Goal: Participate in discussion: Engage in conversation with other users on a specific topic

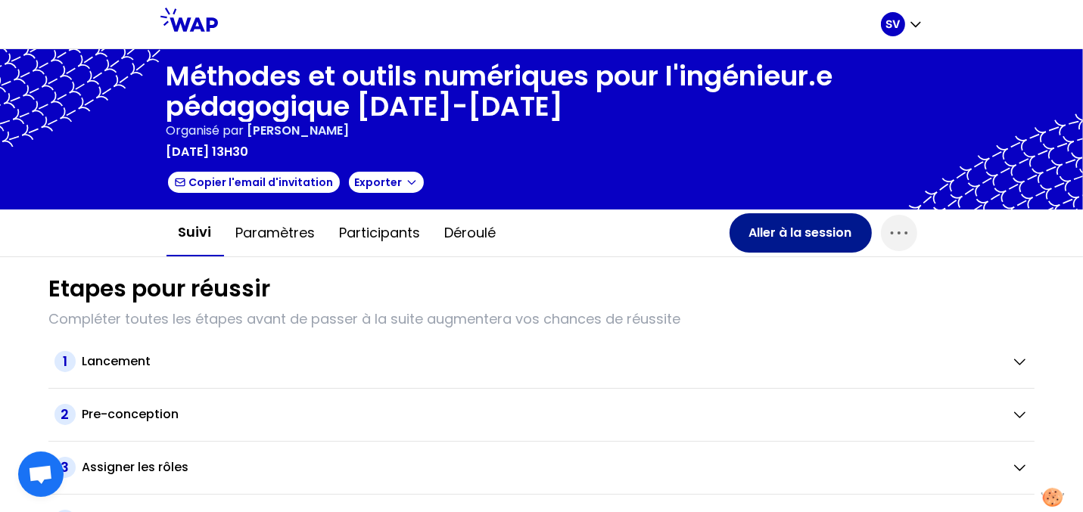
click at [827, 230] on button "Aller à la session" at bounding box center [801, 232] width 142 height 39
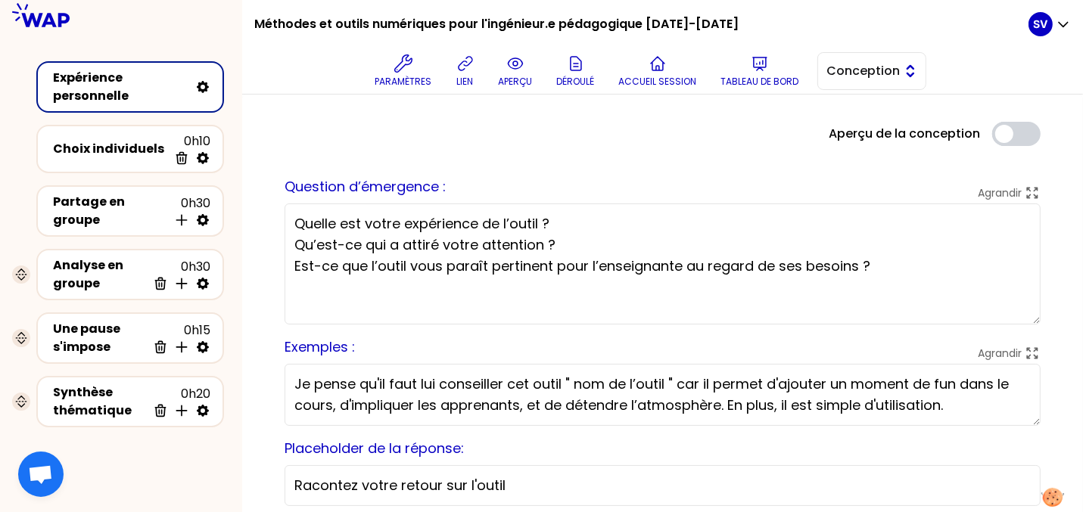
click at [858, 70] on span "Conception" at bounding box center [861, 71] width 68 height 18
click at [871, 135] on span "Facilitation" at bounding box center [881, 133] width 65 height 18
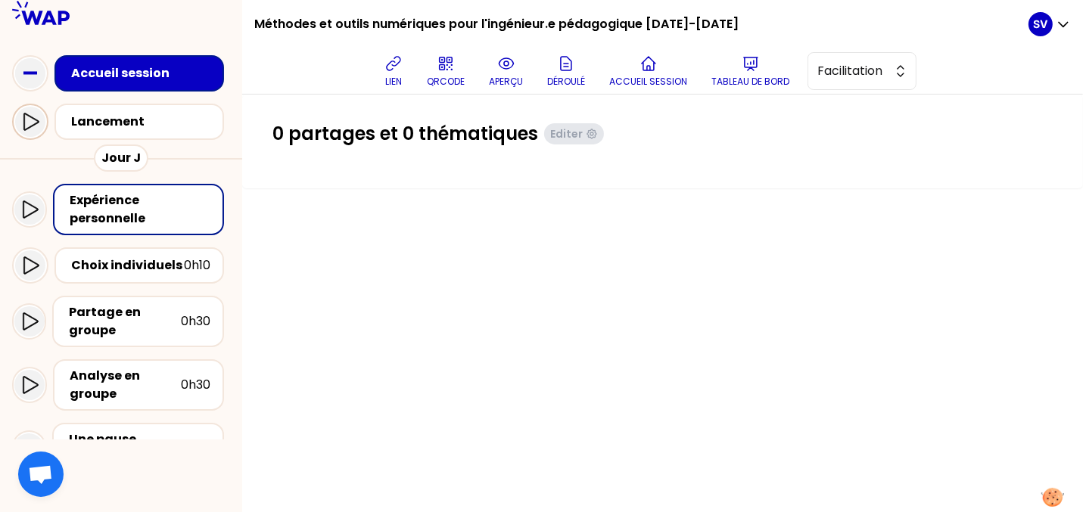
click at [34, 114] on icon at bounding box center [30, 122] width 18 height 18
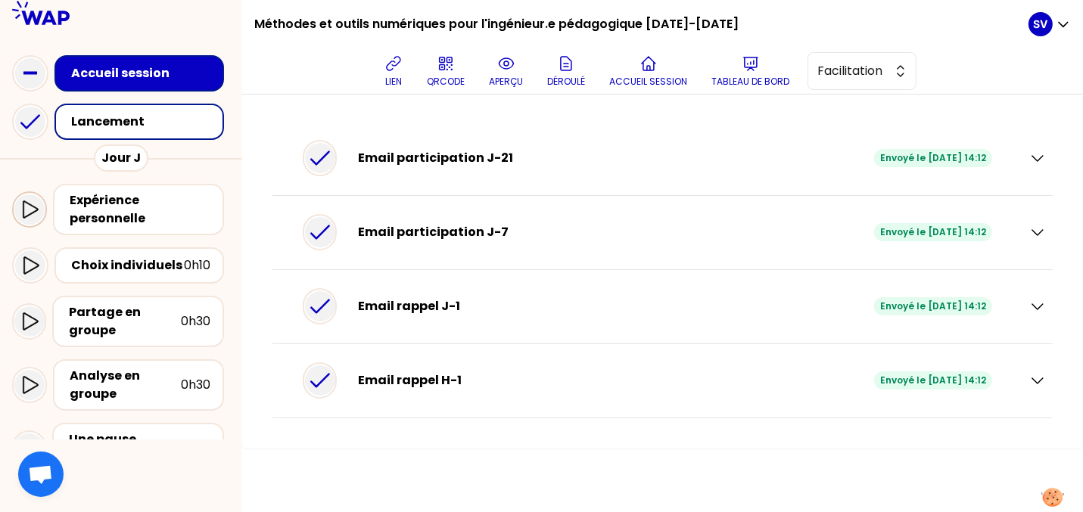
click at [32, 209] on icon at bounding box center [29, 210] width 18 height 18
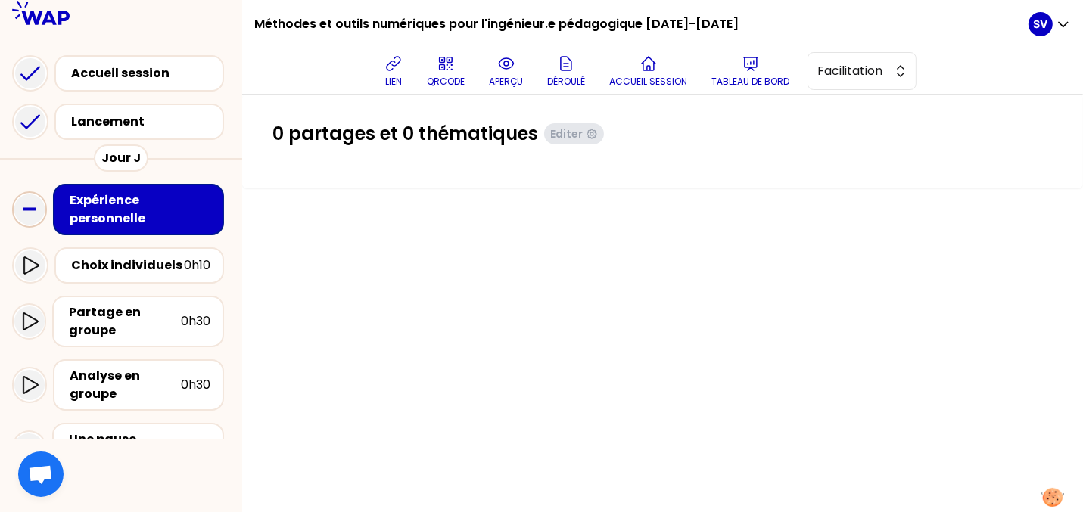
click at [134, 204] on div "Expérience personnelle" at bounding box center [140, 210] width 141 height 36
click at [501, 73] on button "aperçu" at bounding box center [506, 70] width 46 height 45
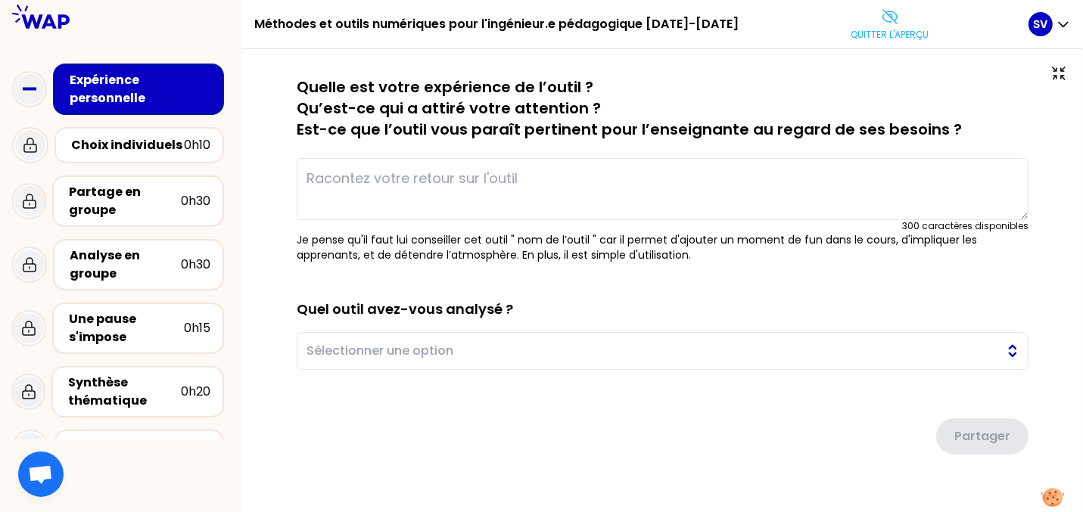
click at [998, 352] on button "Sélectionner une option" at bounding box center [663, 351] width 732 height 38
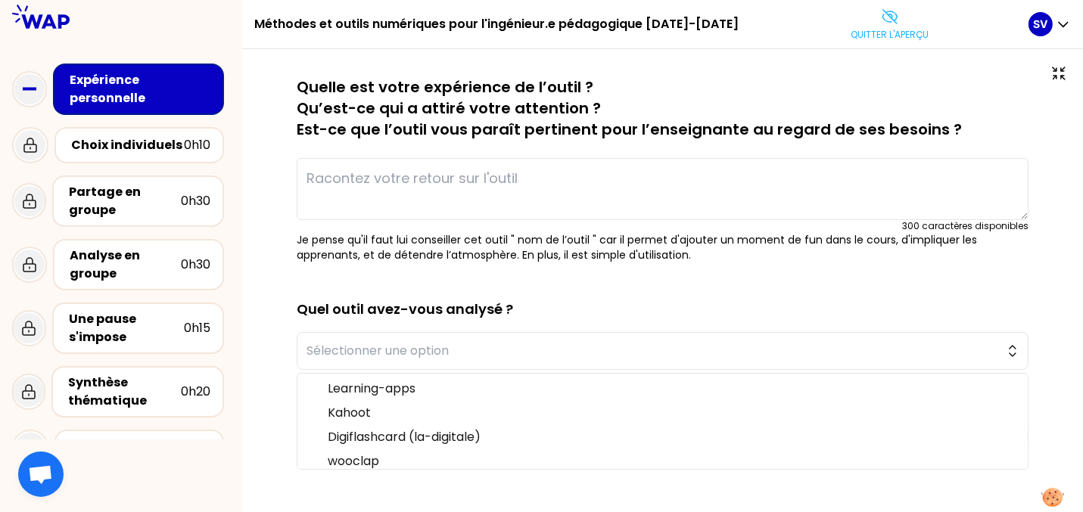
click at [722, 294] on h2 "Quel outil avez-vous analysé ?" at bounding box center [663, 297] width 732 height 45
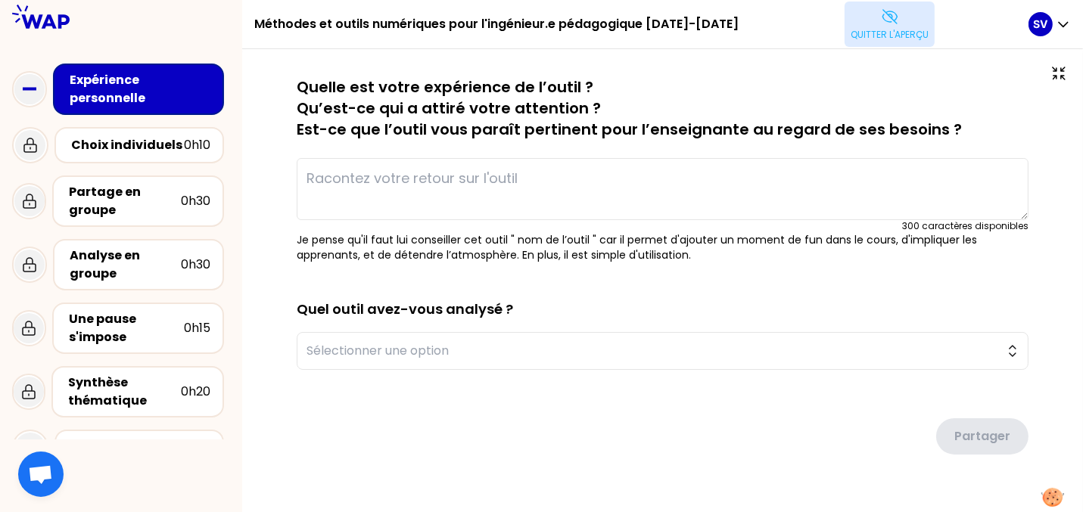
click at [865, 23] on button "Quitter l'aperçu" at bounding box center [890, 24] width 90 height 45
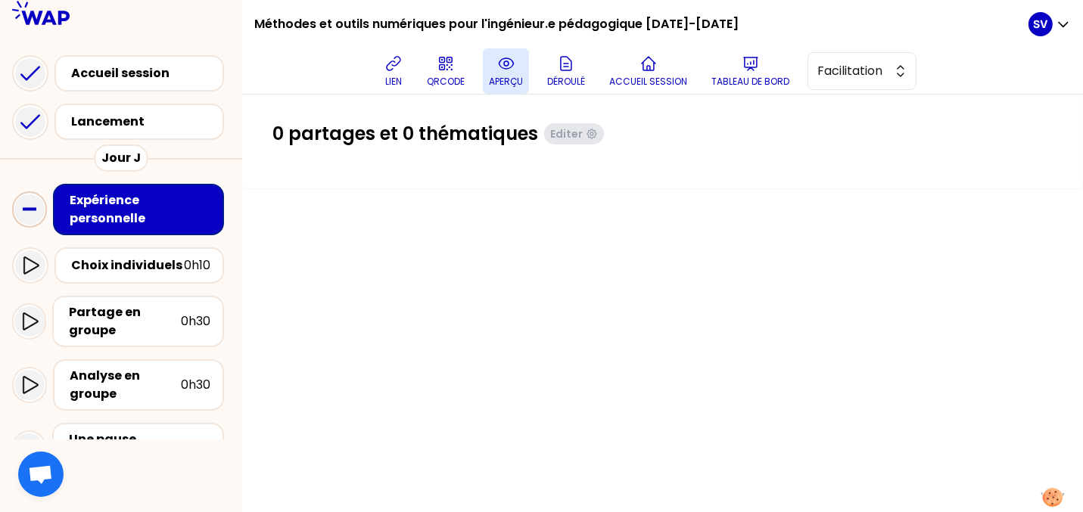
click at [505, 67] on icon at bounding box center [506, 64] width 18 height 18
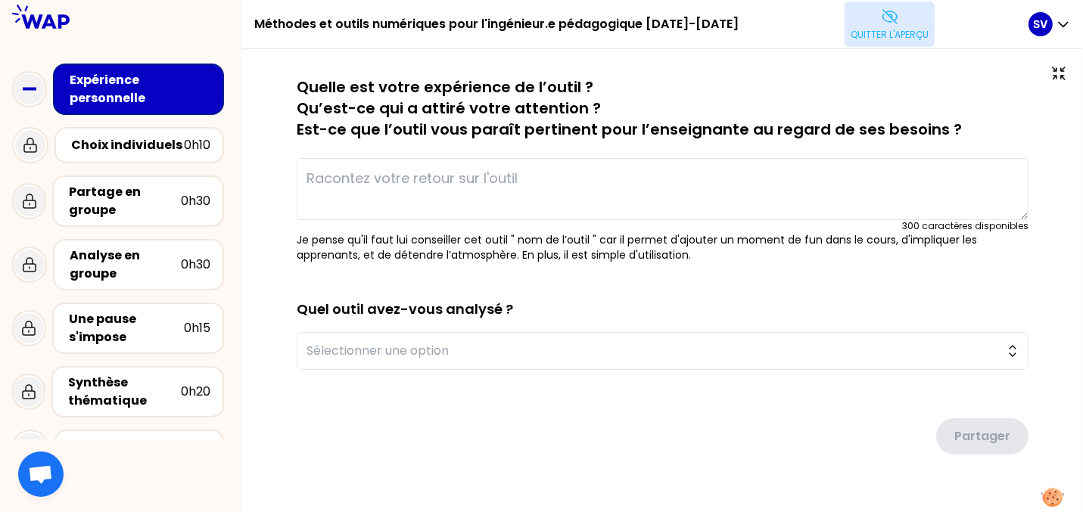
click at [887, 35] on p "Quitter l'aperçu" at bounding box center [890, 35] width 78 height 12
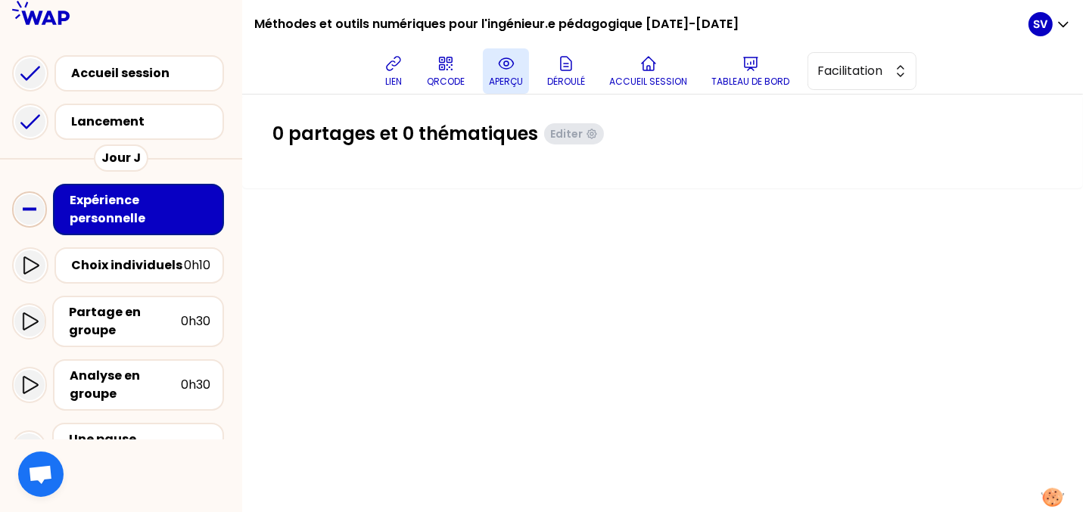
click at [517, 67] on button "aperçu" at bounding box center [506, 70] width 46 height 45
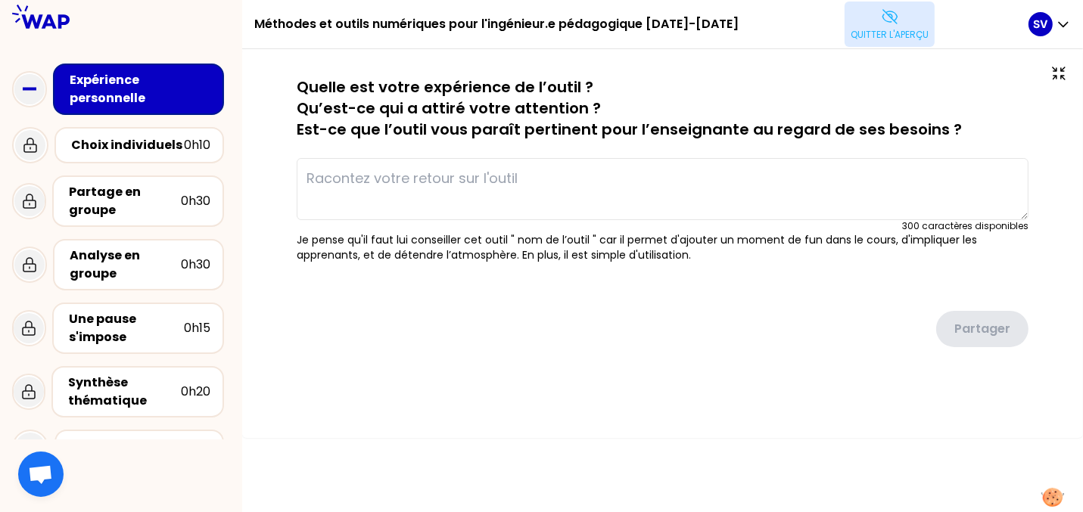
type textarea "Objectif : Créer des ressources pédagogiques en adaptant à ses besoins des modè…"
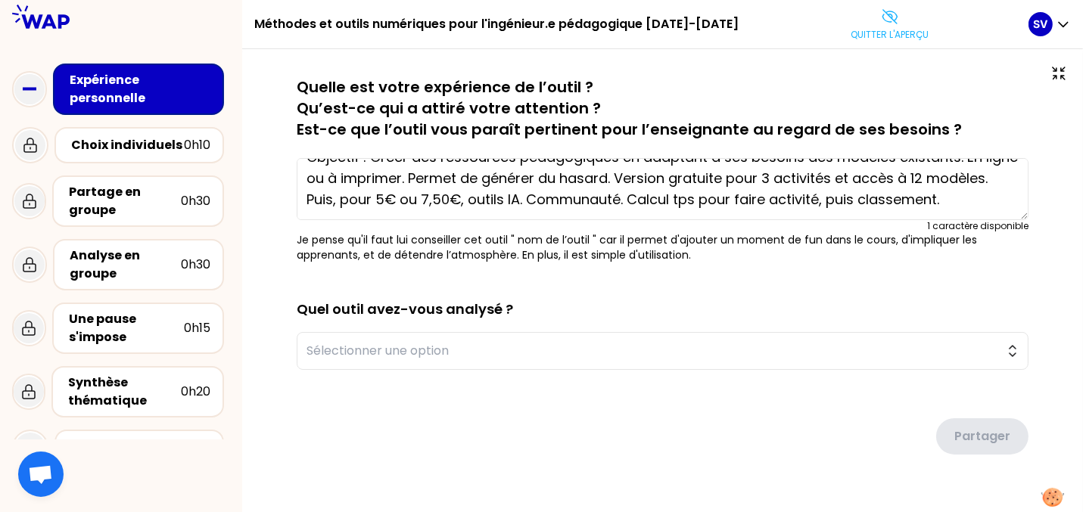
scroll to position [42, 0]
click at [878, 38] on p "Quitter l'aperçu" at bounding box center [890, 35] width 78 height 12
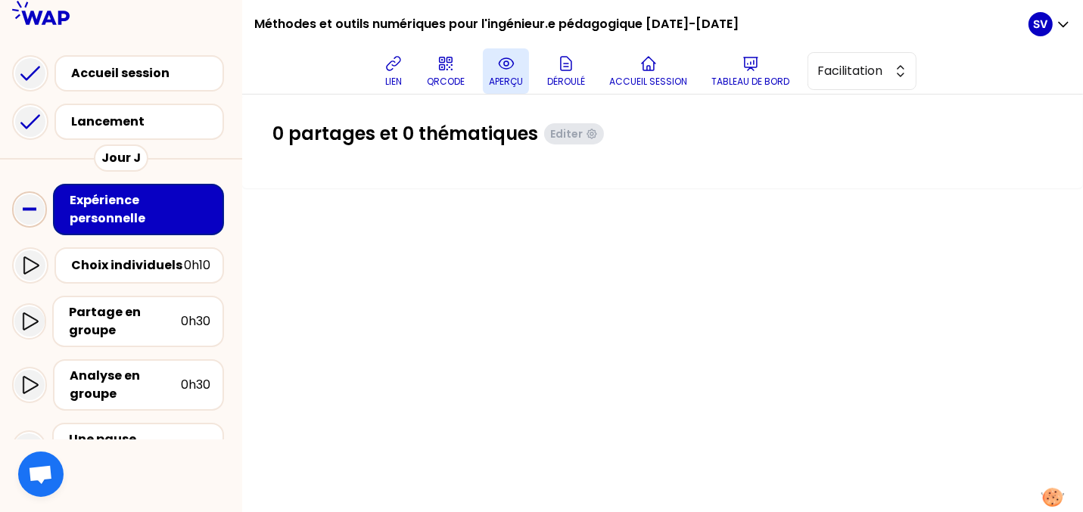
click at [512, 72] on icon at bounding box center [506, 64] width 18 height 18
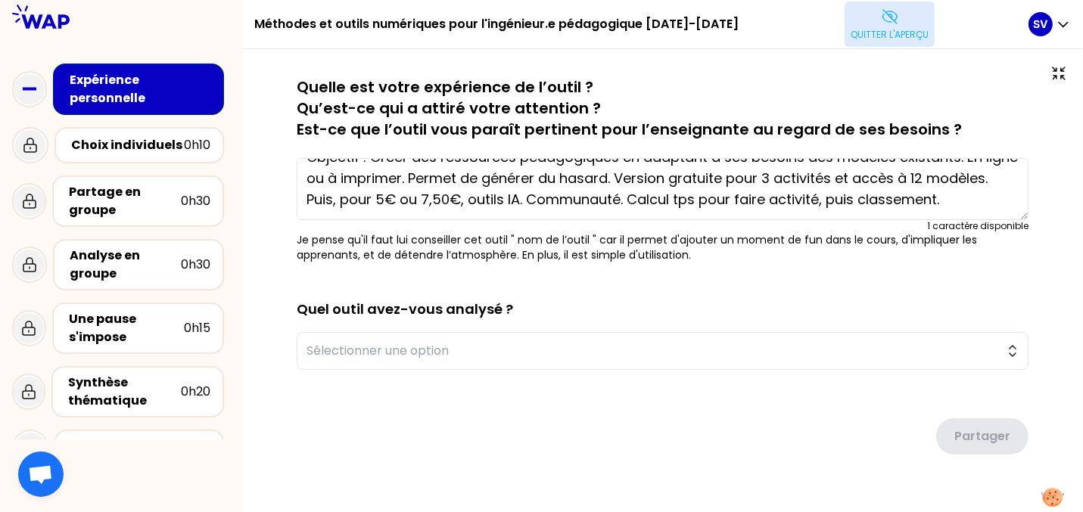
click at [857, 23] on button "Quitter l'aperçu" at bounding box center [890, 24] width 90 height 45
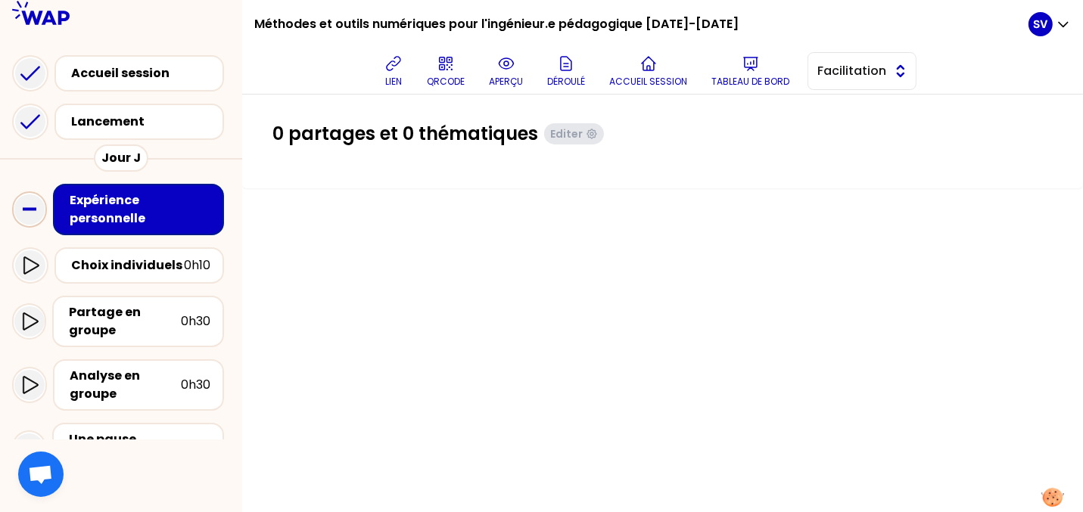
click at [883, 71] on span "Facilitation" at bounding box center [852, 71] width 68 height 18
click at [877, 106] on span "Conception" at bounding box center [871, 109] width 65 height 18
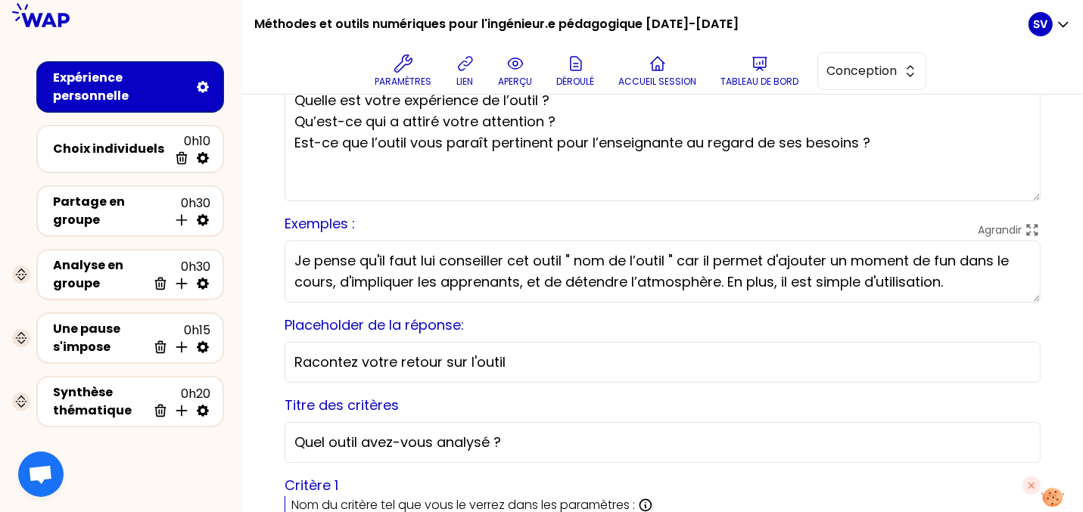
scroll to position [223, 0]
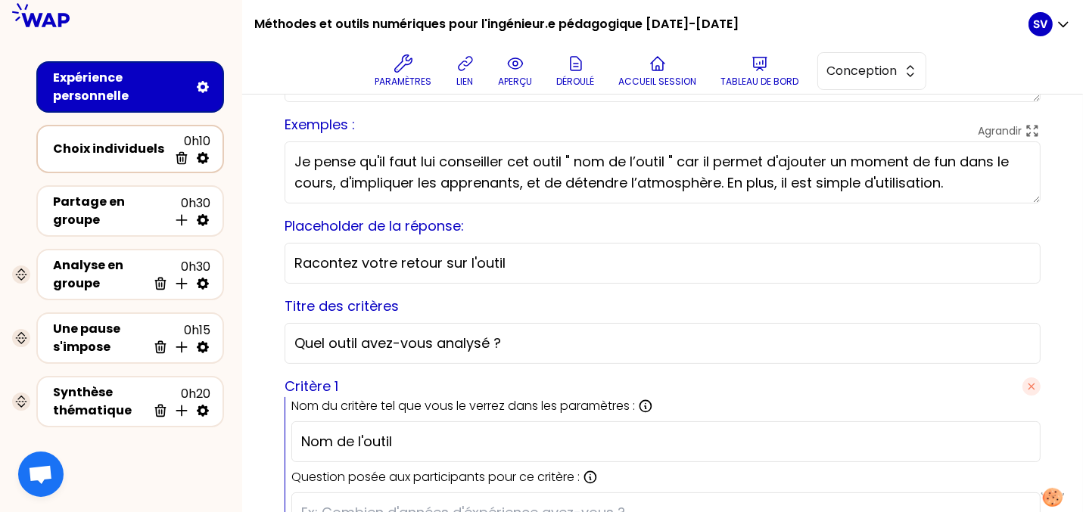
click at [98, 155] on div "Choix individuels" at bounding box center [110, 149] width 115 height 18
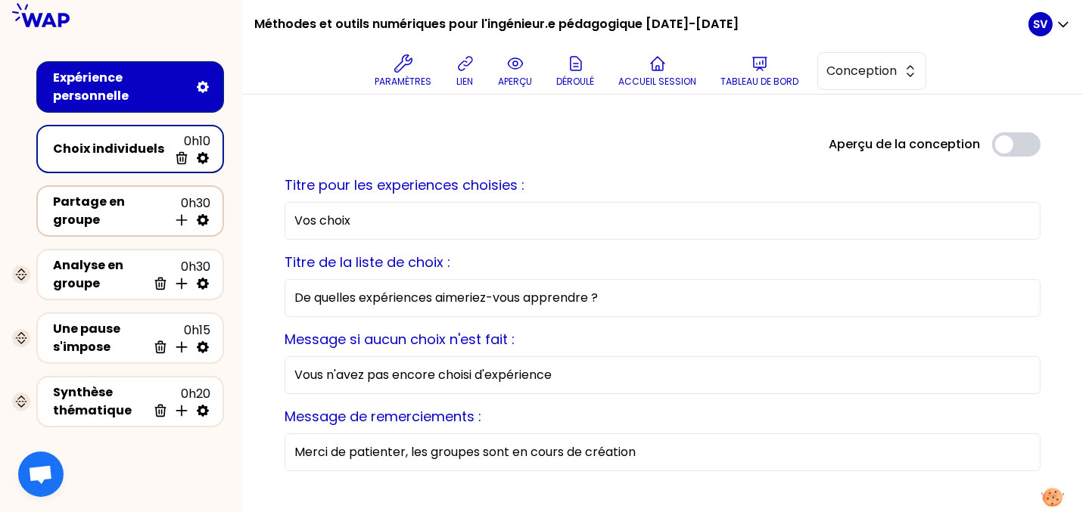
click at [104, 220] on div "Partage en groupe" at bounding box center [110, 211] width 115 height 36
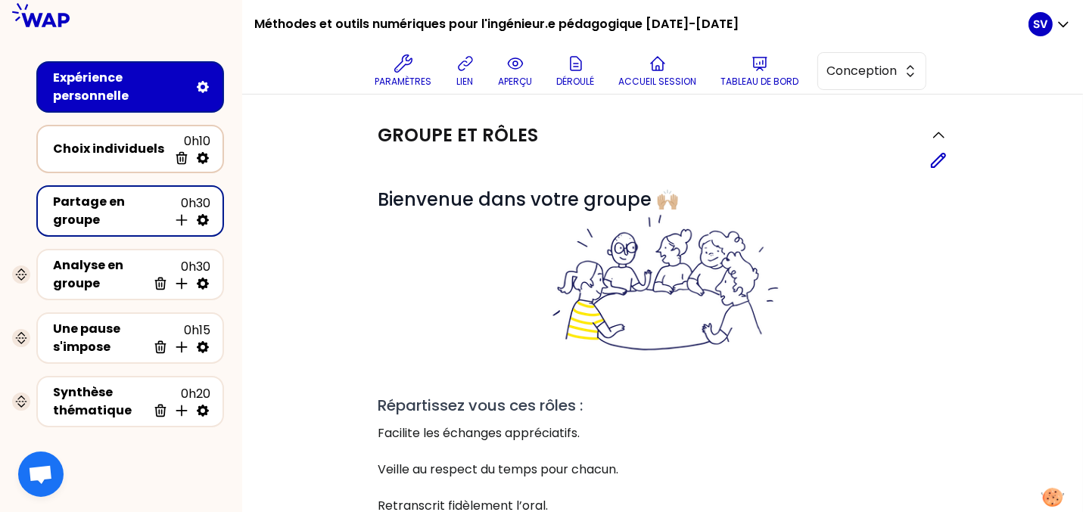
click at [119, 145] on div "Choix individuels" at bounding box center [110, 149] width 115 height 18
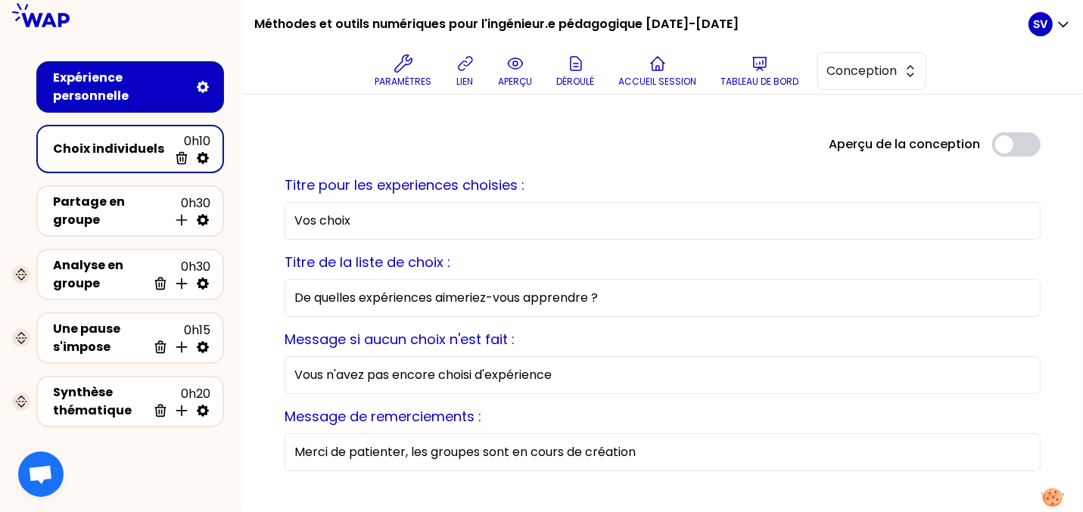
click at [104, 73] on div "Expérience personnelle" at bounding box center [121, 87] width 136 height 36
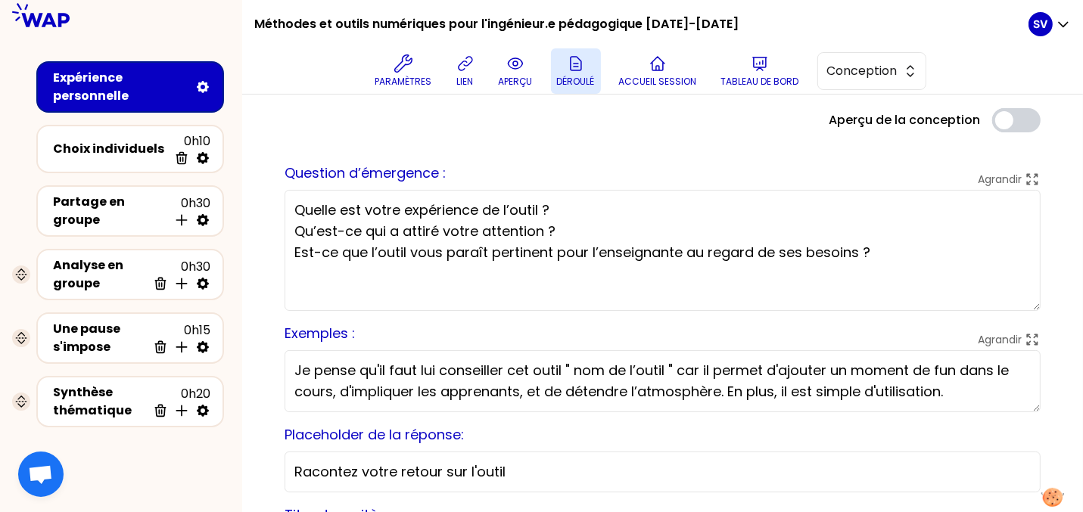
click at [576, 75] on button "Déroulé" at bounding box center [576, 70] width 50 height 45
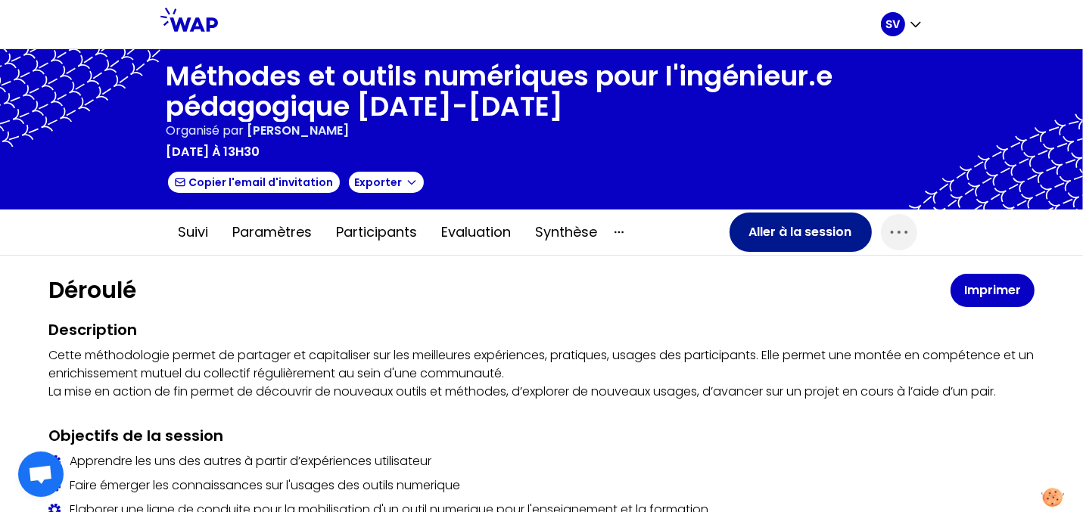
click at [794, 228] on button "Aller à la session" at bounding box center [801, 232] width 142 height 39
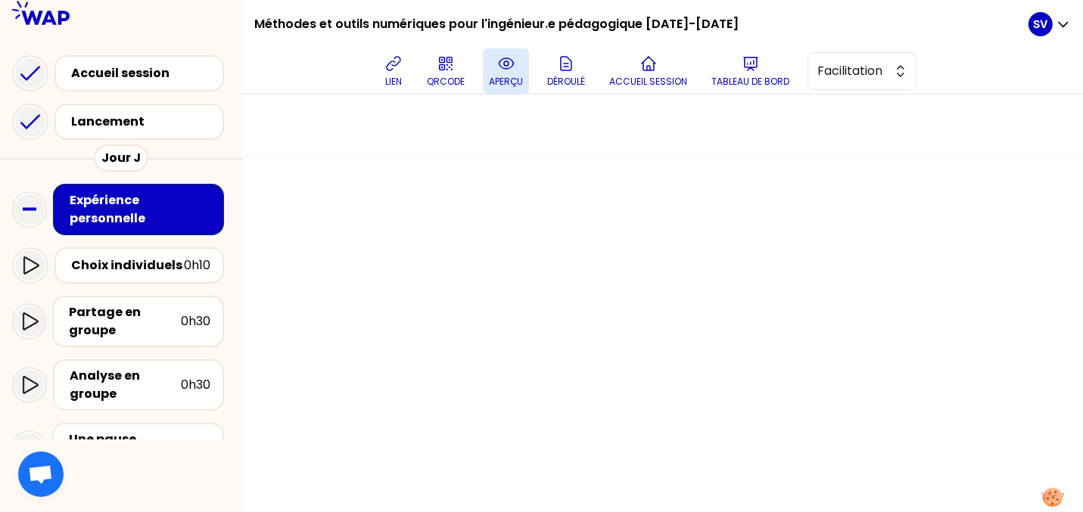
click at [517, 69] on button "aperçu" at bounding box center [506, 70] width 46 height 45
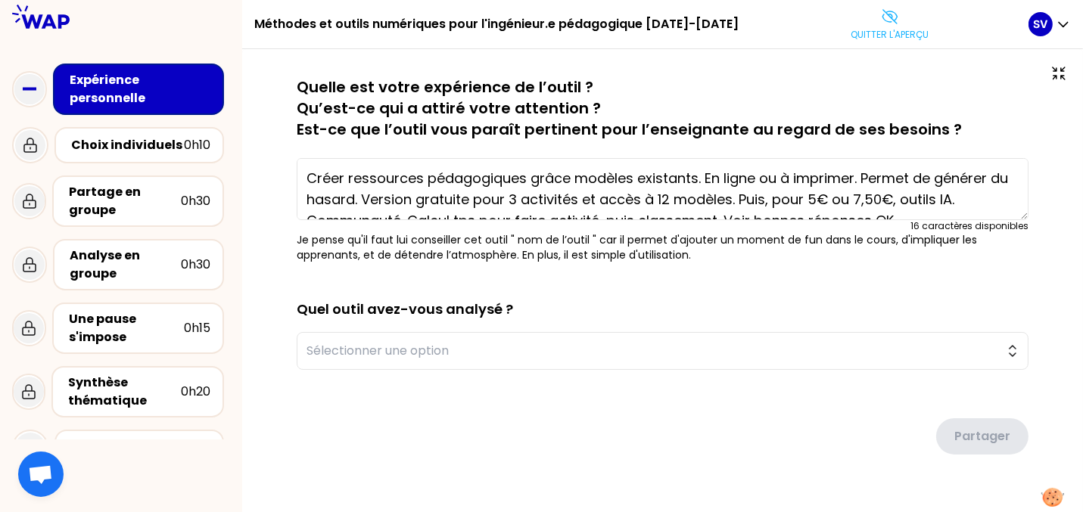
scroll to position [21, 0]
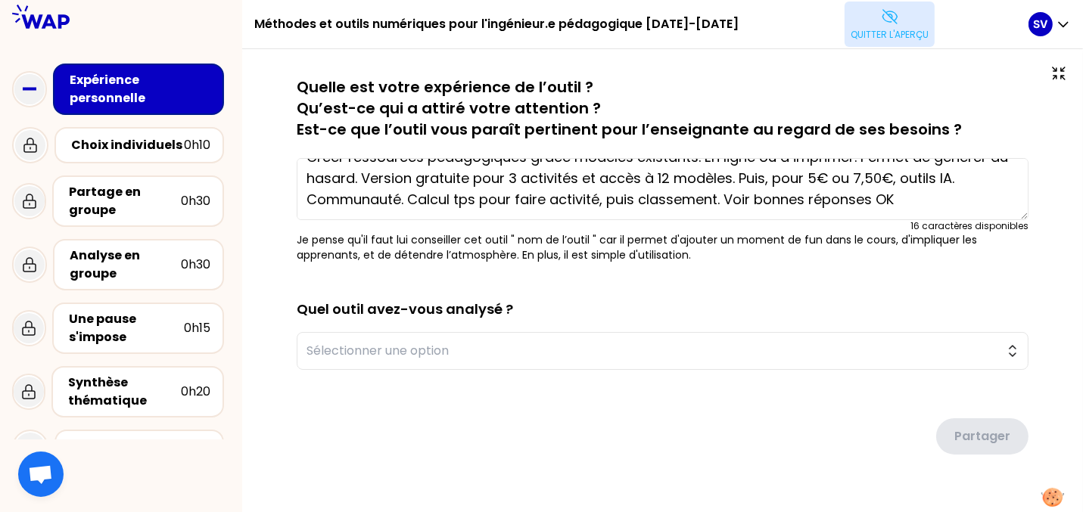
click at [873, 39] on p "Quitter l'aperçu" at bounding box center [890, 35] width 78 height 12
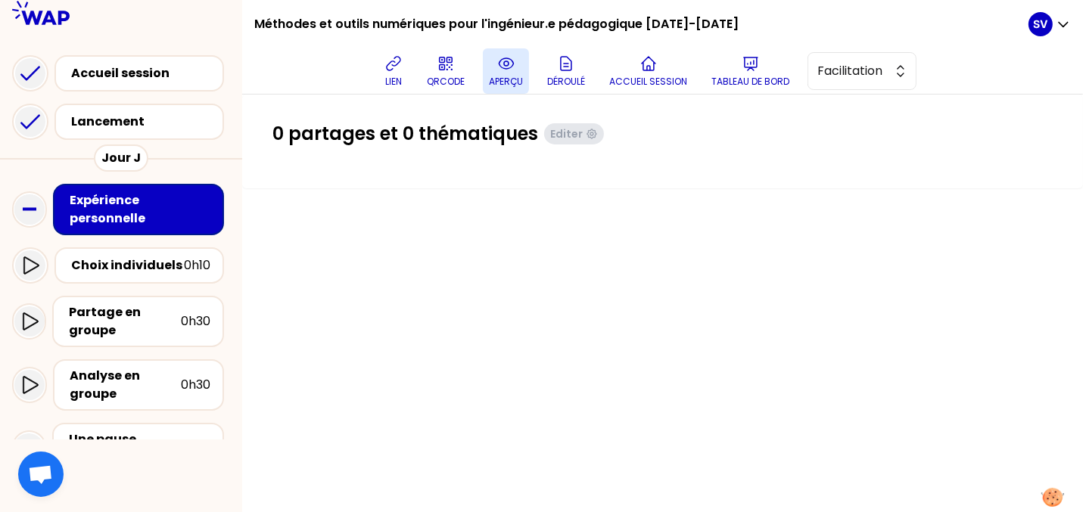
click at [505, 61] on icon at bounding box center [506, 64] width 18 height 18
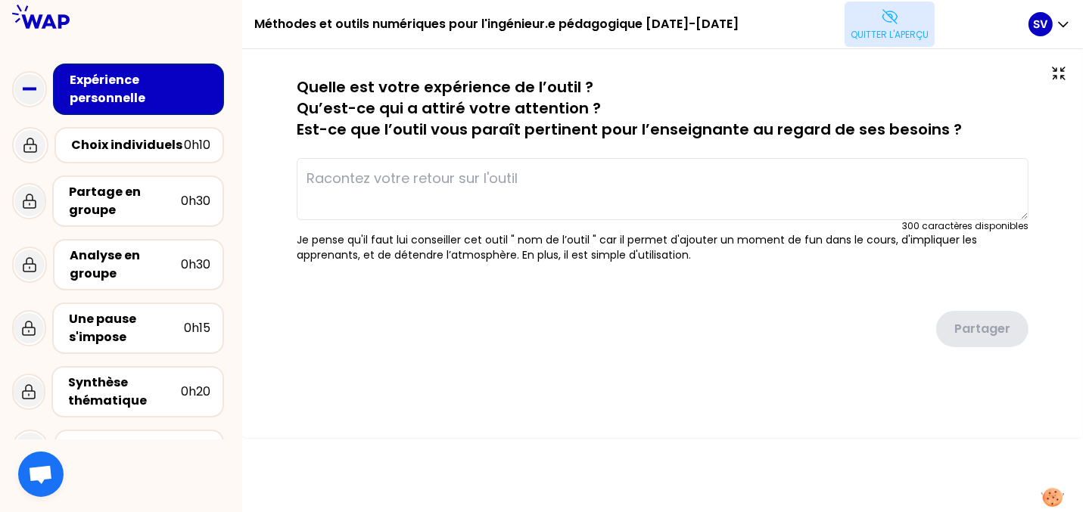
type textarea "Créer ressources pédagogiques grâce modèles existants. En ligne, à imprimer. Ha…"
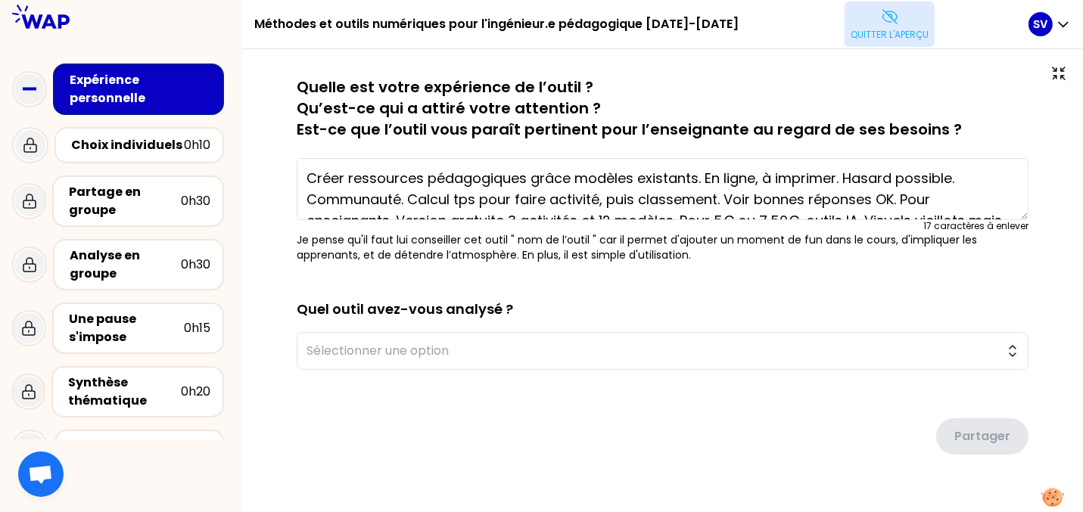
click at [881, 23] on icon at bounding box center [890, 17] width 18 height 18
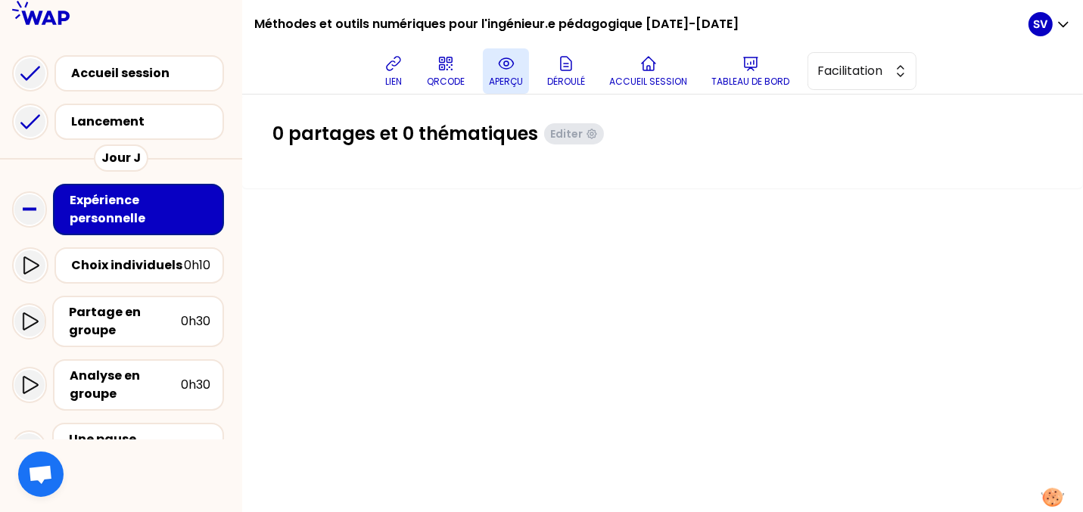
click at [45, 471] on span "Ouvrir le chat" at bounding box center [40, 476] width 25 height 21
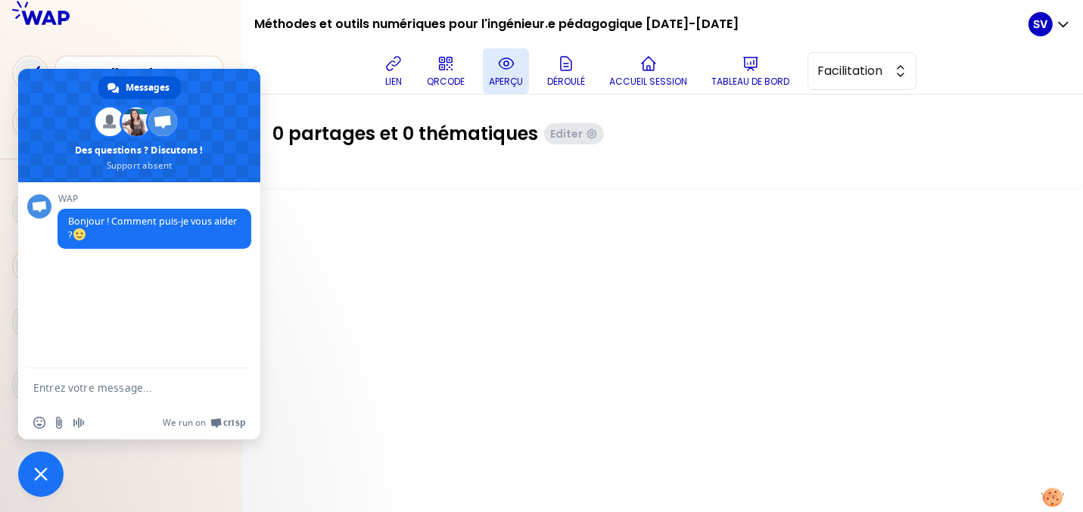
click at [406, 366] on div "0 partages et 0 thématiques Editer" at bounding box center [662, 304] width 841 height 418
click at [37, 475] on span "Fermer le chat" at bounding box center [41, 475] width 14 height 14
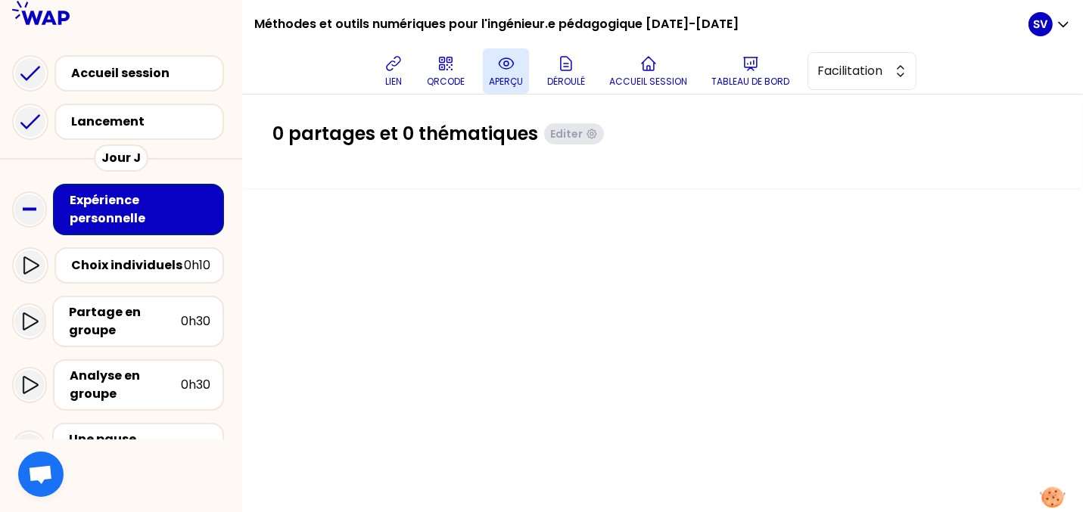
click at [1052, 491] on img at bounding box center [1053, 497] width 25 height 21
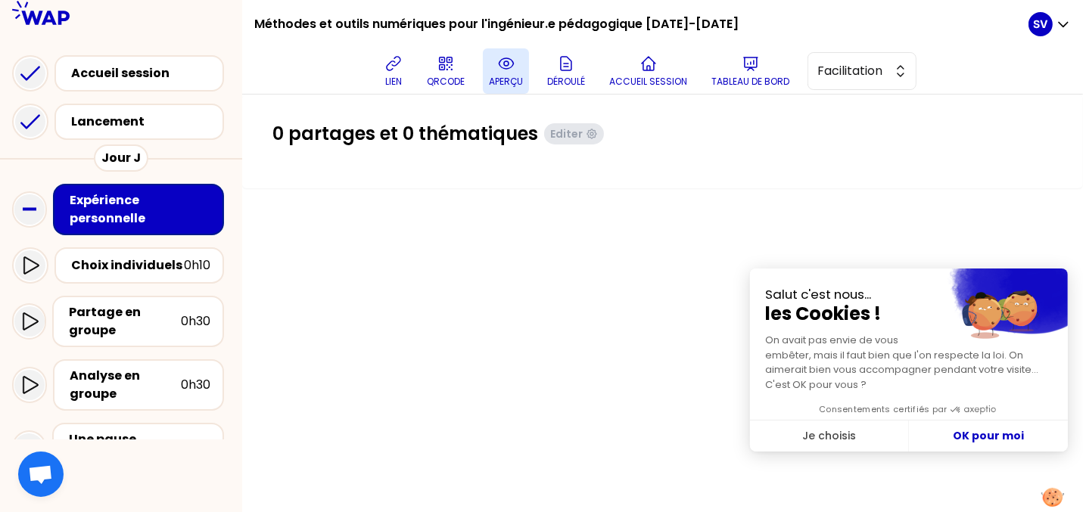
click at [929, 462] on div "0 partages et 0 thématiques Editer" at bounding box center [662, 304] width 841 height 418
click at [628, 442] on div "0 partages et 0 thématiques Editer" at bounding box center [662, 304] width 841 height 418
click at [989, 435] on button "OK pour moi" at bounding box center [988, 437] width 159 height 32
click at [989, 435] on div "Je choisis OK pour moi" at bounding box center [909, 436] width 318 height 33
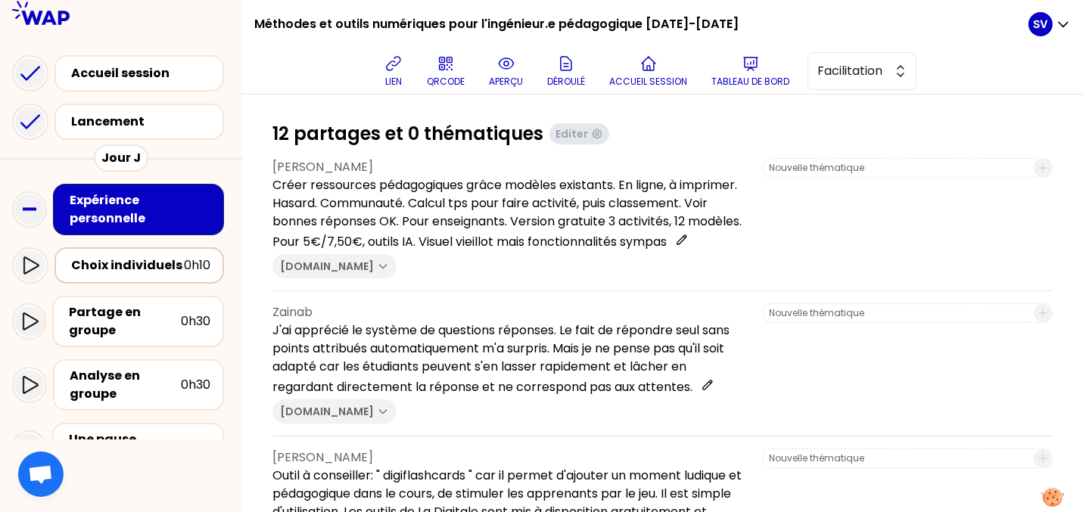
click at [159, 271] on div "Choix individuels" at bounding box center [127, 266] width 113 height 18
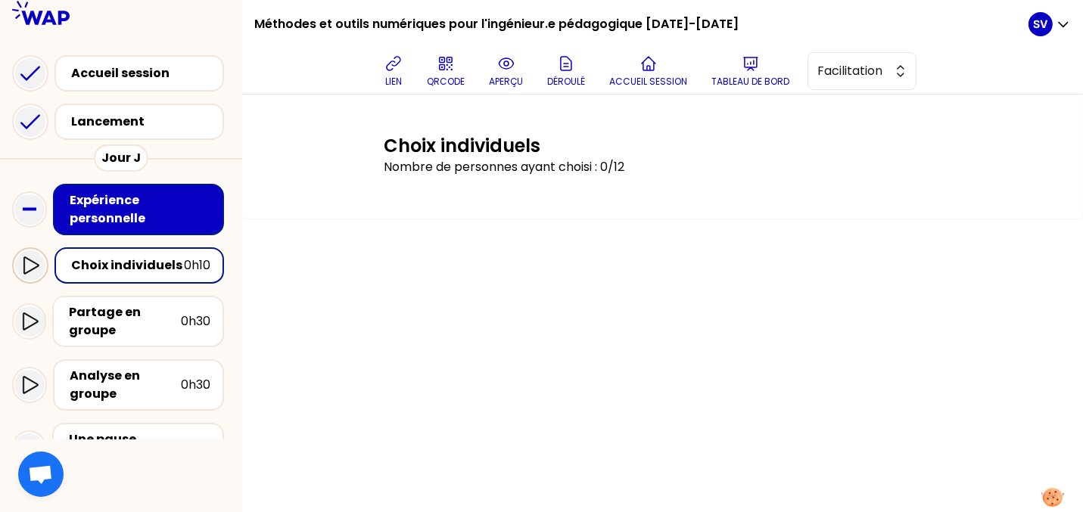
click at [31, 270] on icon at bounding box center [30, 266] width 18 height 18
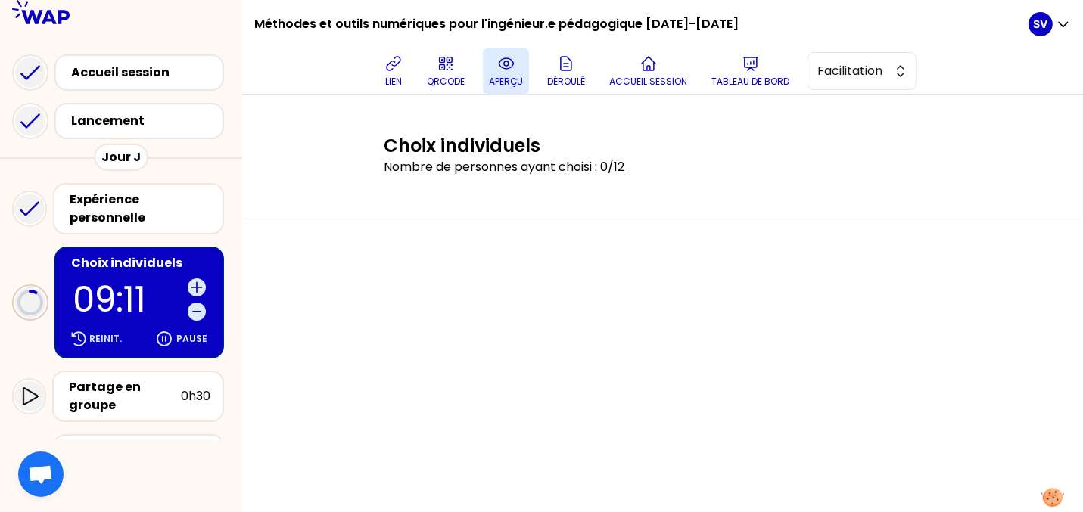
click at [509, 70] on icon at bounding box center [506, 64] width 18 height 18
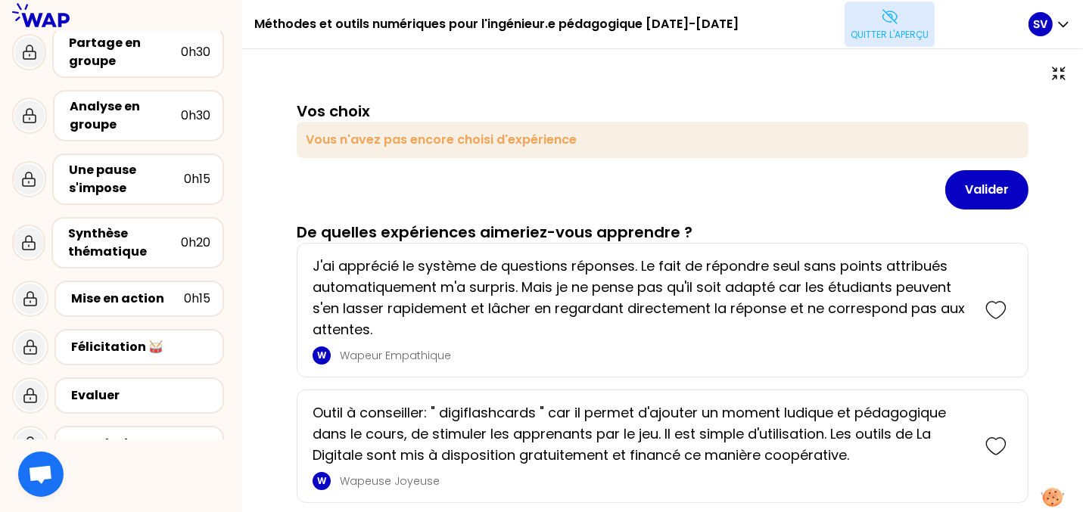
click at [905, 31] on p "Quitter l'aperçu" at bounding box center [890, 35] width 78 height 12
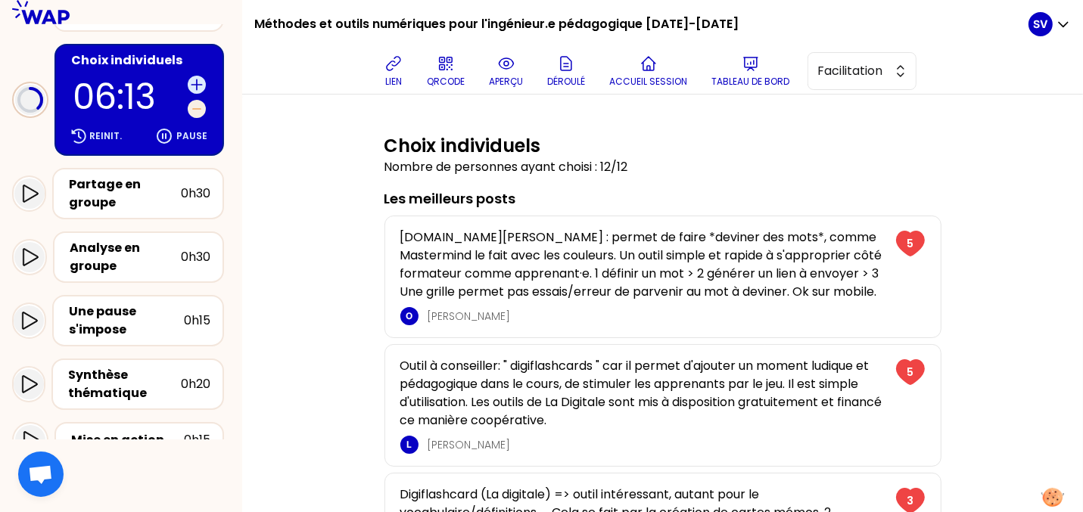
click at [195, 109] on icon at bounding box center [197, 109] width 8 height 0
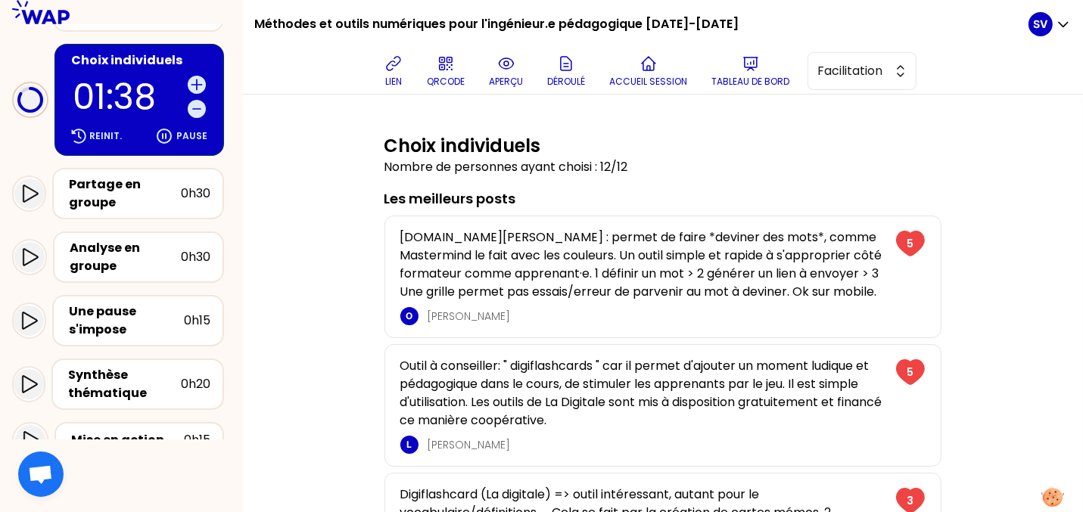
click at [192, 117] on div "Choix individuels 01:38 Reinit. Pause" at bounding box center [140, 100] width 170 height 112
click at [189, 105] on icon at bounding box center [196, 108] width 15 height 15
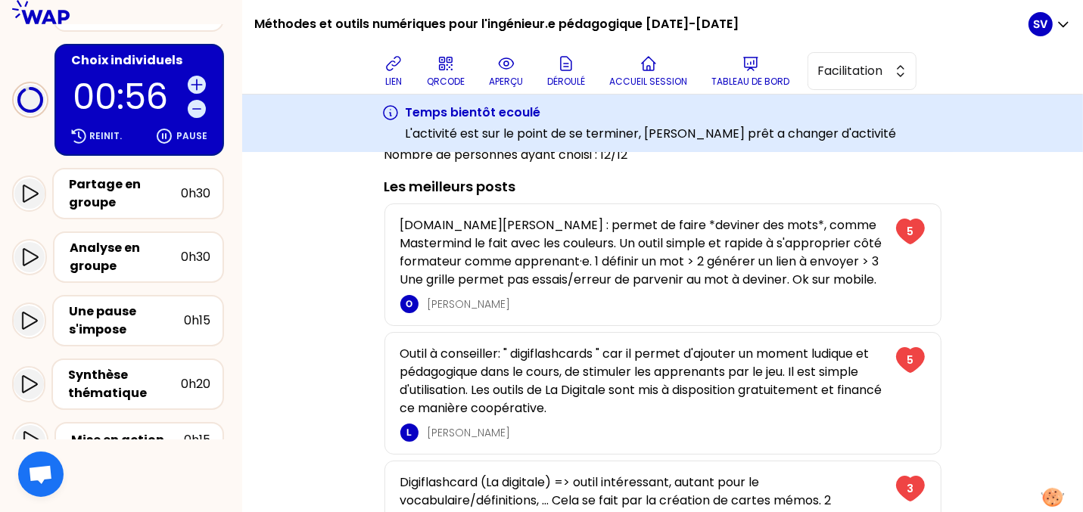
scroll to position [77, 0]
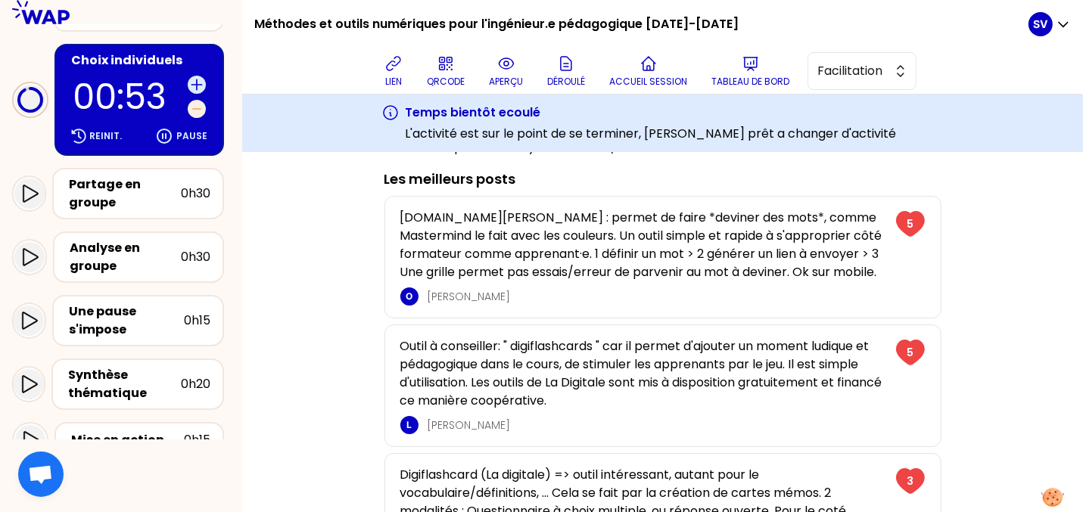
click at [190, 103] on icon at bounding box center [196, 108] width 15 height 15
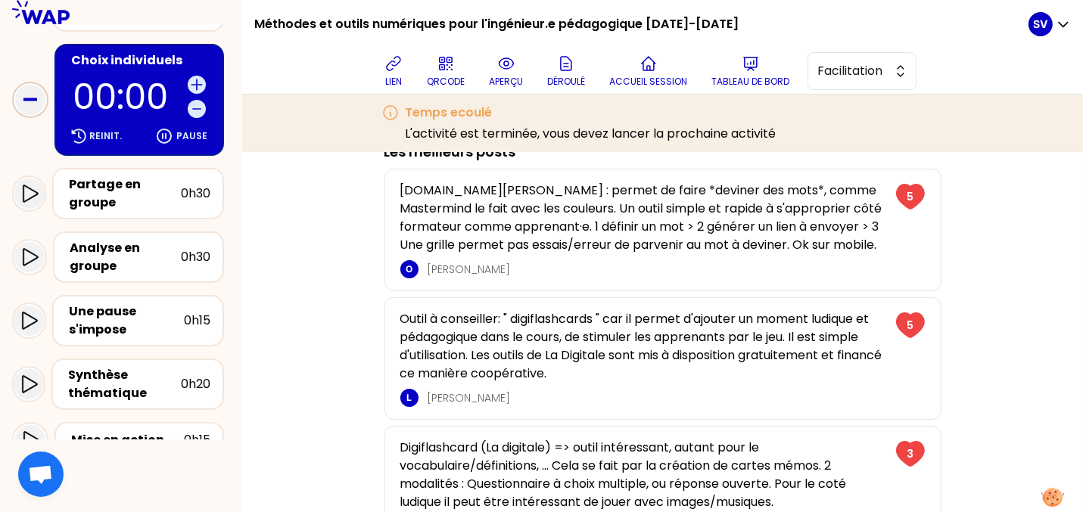
scroll to position [105, 0]
click at [27, 190] on icon at bounding box center [29, 194] width 18 height 18
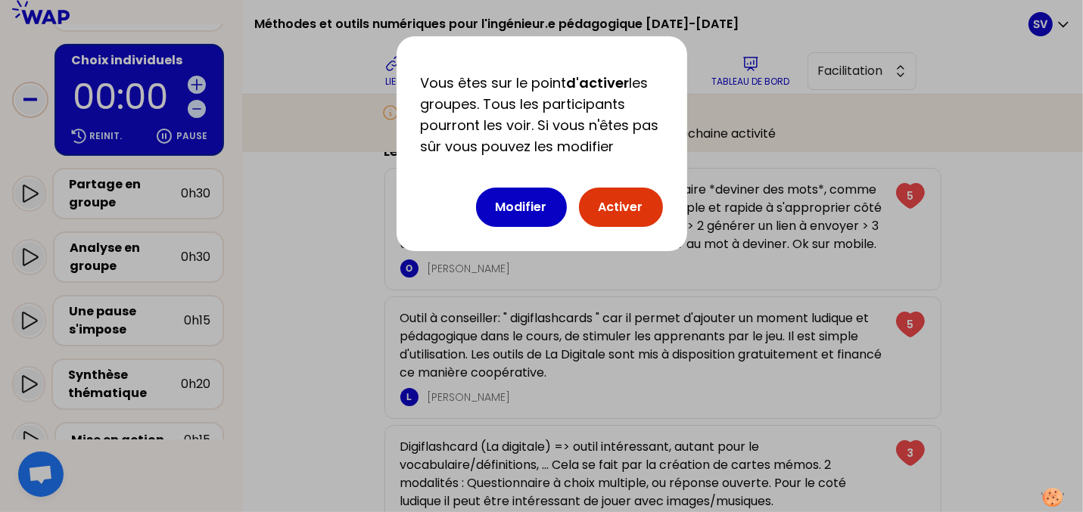
click at [619, 212] on button "Activer" at bounding box center [621, 207] width 84 height 39
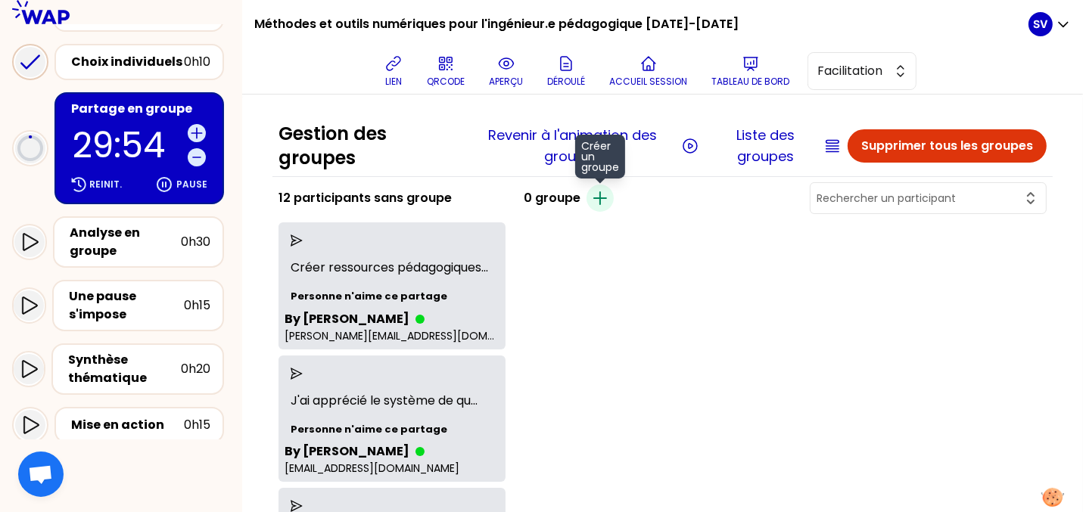
click at [594, 198] on icon "button" at bounding box center [600, 198] width 12 height 12
click at [587, 196] on icon "button" at bounding box center [596, 198] width 18 height 18
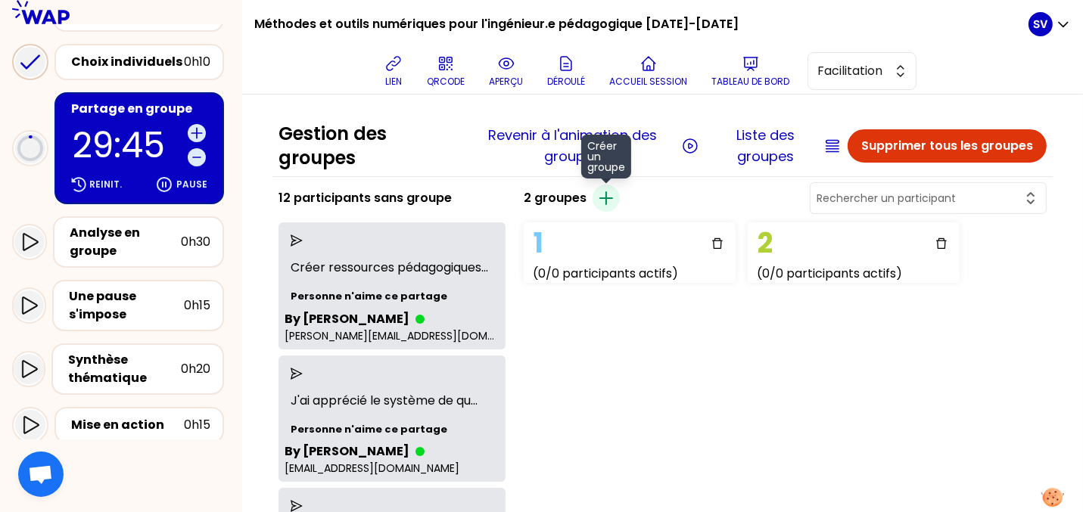
click at [597, 196] on icon "button" at bounding box center [606, 198] width 18 height 18
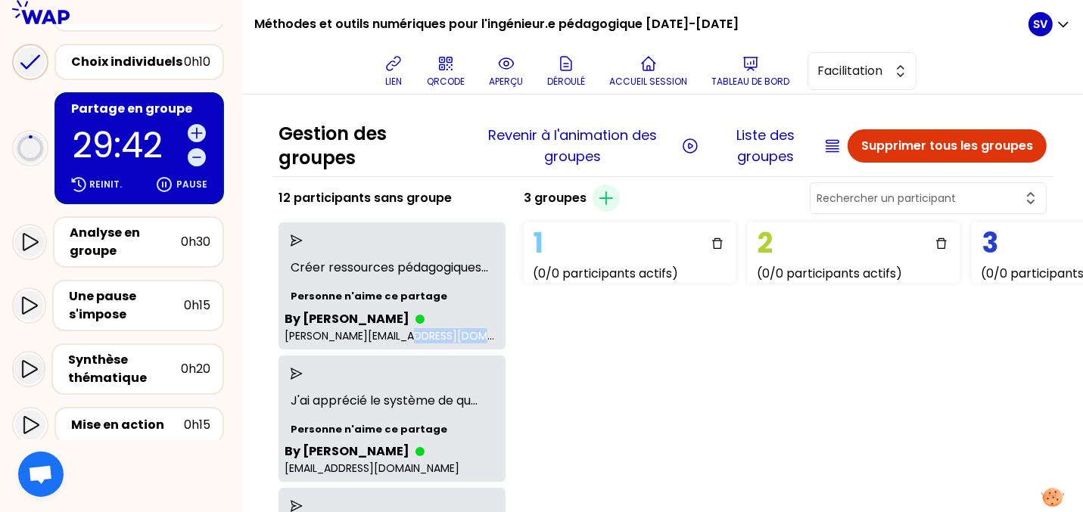
drag, startPoint x: 397, startPoint y: 435, endPoint x: 413, endPoint y: 364, distance: 72.2
click at [340, 283] on p "Créer ressources pédagogiques ..." at bounding box center [392, 268] width 215 height 30
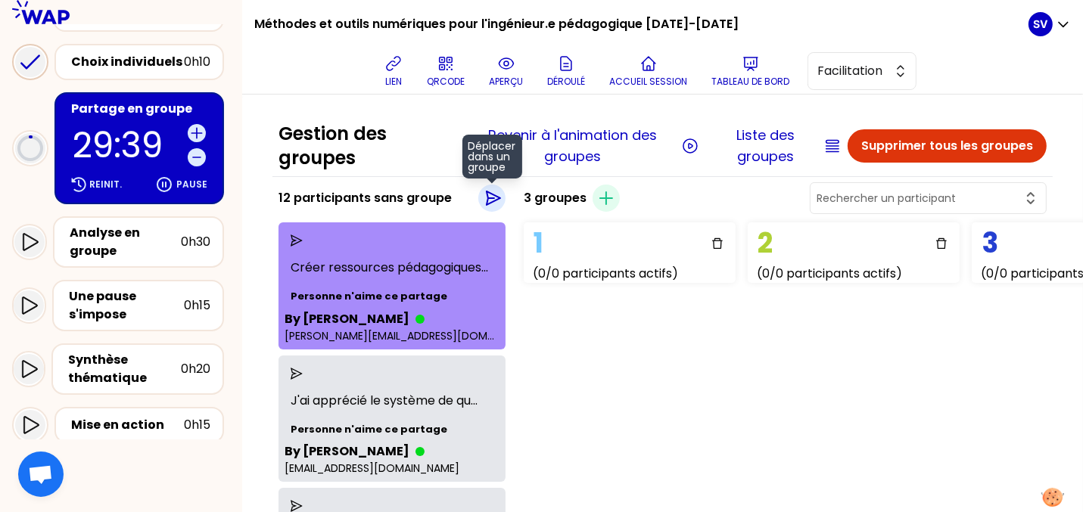
click at [484, 201] on icon "button" at bounding box center [493, 198] width 18 height 18
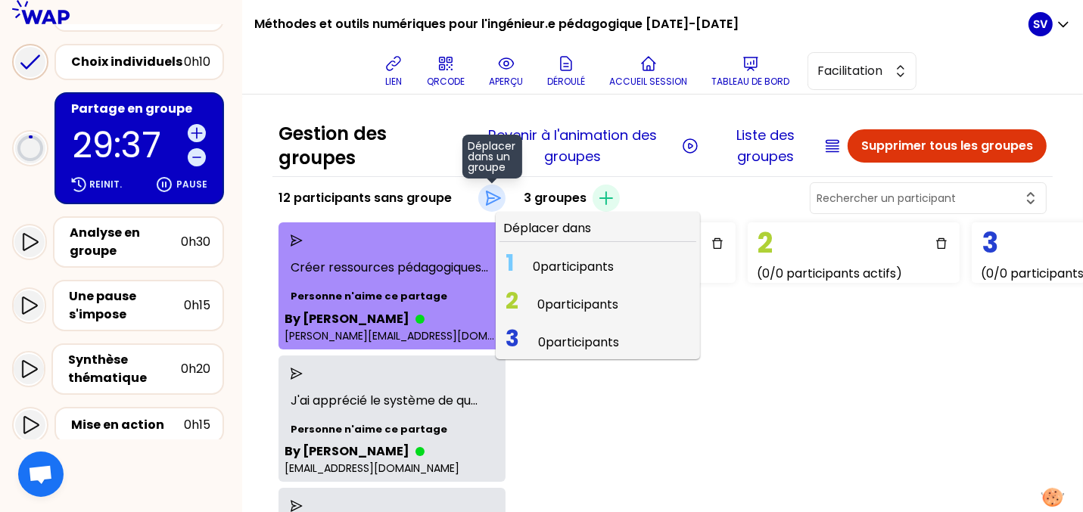
click at [541, 268] on span "0 participants" at bounding box center [573, 266] width 81 height 17
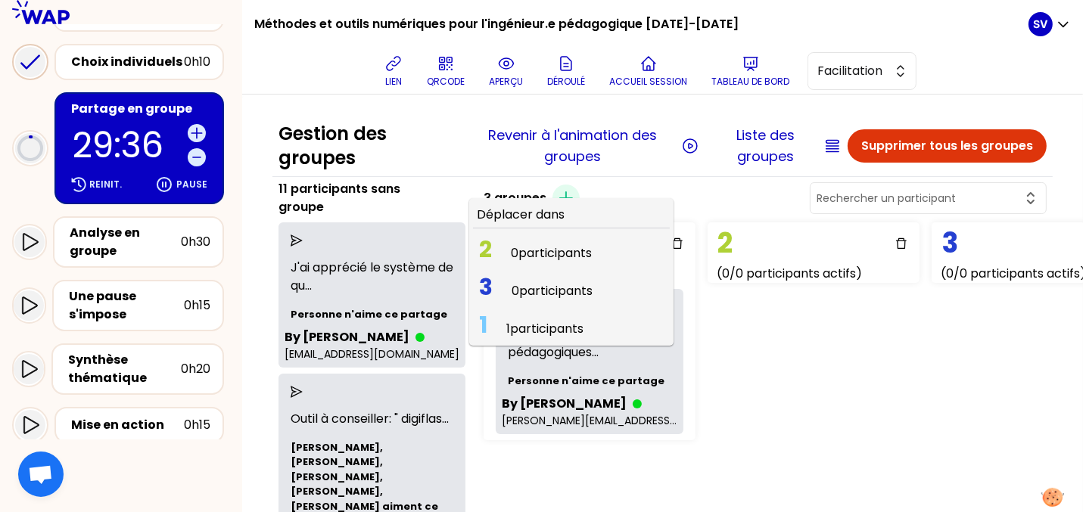
click at [391, 232] on div at bounding box center [372, 241] width 175 height 24
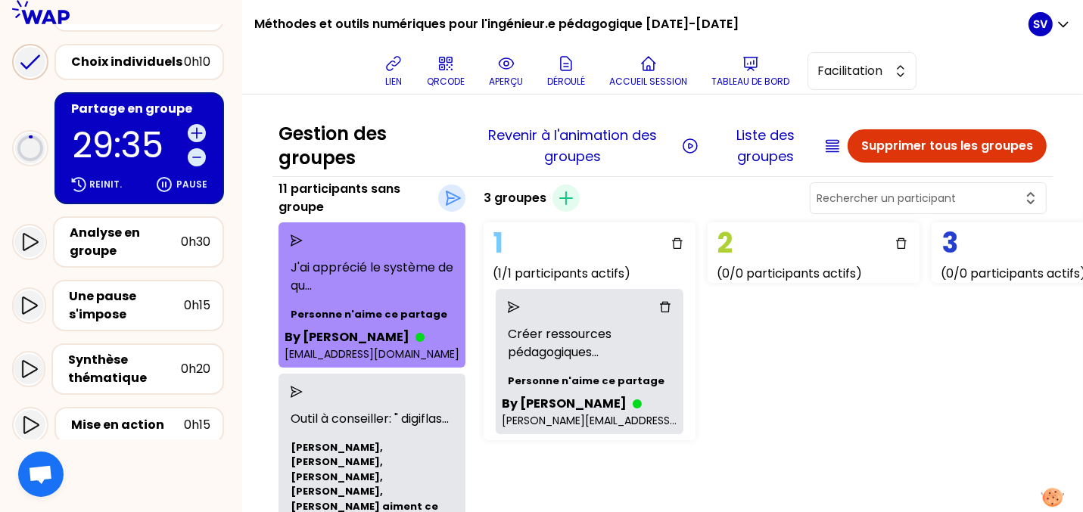
click at [296, 241] on icon "send" at bounding box center [297, 241] width 12 height 12
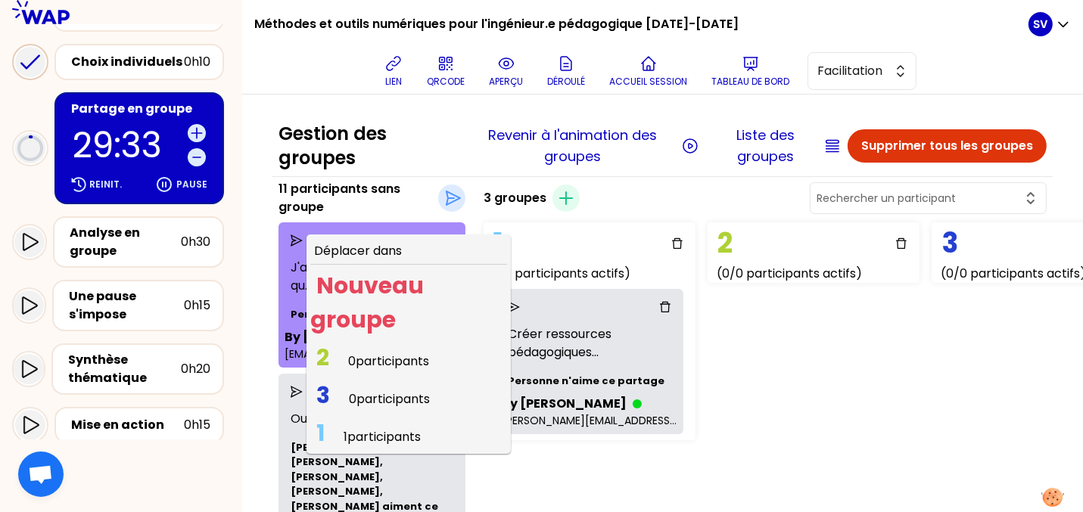
click at [375, 394] on span "0 participants" at bounding box center [389, 399] width 81 height 17
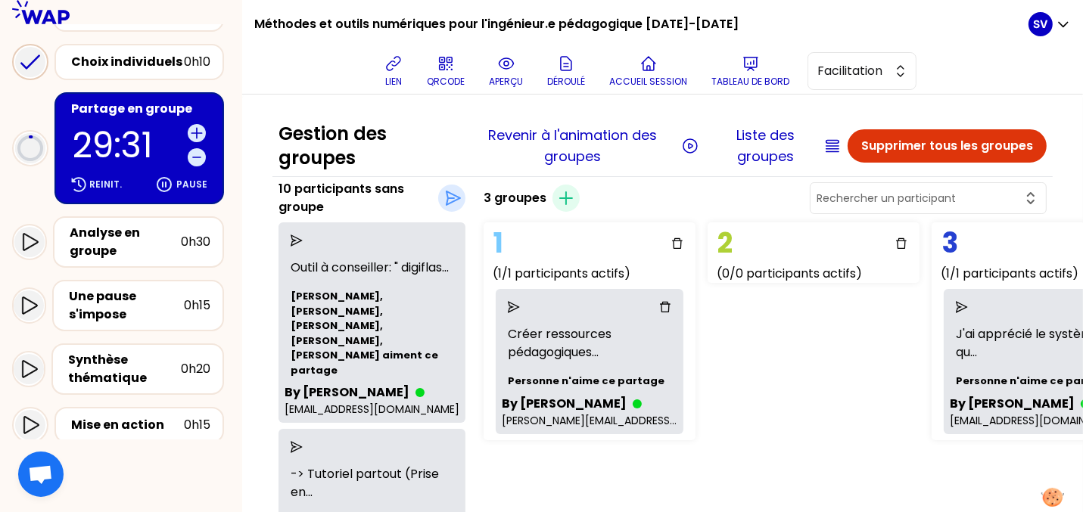
click at [298, 435] on div at bounding box center [372, 447] width 175 height 24
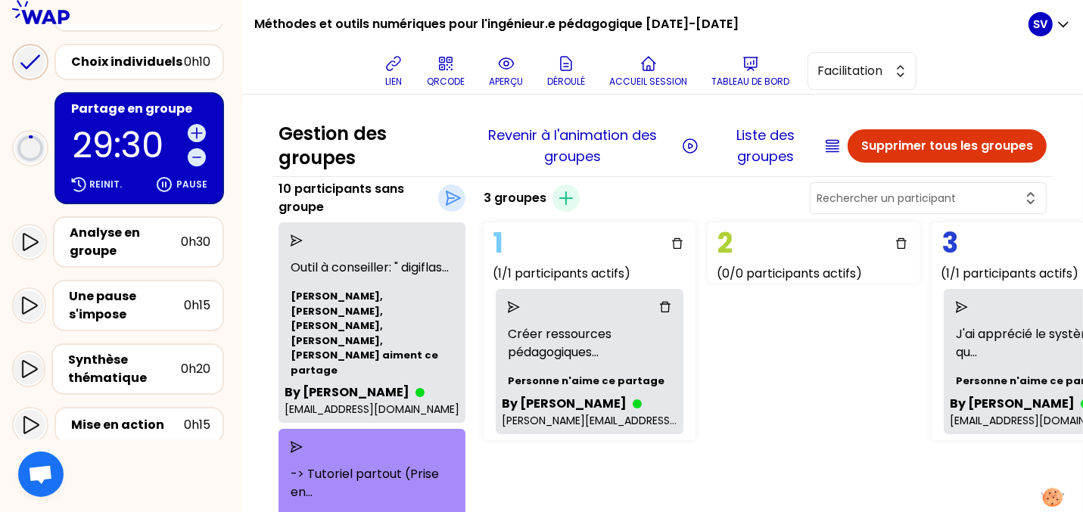
scroll to position [120, 0]
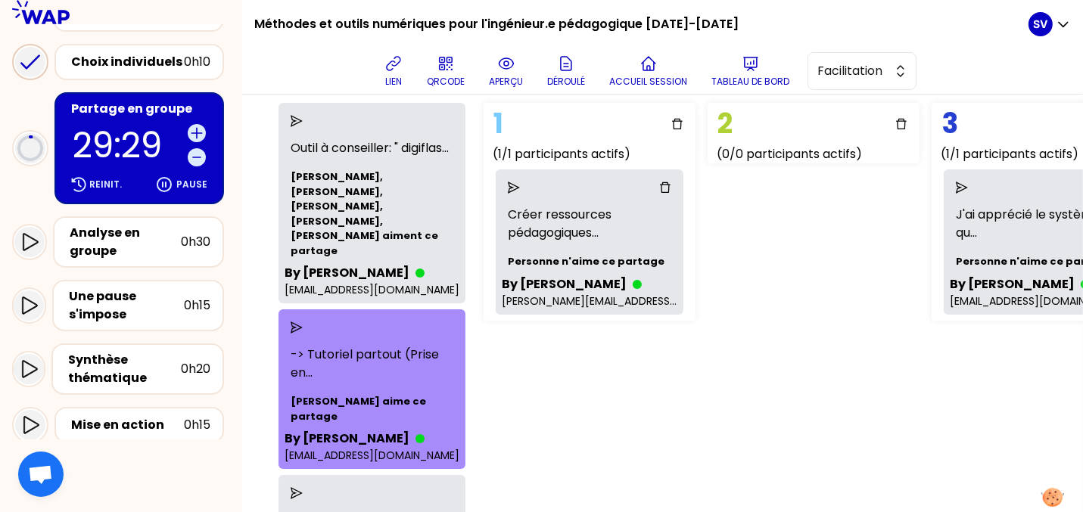
click at [293, 316] on div at bounding box center [372, 328] width 175 height 24
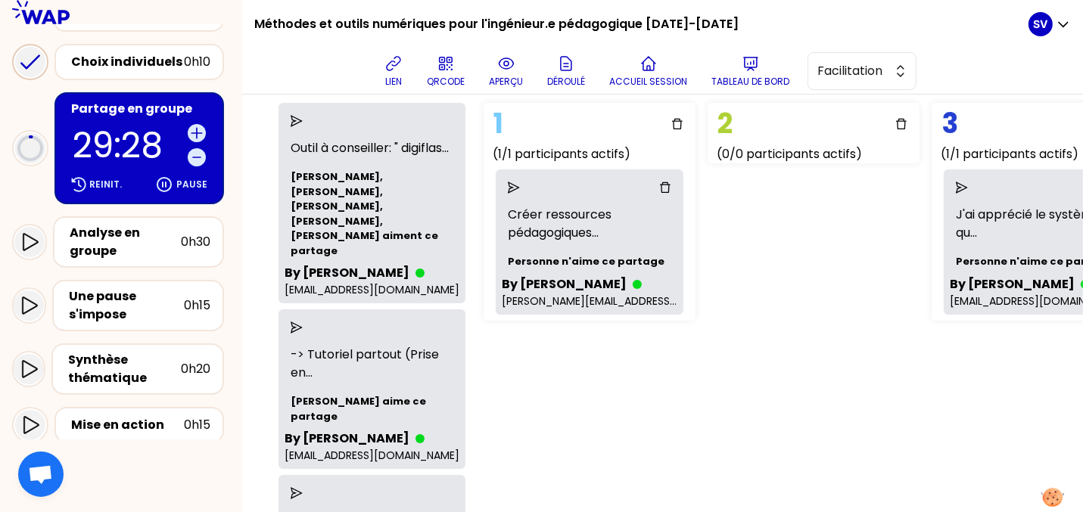
click at [289, 316] on div at bounding box center [372, 328] width 175 height 24
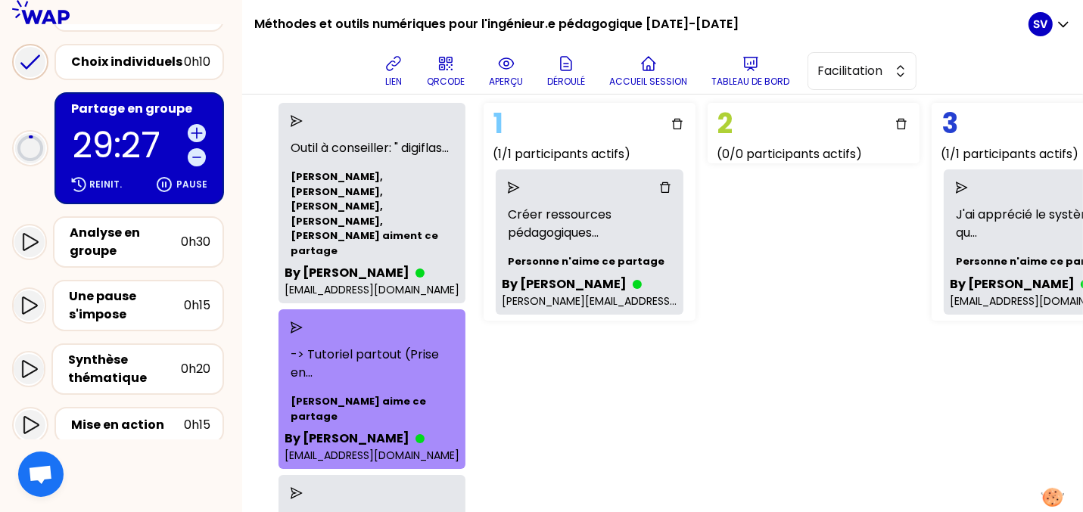
click at [291, 322] on icon "send" at bounding box center [297, 328] width 12 height 12
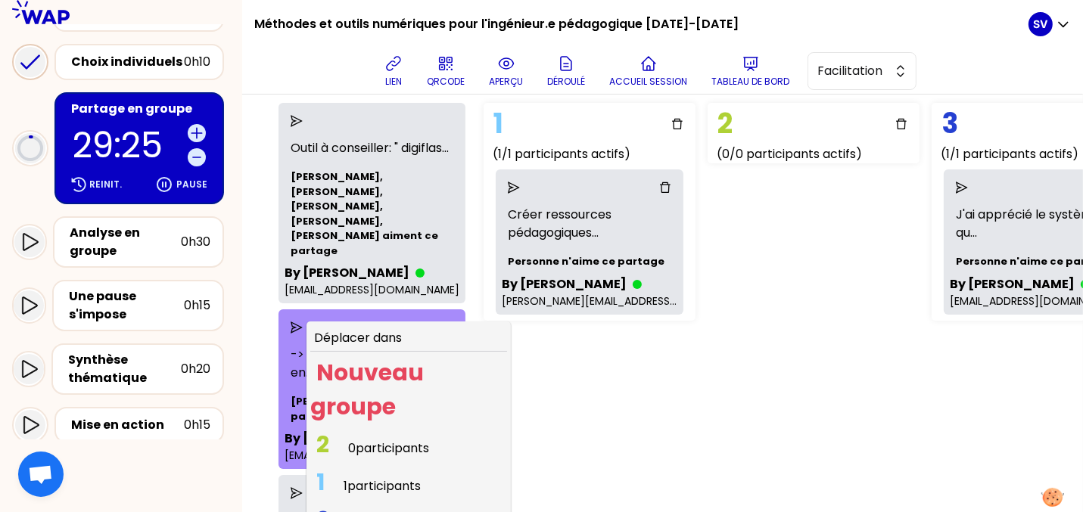
click at [369, 440] on span "0 participants" at bounding box center [388, 448] width 81 height 17
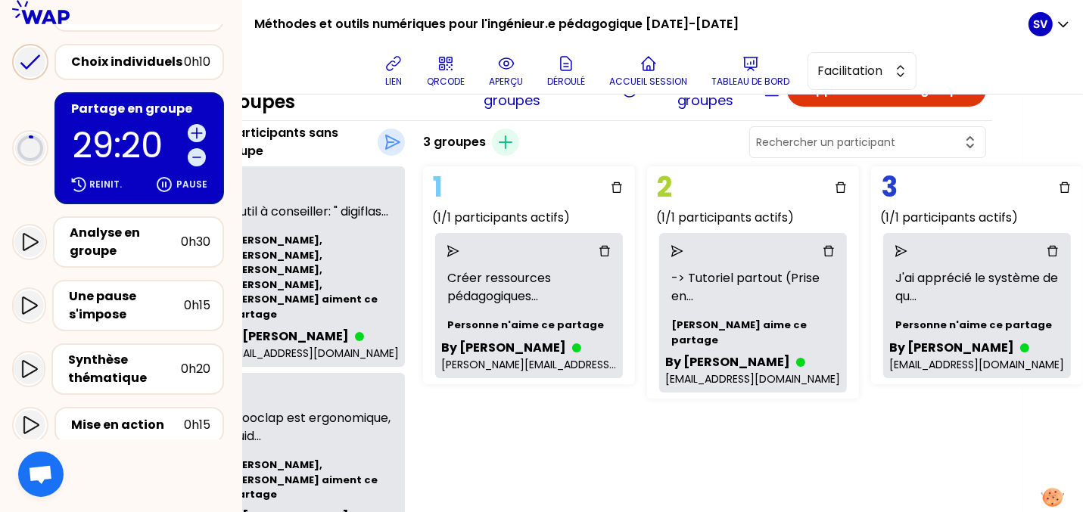
scroll to position [56, 0]
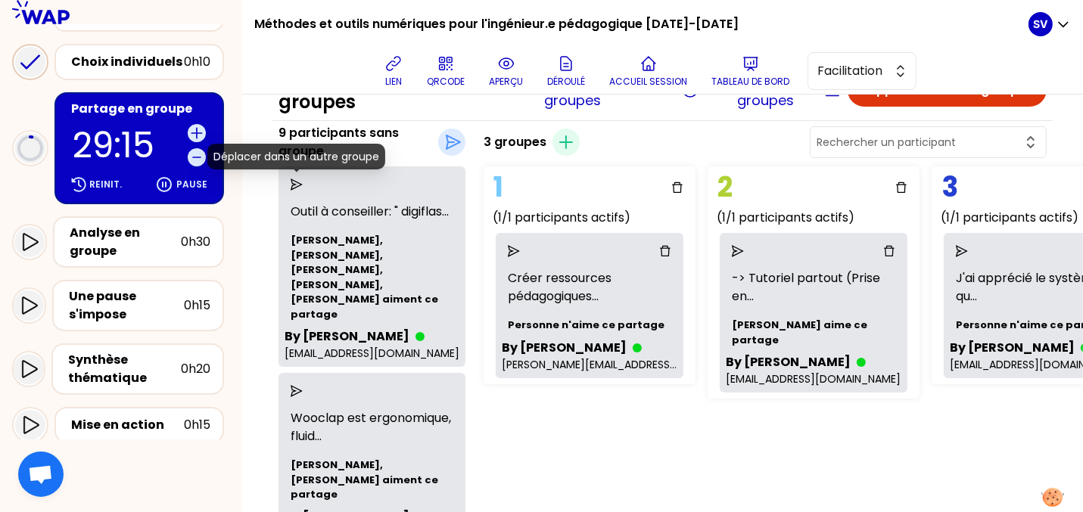
click at [295, 185] on icon "send" at bounding box center [297, 185] width 12 height 12
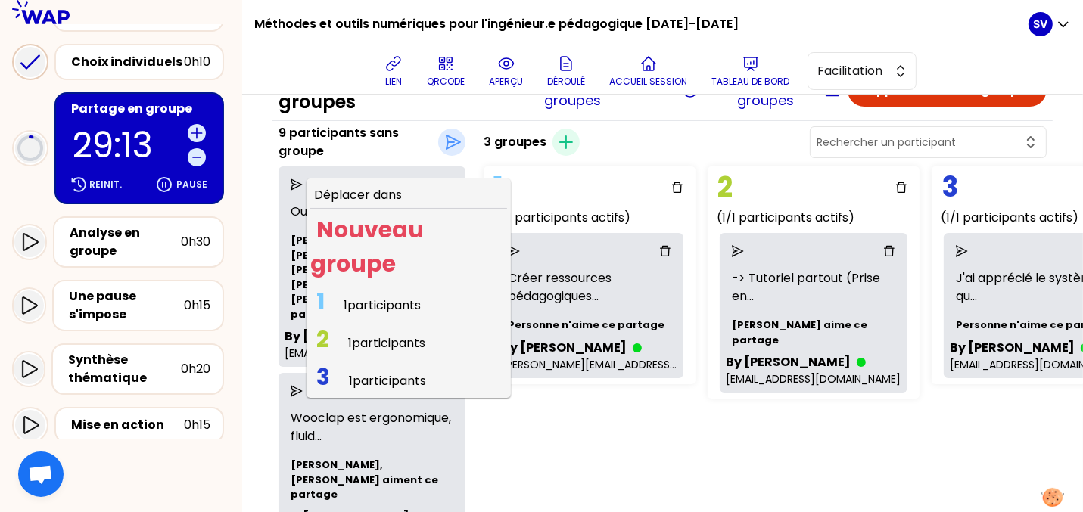
click at [385, 304] on span "1 participants" at bounding box center [382, 305] width 77 height 17
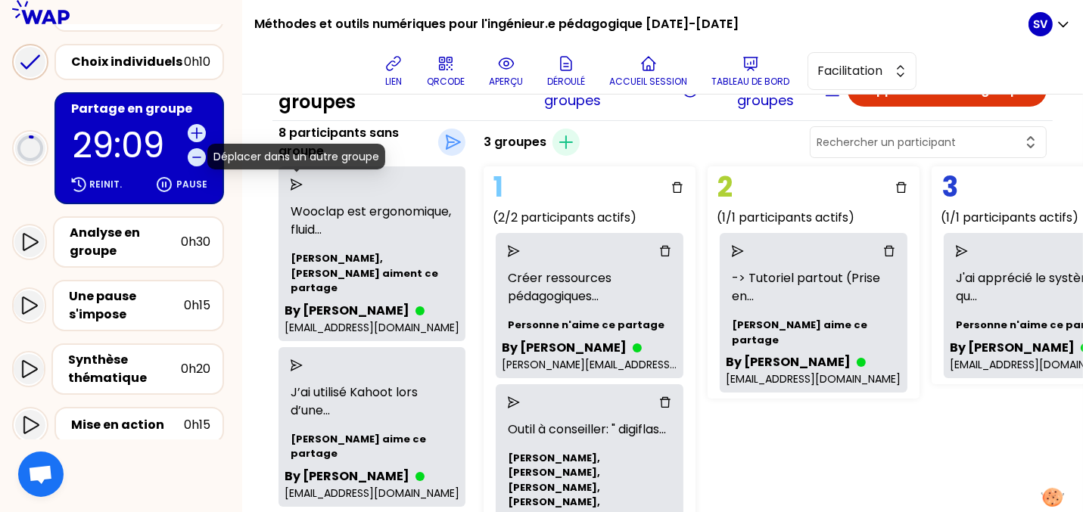
click at [298, 181] on icon "send" at bounding box center [297, 185] width 12 height 12
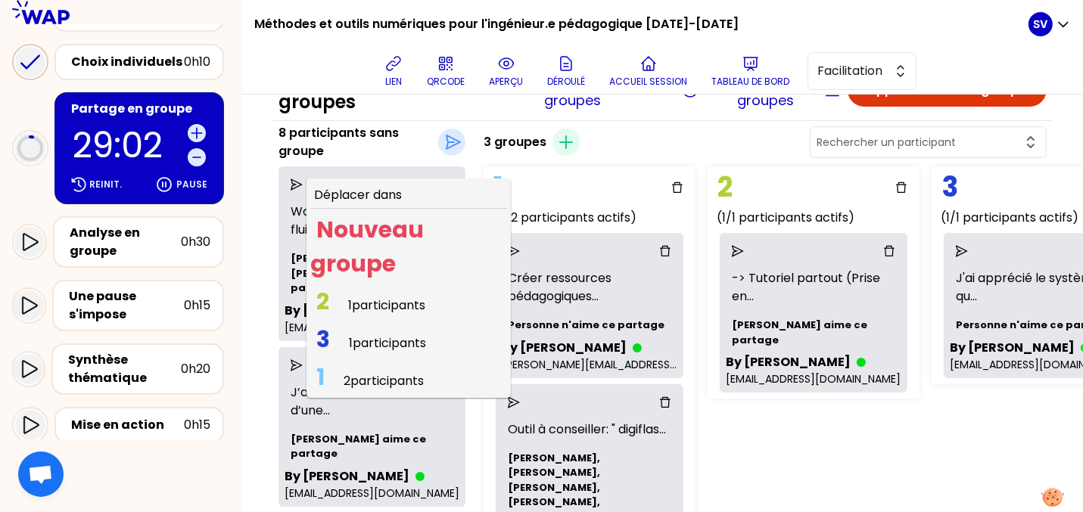
click at [385, 382] on span "2 participants" at bounding box center [384, 380] width 80 height 17
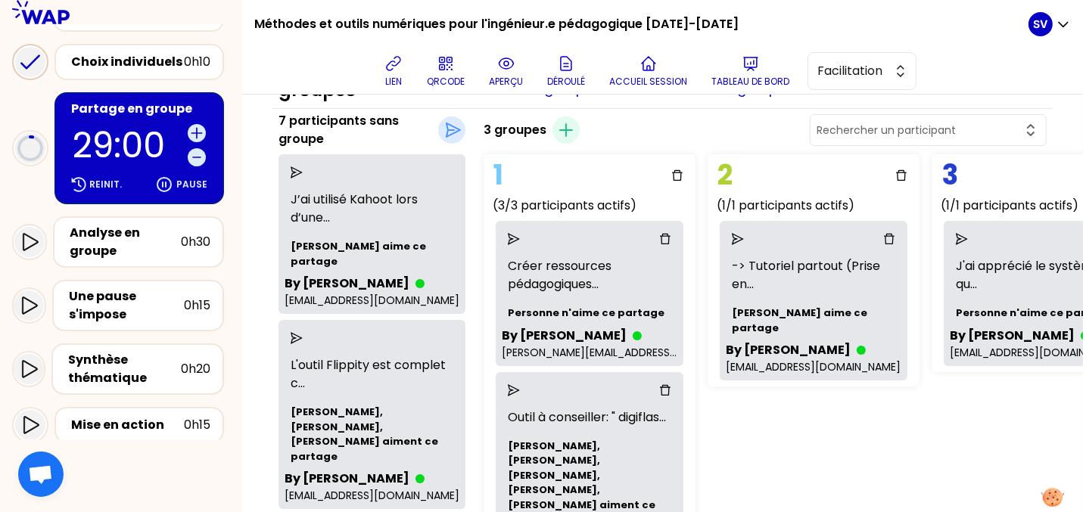
scroll to position [67, 0]
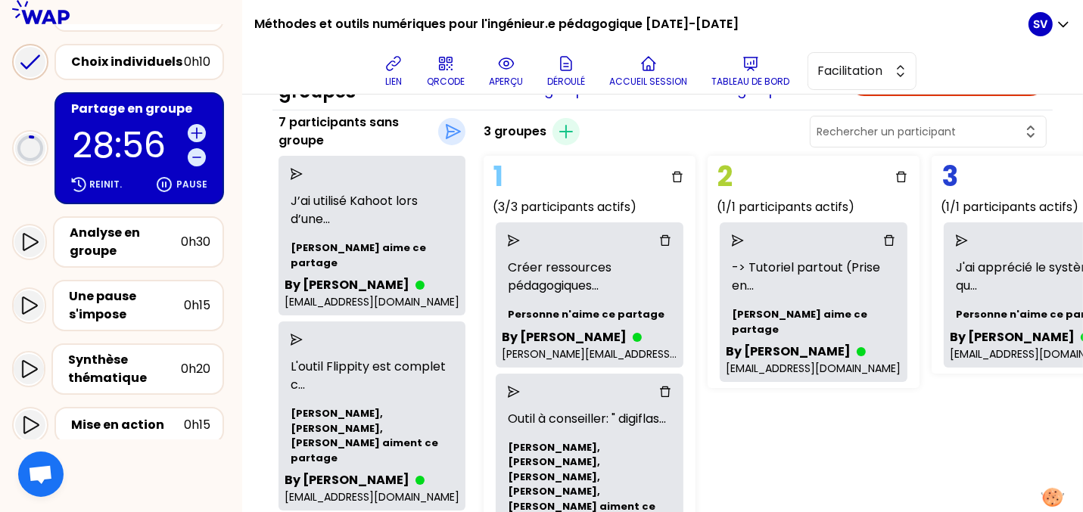
click at [295, 173] on icon "send" at bounding box center [297, 174] width 12 height 12
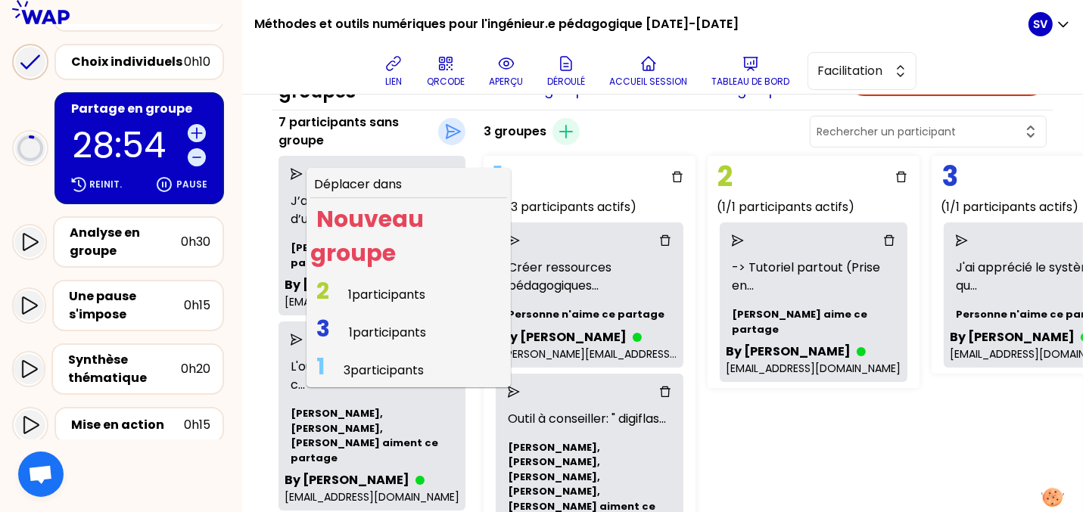
click at [356, 291] on span "1 participants" at bounding box center [386, 294] width 77 height 17
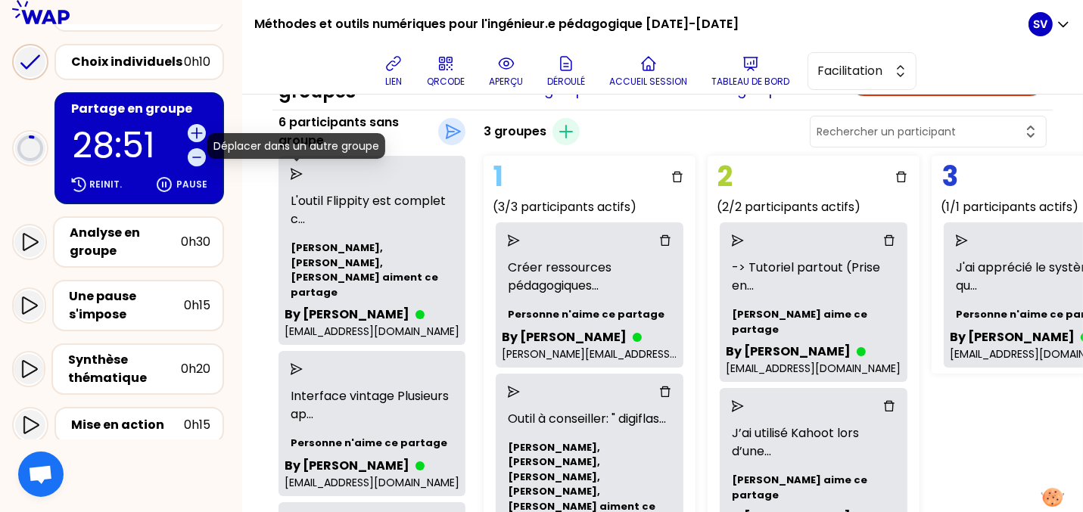
click at [293, 170] on icon "send" at bounding box center [297, 174] width 12 height 12
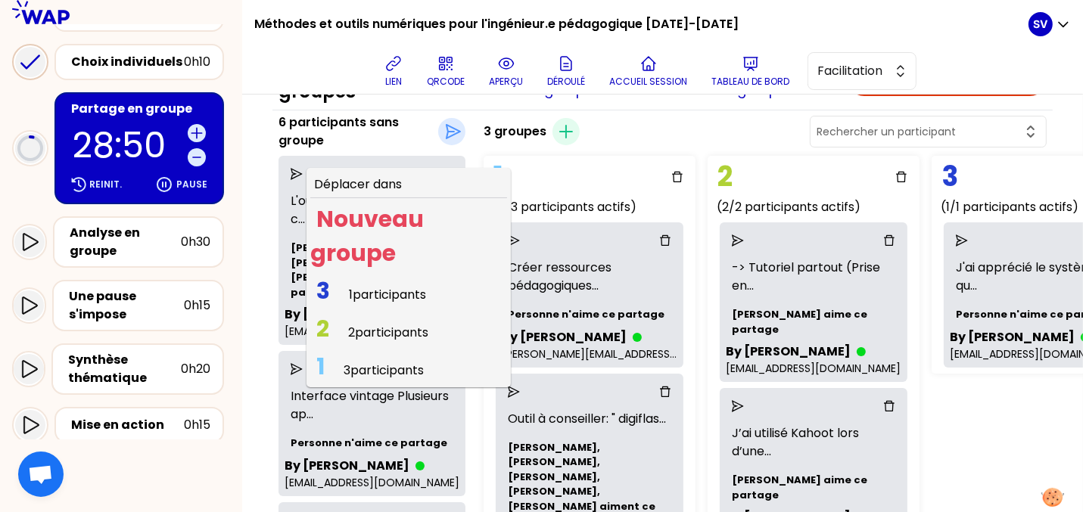
click at [383, 301] on span "1 participants" at bounding box center [387, 294] width 77 height 17
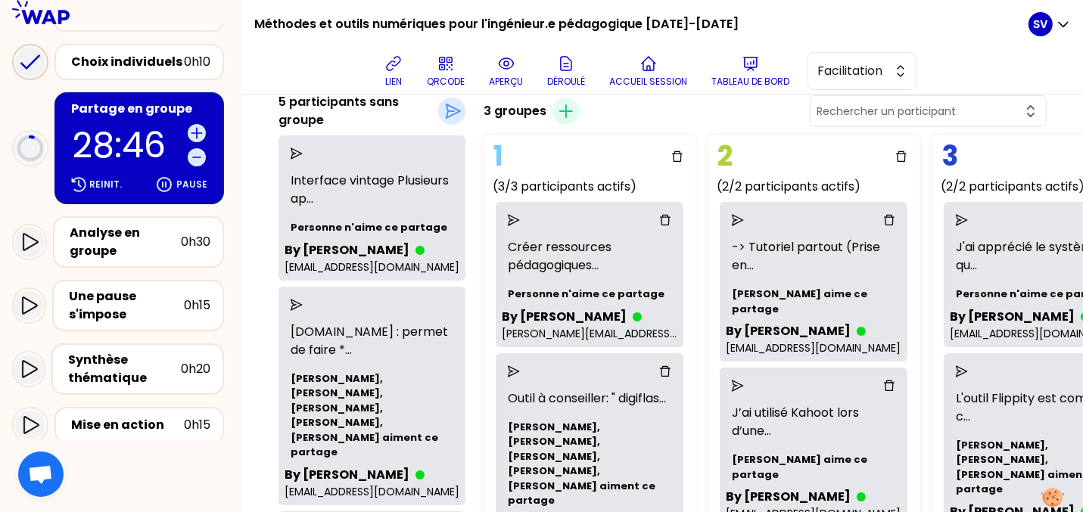
scroll to position [86, 0]
click at [302, 161] on div at bounding box center [372, 154] width 175 height 24
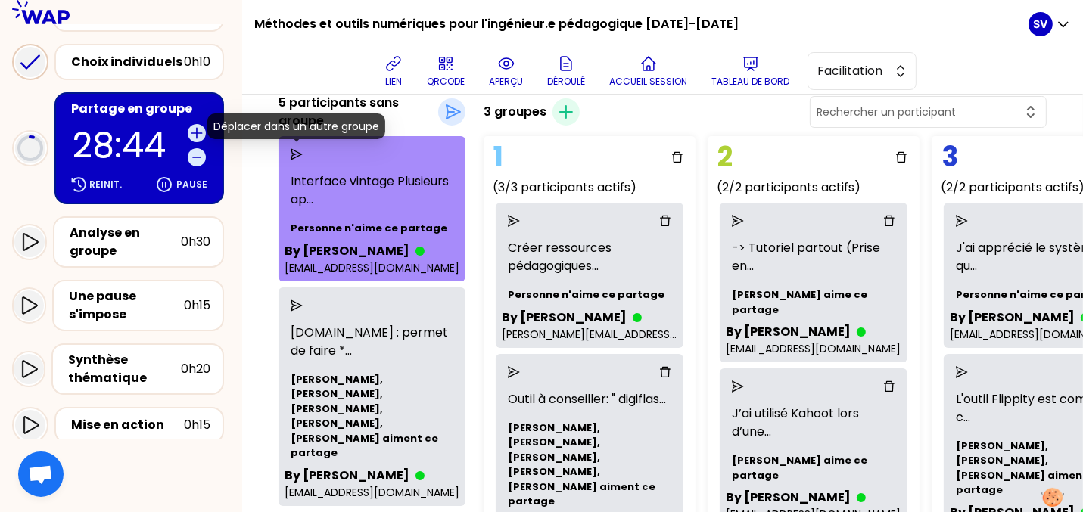
click at [297, 157] on icon "send" at bounding box center [297, 154] width 12 height 12
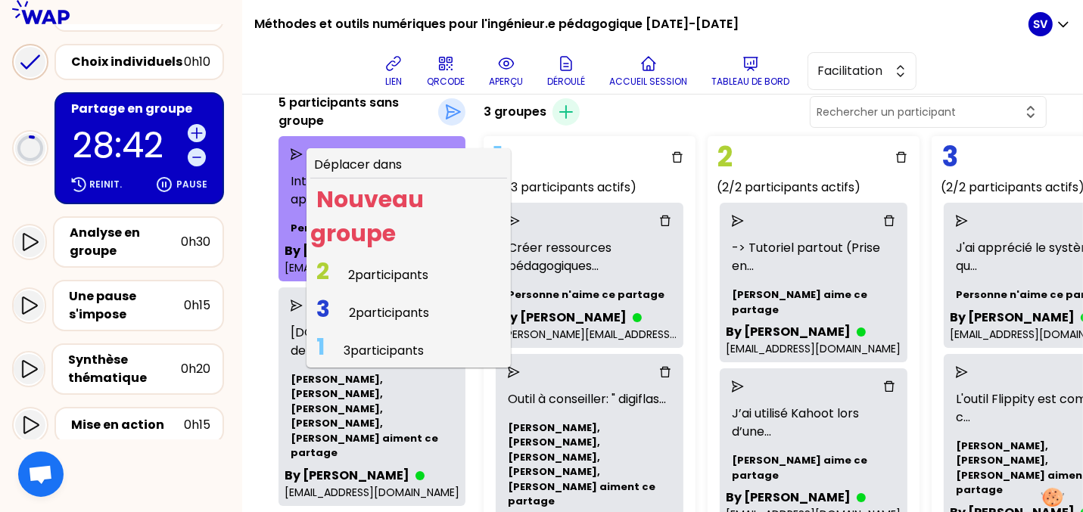
click at [383, 281] on span "2 participants" at bounding box center [388, 274] width 80 height 17
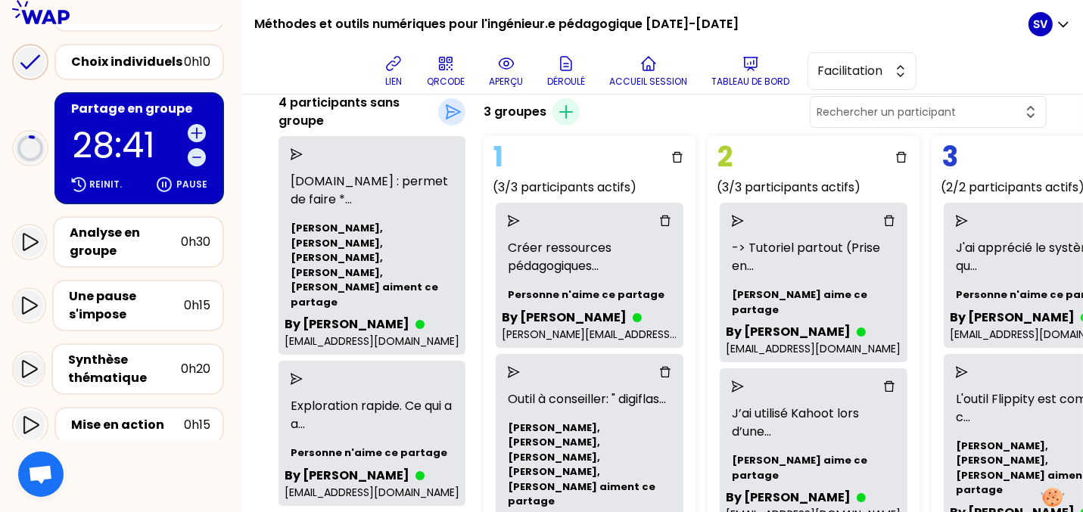
click at [304, 157] on div at bounding box center [378, 154] width 151 height 12
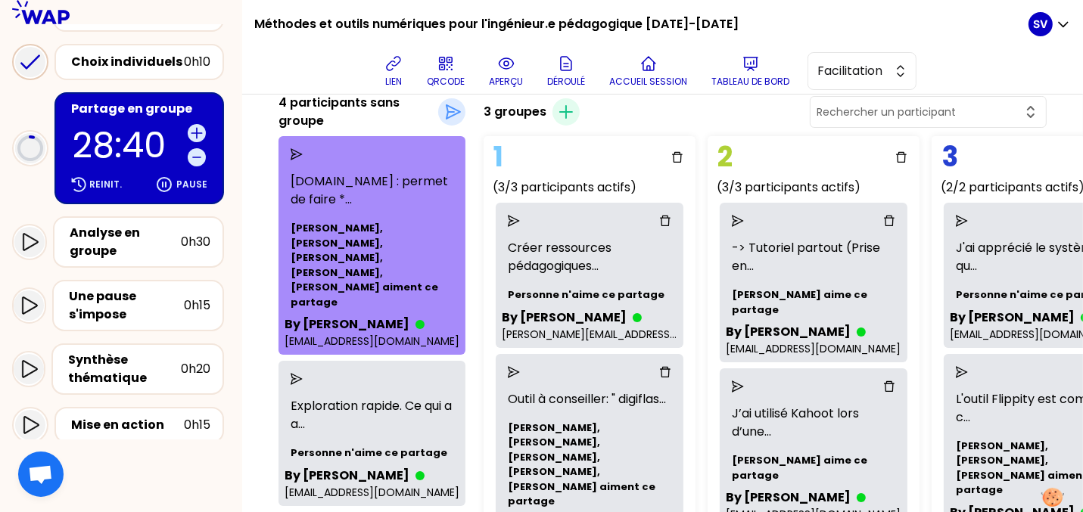
click at [296, 148] on div at bounding box center [372, 154] width 175 height 24
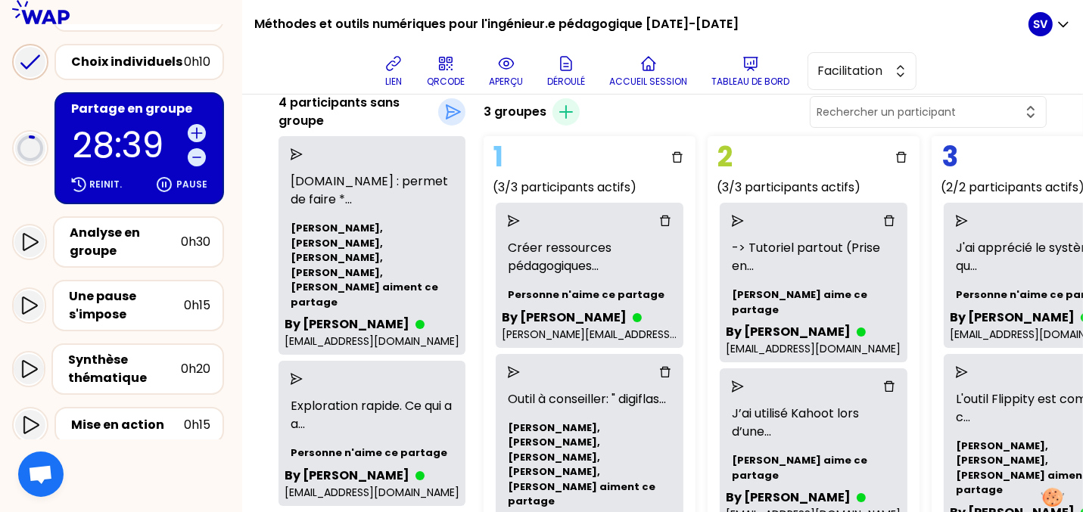
click at [296, 148] on div at bounding box center [372, 154] width 175 height 24
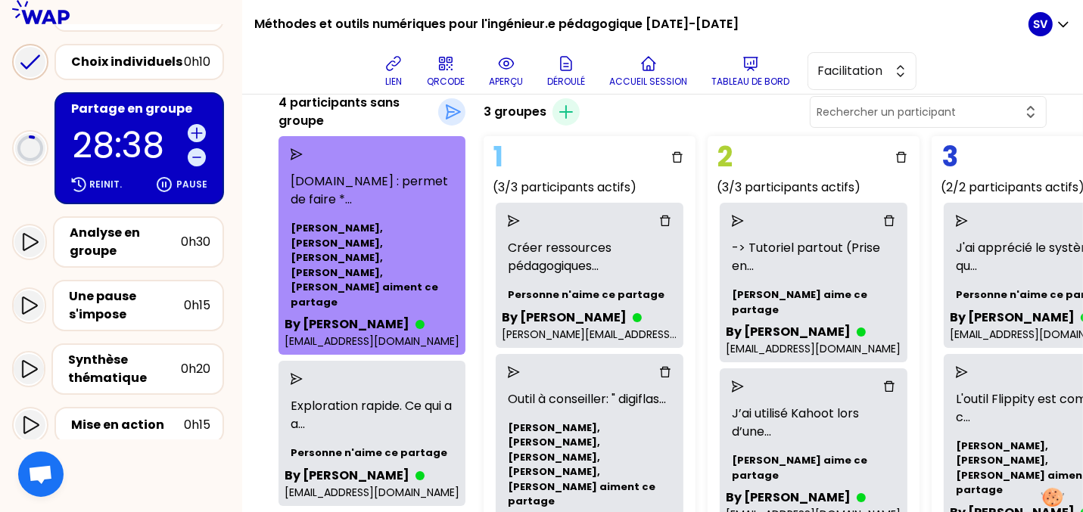
click at [296, 151] on icon "send" at bounding box center [297, 154] width 12 height 12
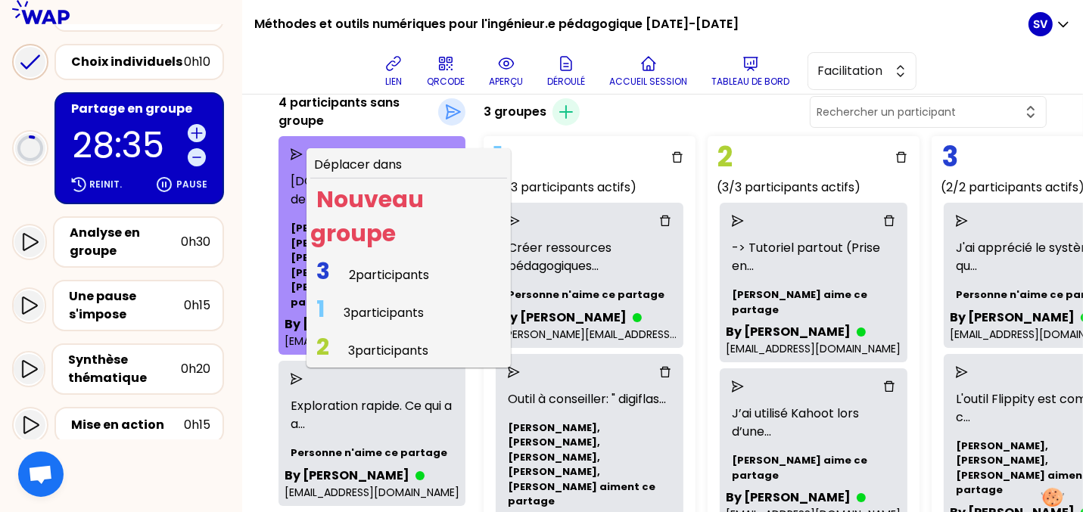
click at [386, 317] on span "3 participants" at bounding box center [384, 312] width 80 height 17
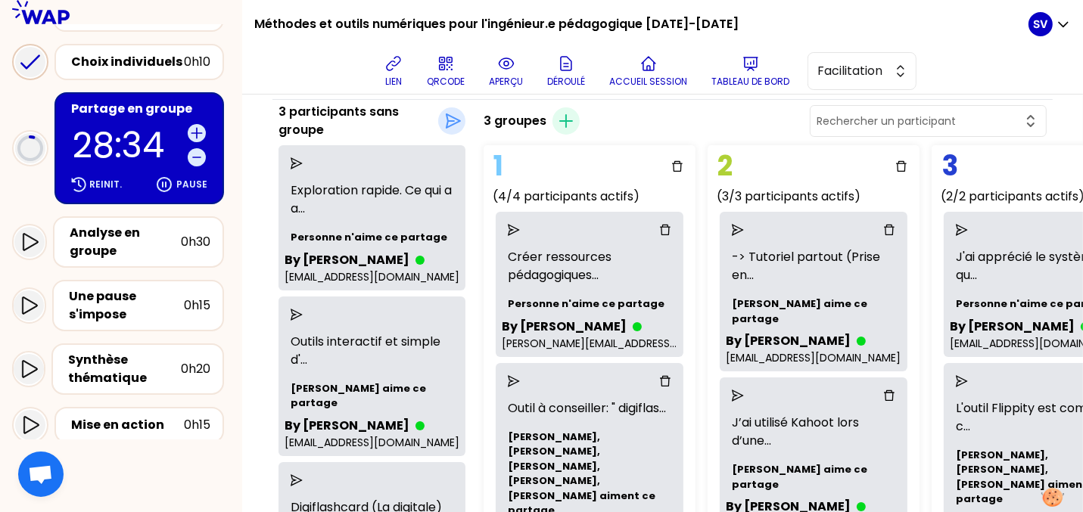
click at [296, 163] on icon "send" at bounding box center [297, 163] width 12 height 12
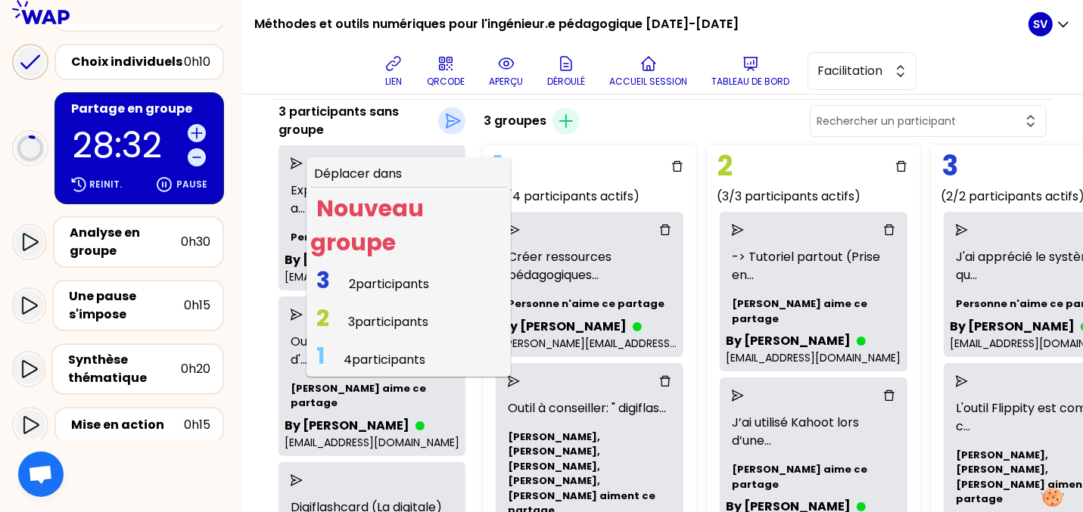
click at [377, 290] on span "2 participants" at bounding box center [389, 284] width 80 height 17
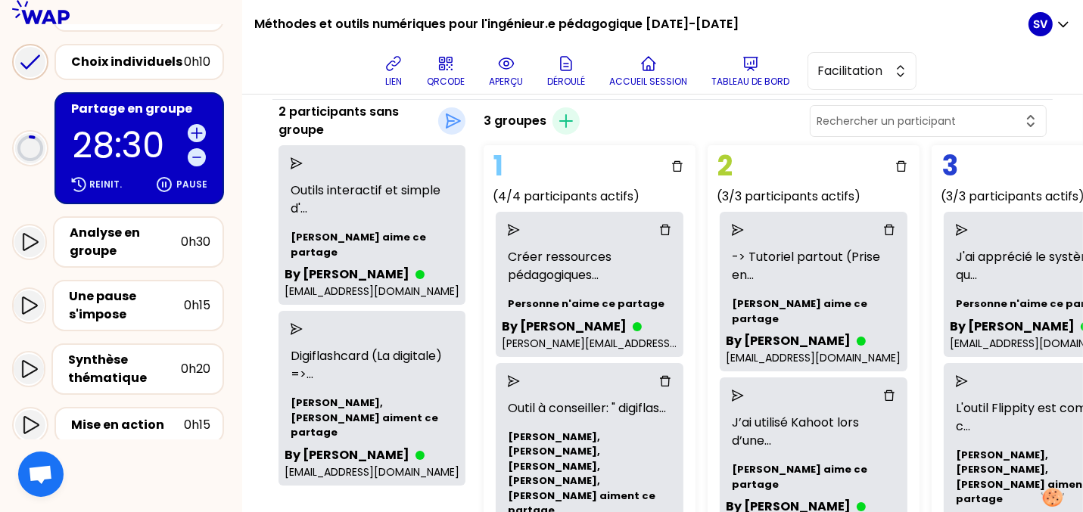
click at [285, 184] on p "Outils interactif et simple d' ..." at bounding box center [372, 200] width 175 height 48
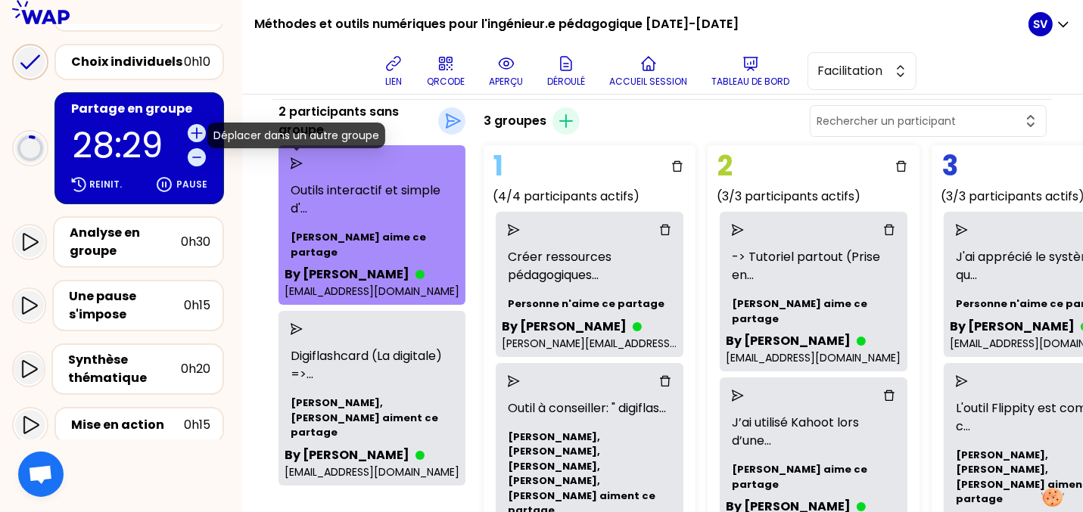
click at [293, 162] on icon "send" at bounding box center [297, 163] width 12 height 12
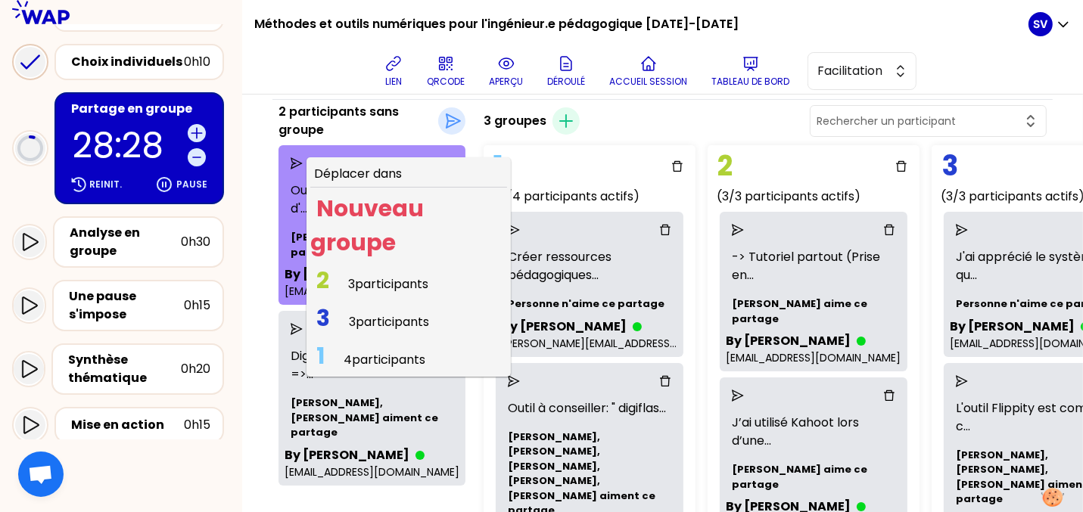
click at [376, 285] on span "3 participants" at bounding box center [388, 284] width 80 height 17
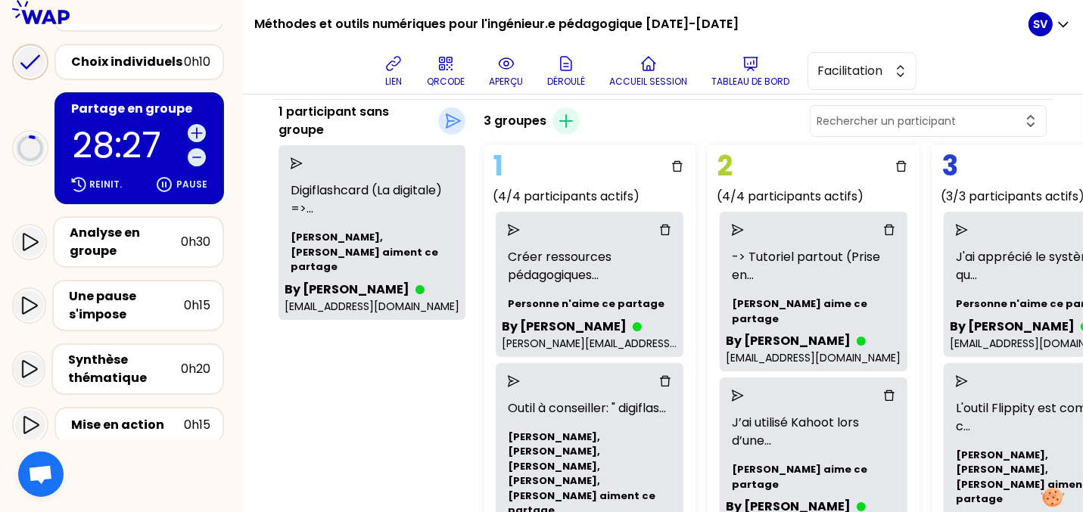
click at [293, 160] on icon "send" at bounding box center [297, 163] width 12 height 12
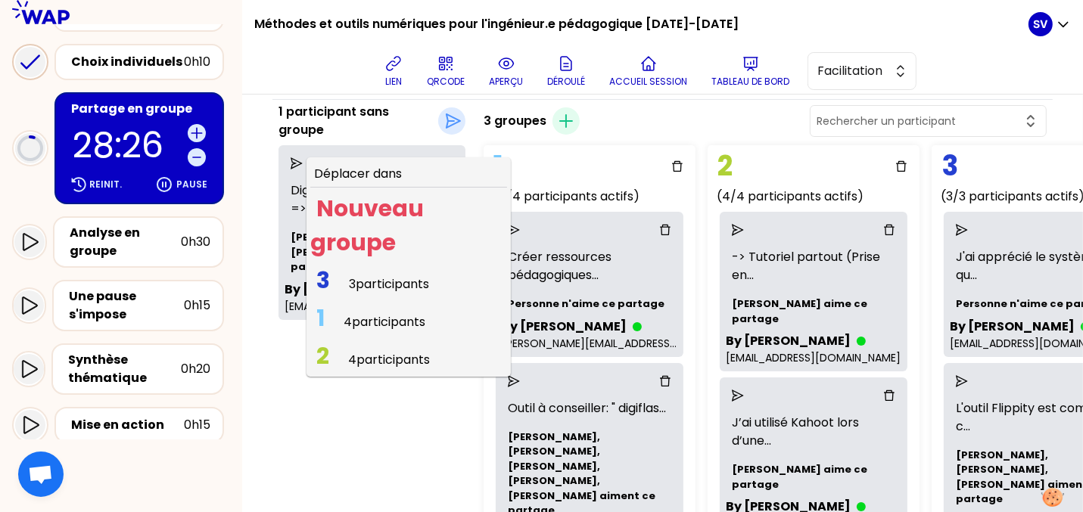
click at [367, 281] on span "3 participants" at bounding box center [389, 284] width 80 height 17
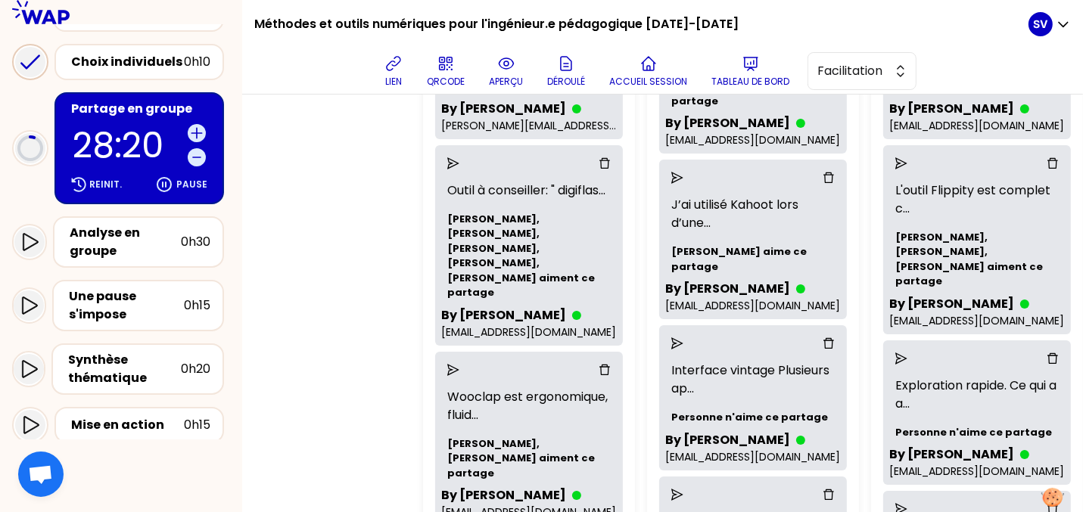
scroll to position [0, 35]
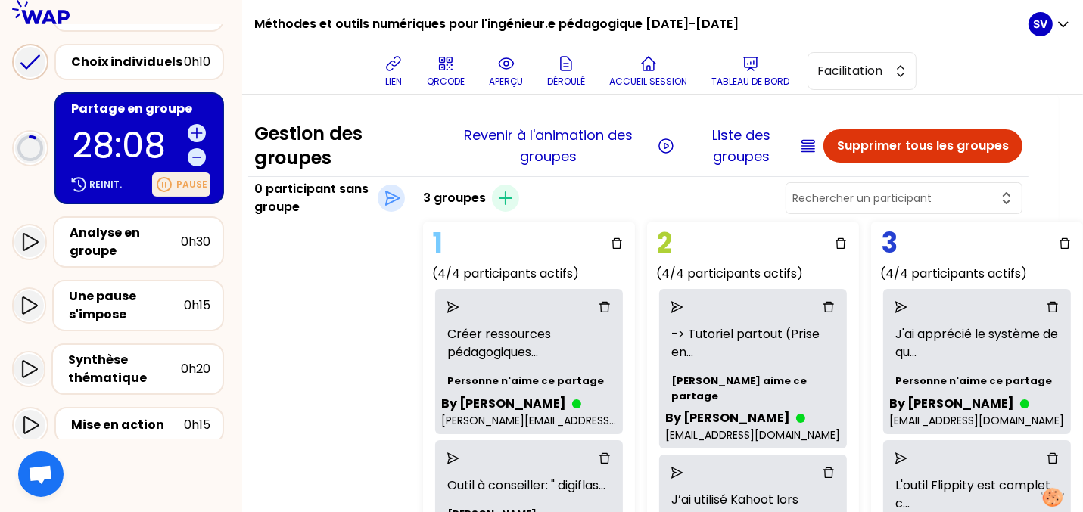
click at [176, 191] on p "Pause" at bounding box center [191, 185] width 31 height 12
click at [734, 147] on button "Liste des groupes" at bounding box center [741, 146] width 109 height 42
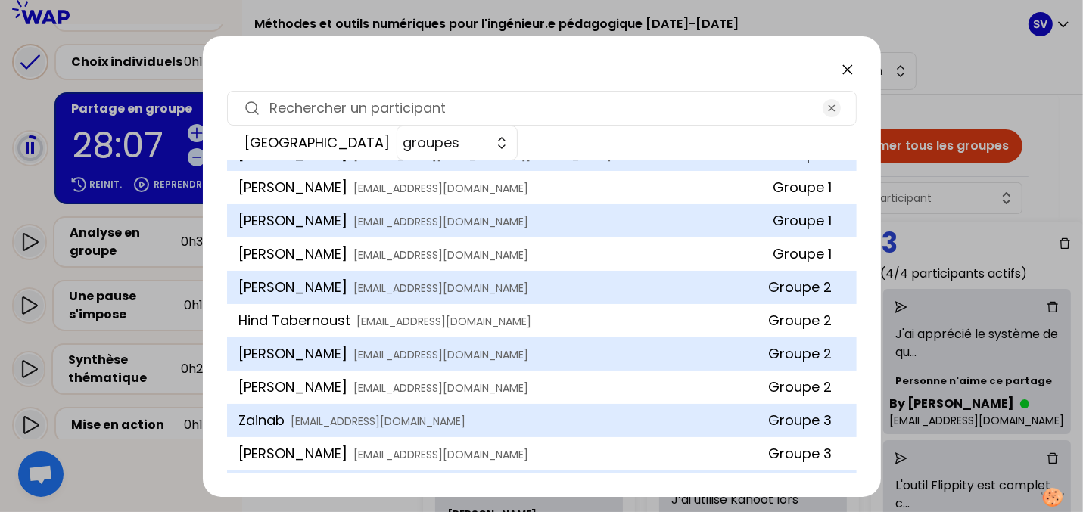
scroll to position [20, 0]
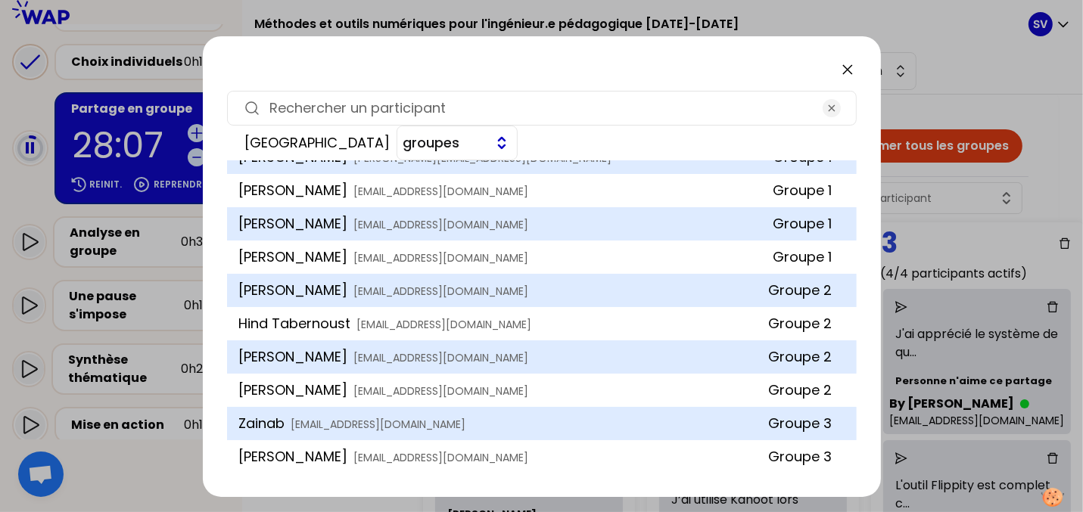
click at [518, 126] on button "groupes" at bounding box center [457, 143] width 121 height 35
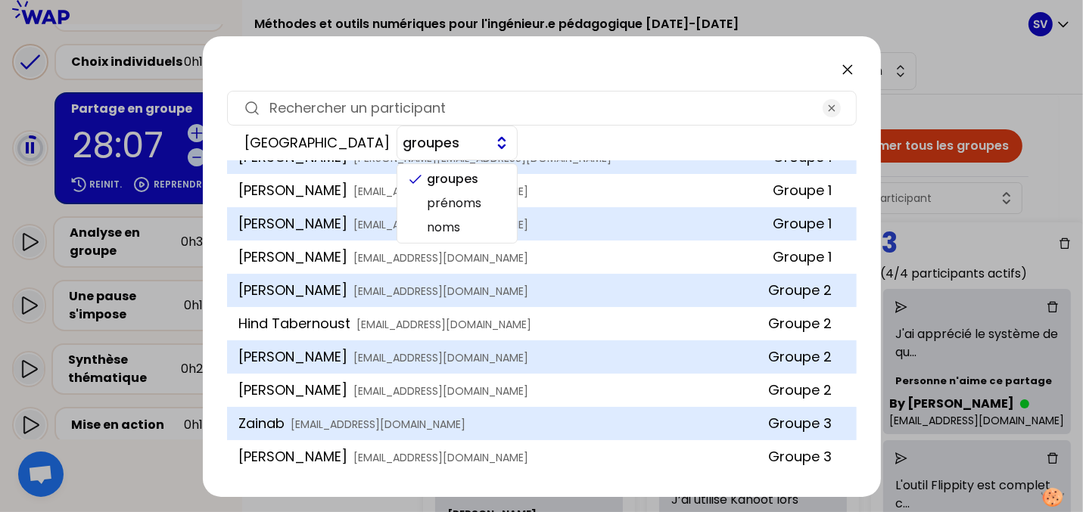
click at [518, 126] on button "groupes" at bounding box center [457, 143] width 121 height 35
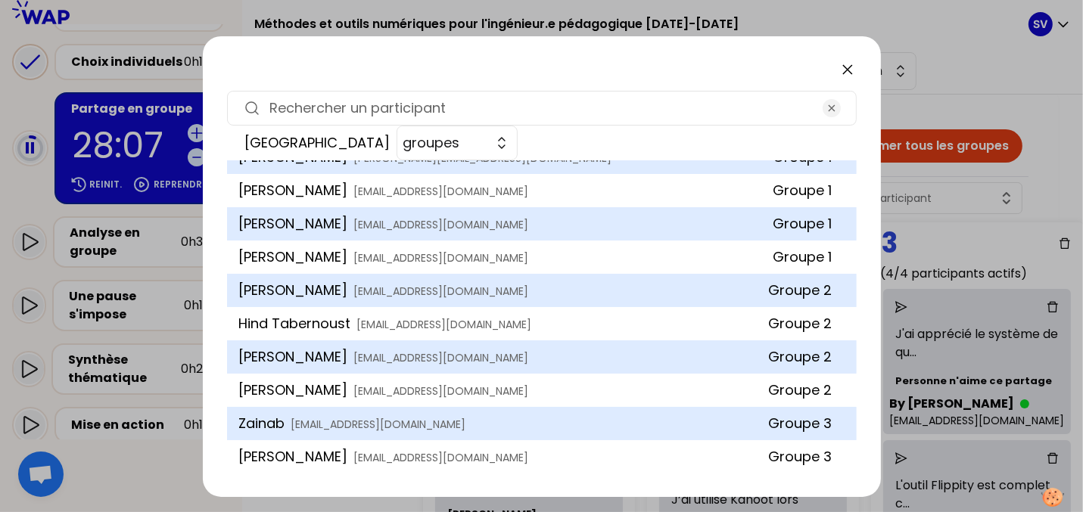
click at [849, 71] on icon at bounding box center [848, 70] width 18 height 18
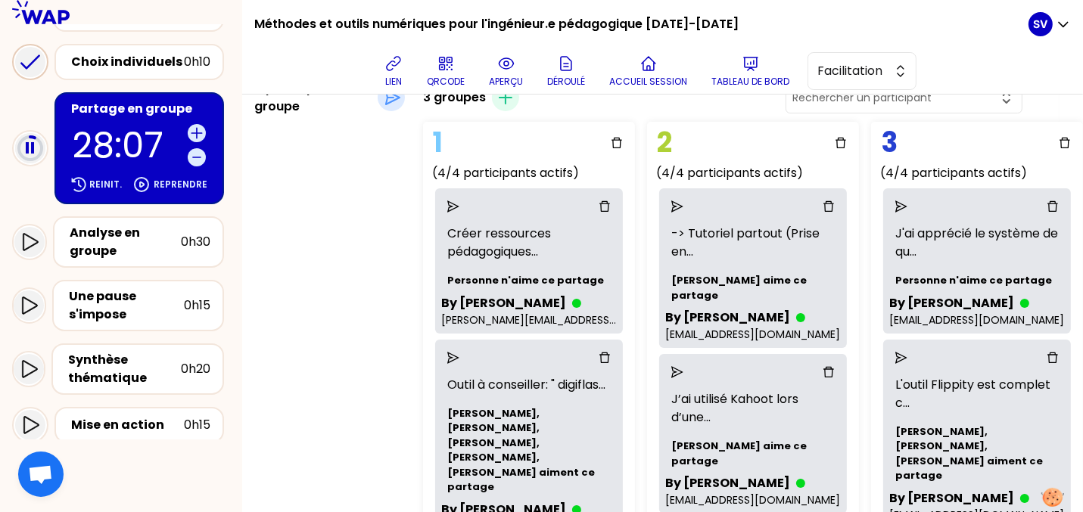
scroll to position [0, 35]
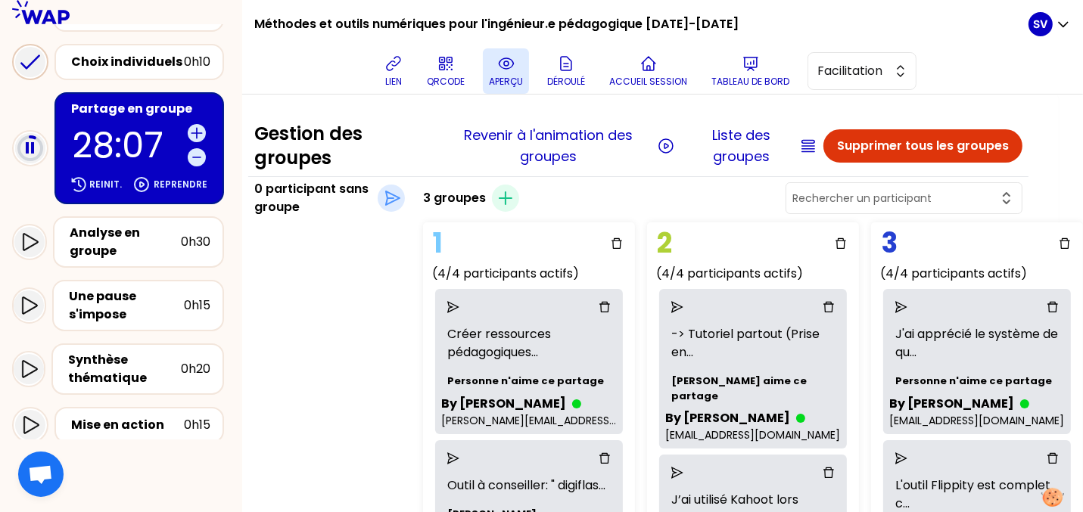
click at [505, 64] on icon at bounding box center [506, 63] width 5 height 5
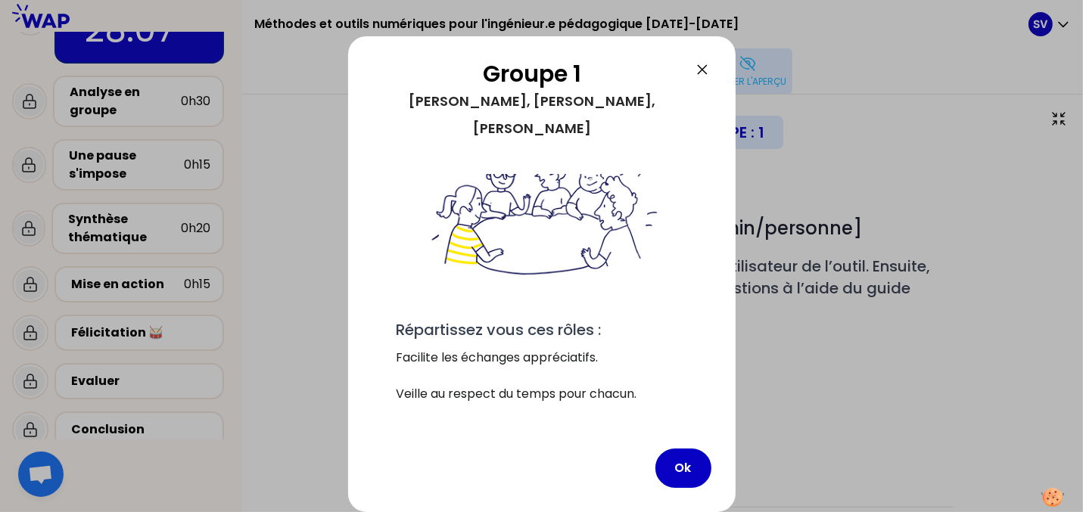
scroll to position [134, 0]
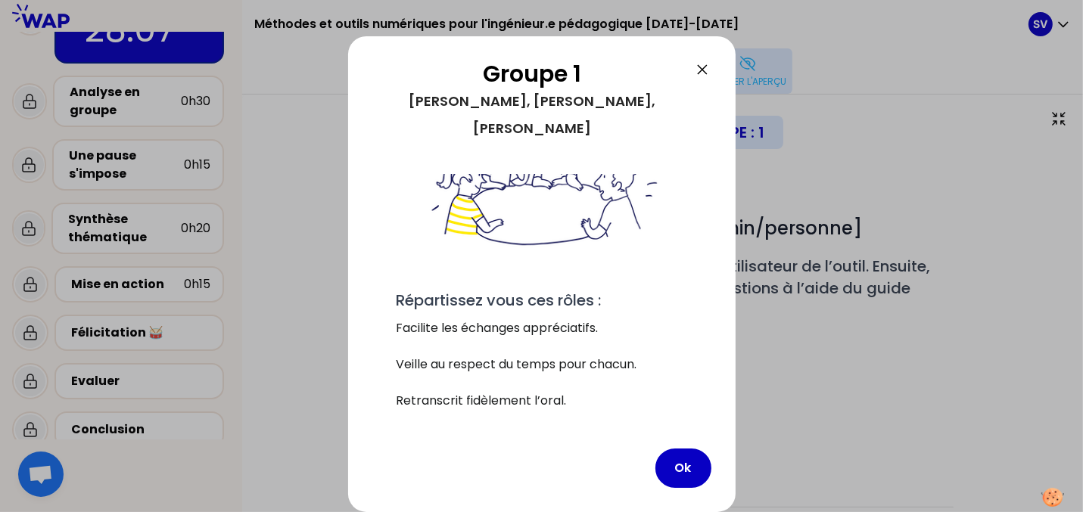
click at [703, 70] on icon at bounding box center [702, 69] width 9 height 9
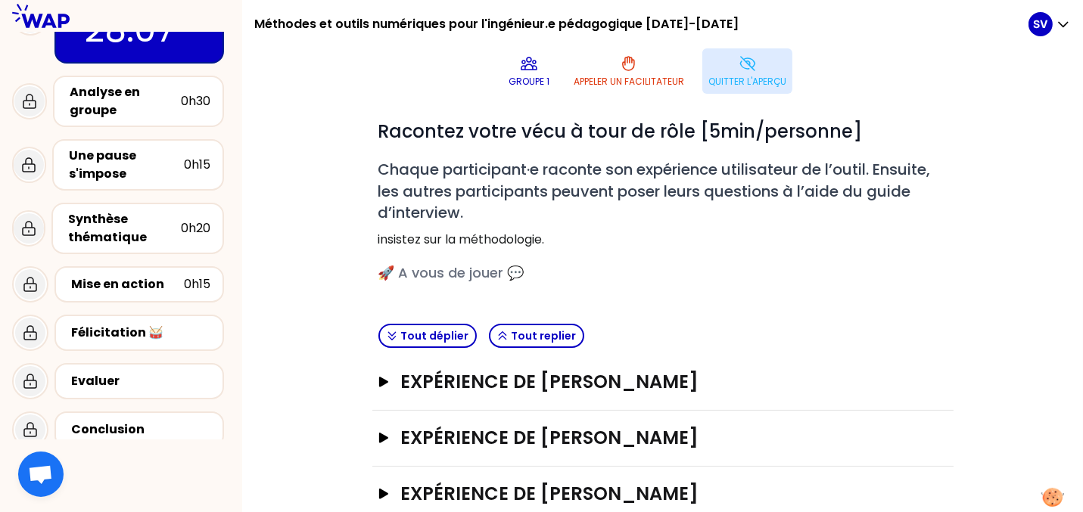
scroll to position [98, 0]
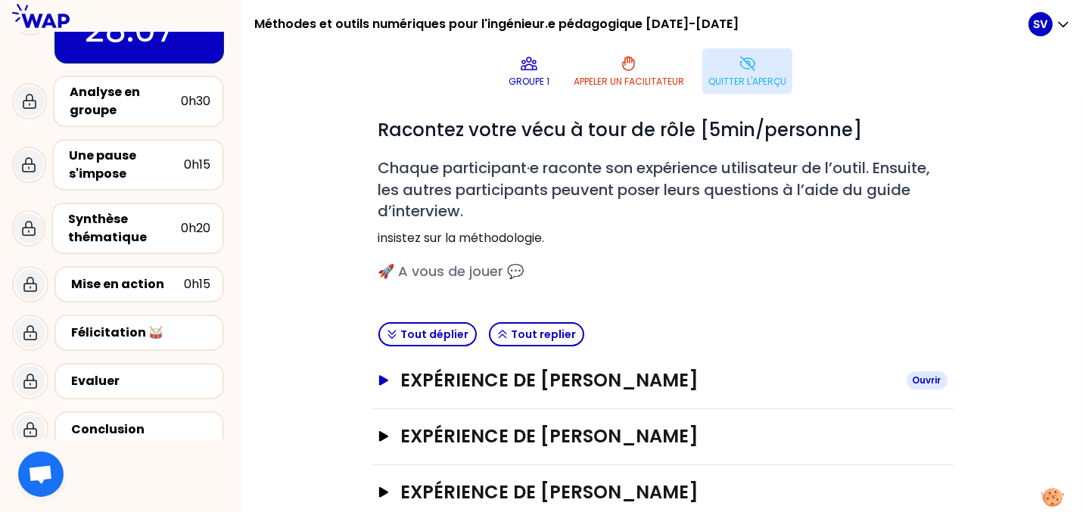
click at [378, 375] on icon "button" at bounding box center [382, 380] width 9 height 11
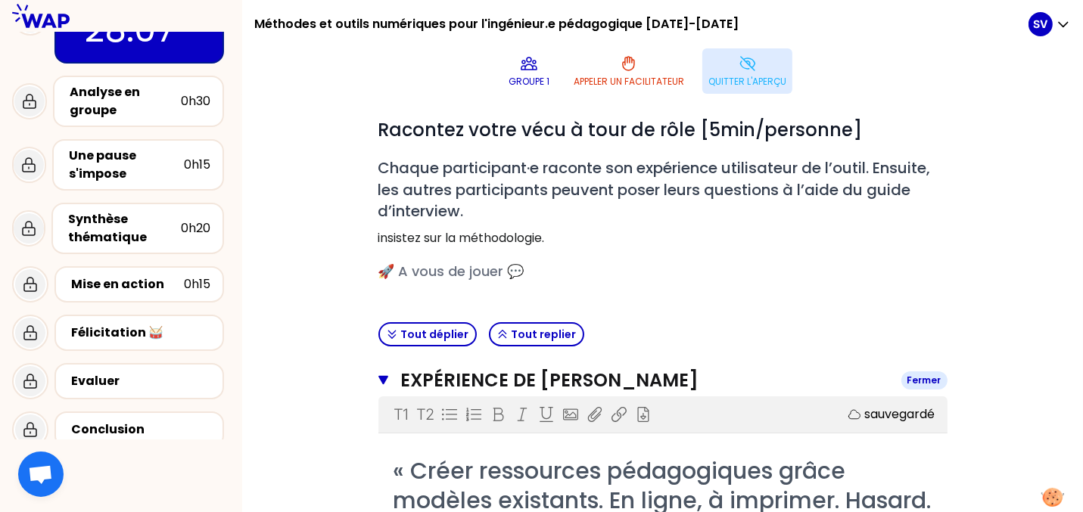
click at [378, 376] on icon "button" at bounding box center [383, 380] width 10 height 9
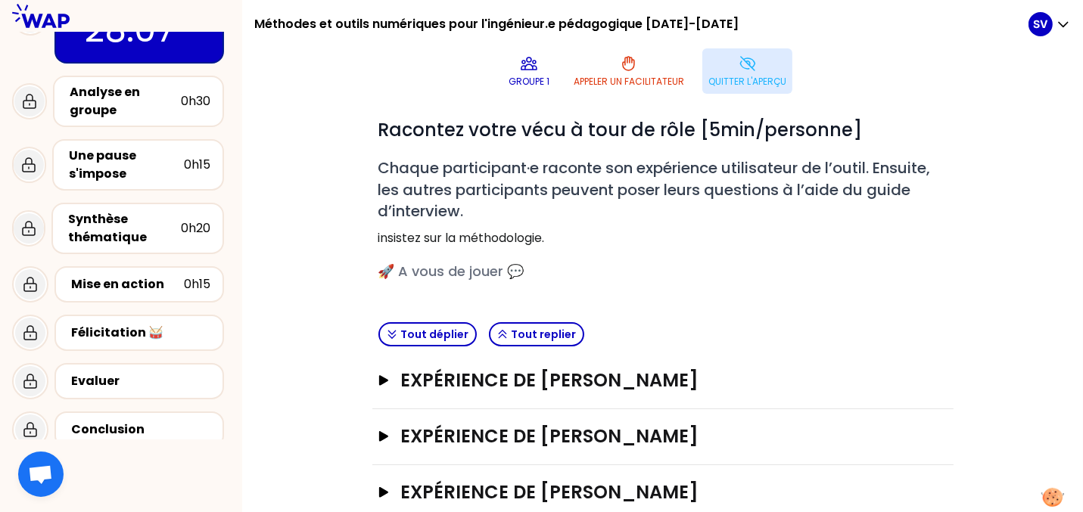
scroll to position [145, 0]
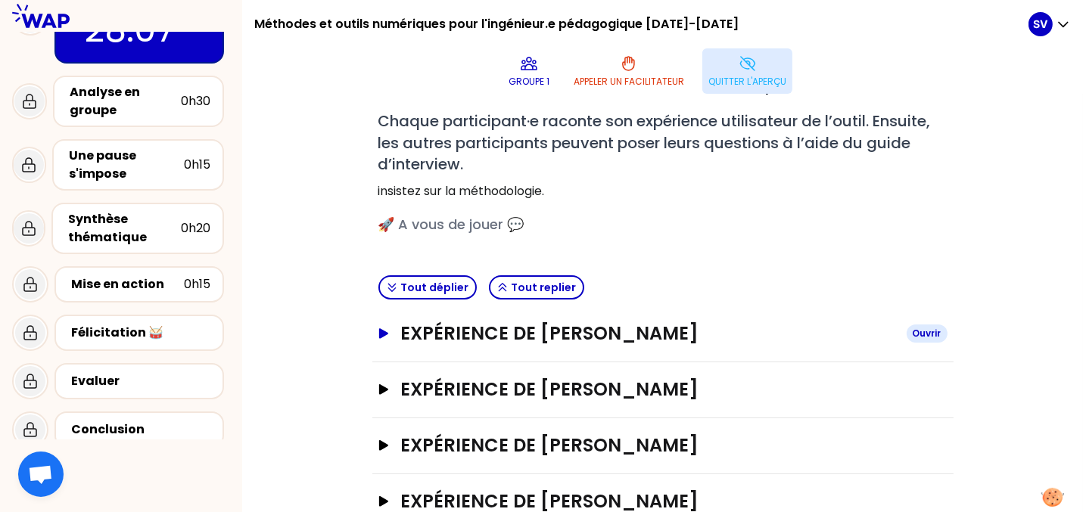
click at [381, 329] on icon "button" at bounding box center [383, 334] width 12 height 11
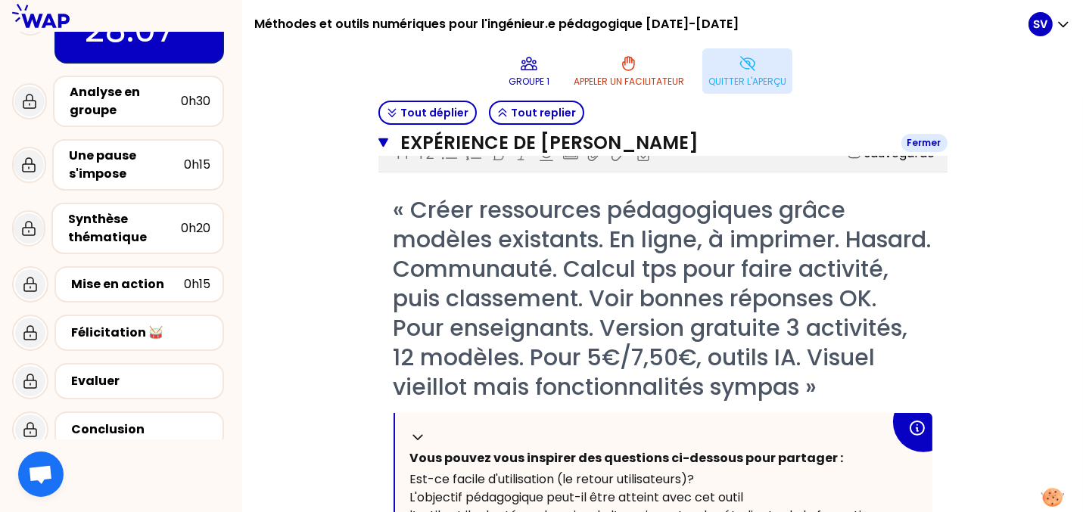
scroll to position [187, 0]
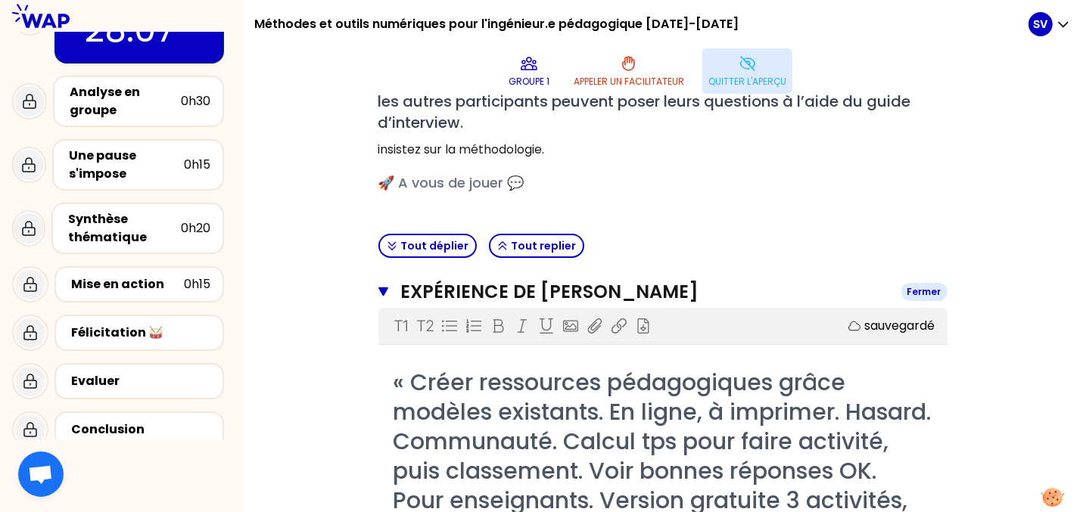
click at [378, 288] on icon "button" at bounding box center [383, 292] width 10 height 9
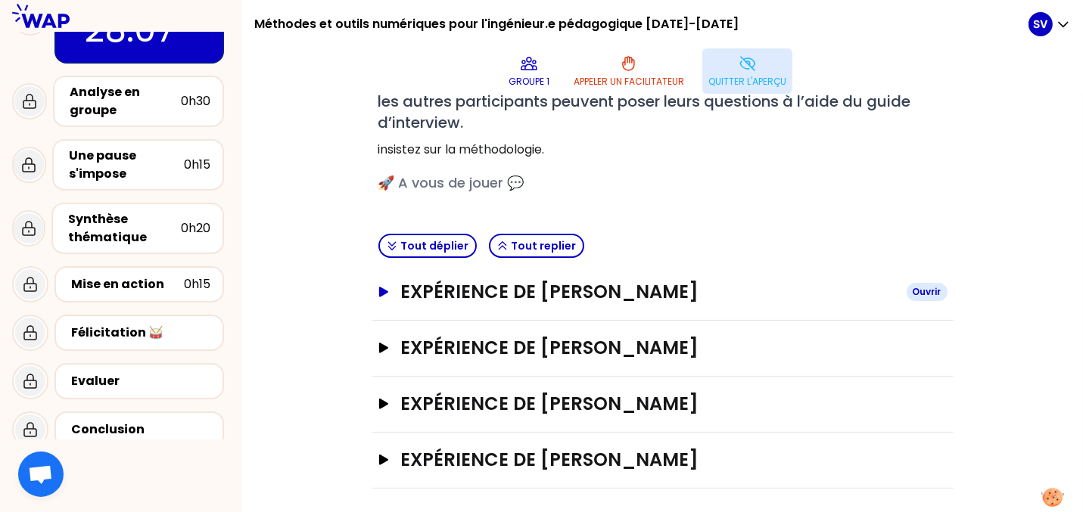
scroll to position [145, 0]
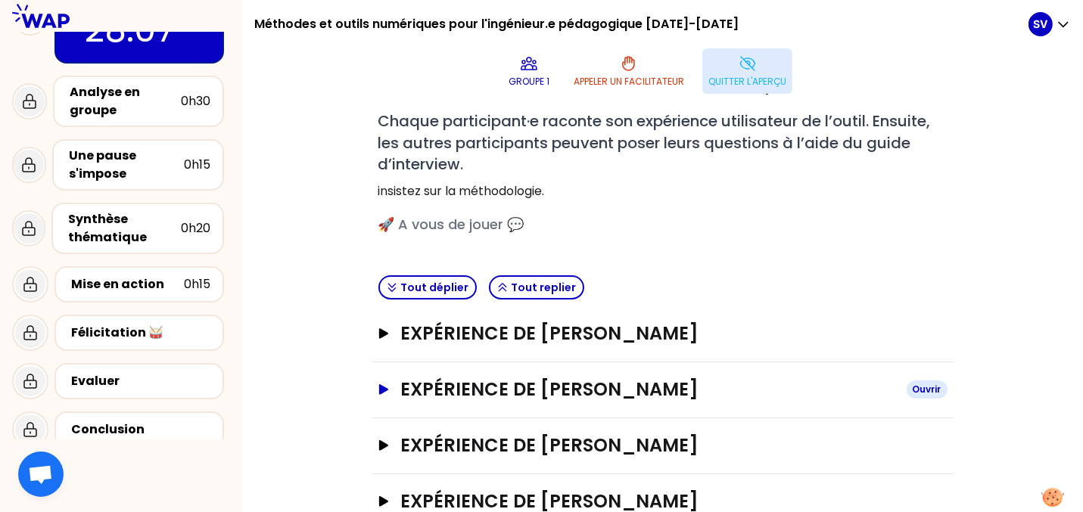
click at [378, 385] on icon "button" at bounding box center [382, 390] width 9 height 11
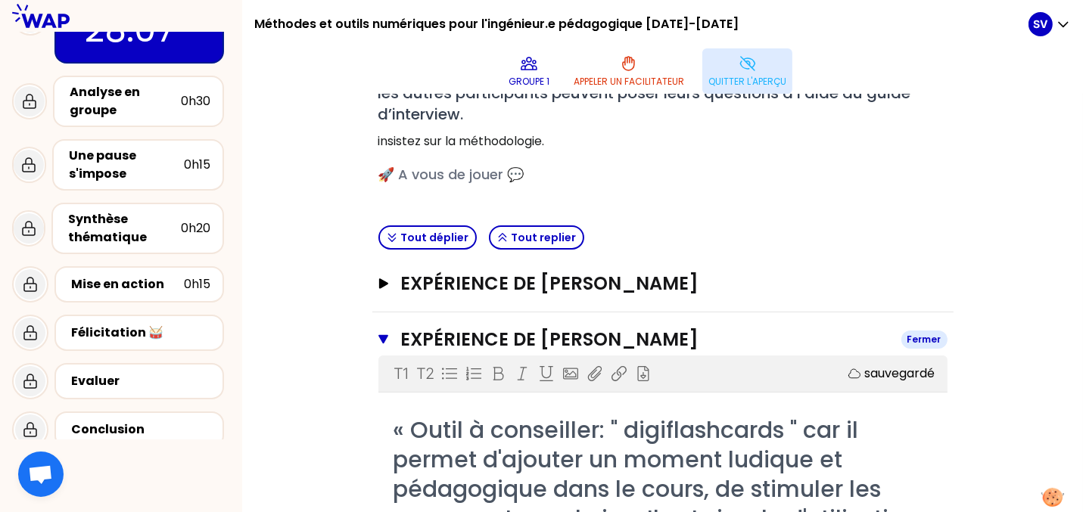
scroll to position [183, 0]
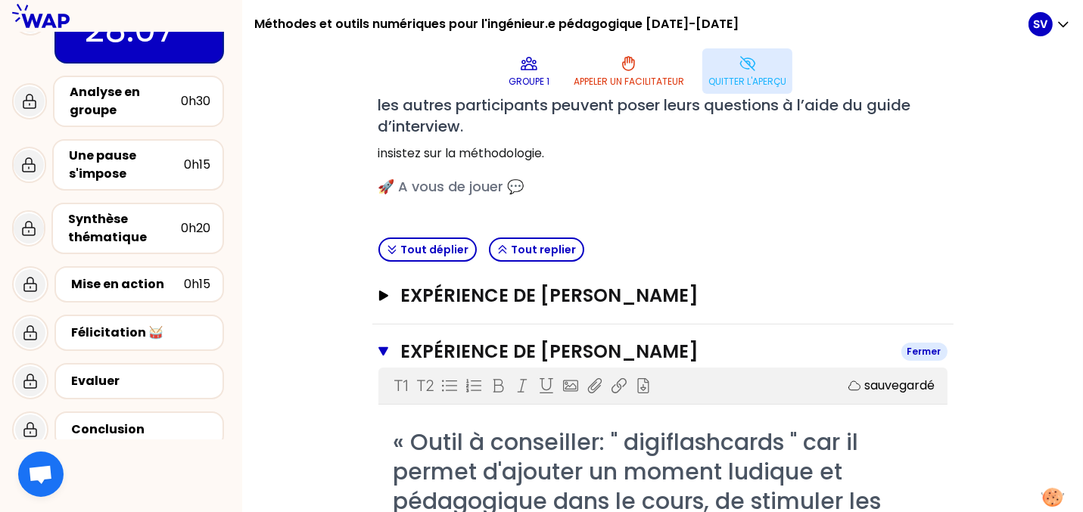
click at [382, 346] on icon "button" at bounding box center [383, 352] width 11 height 12
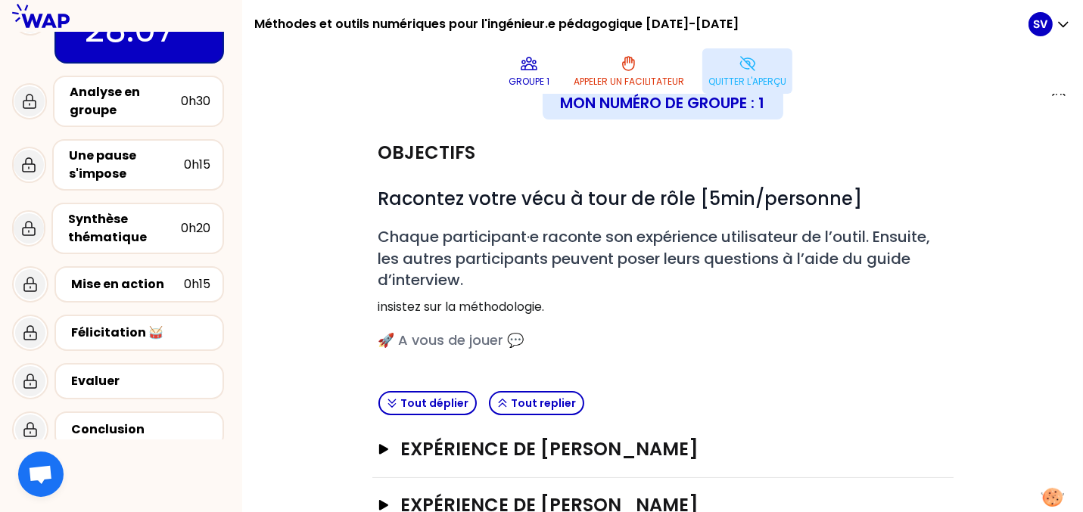
scroll to position [0, 0]
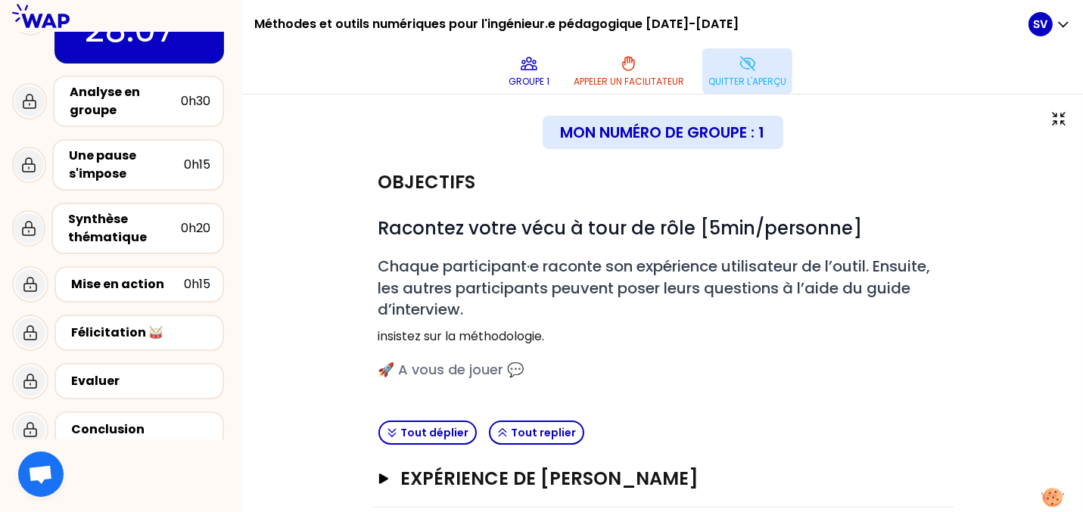
click at [757, 55] on icon at bounding box center [748, 64] width 18 height 18
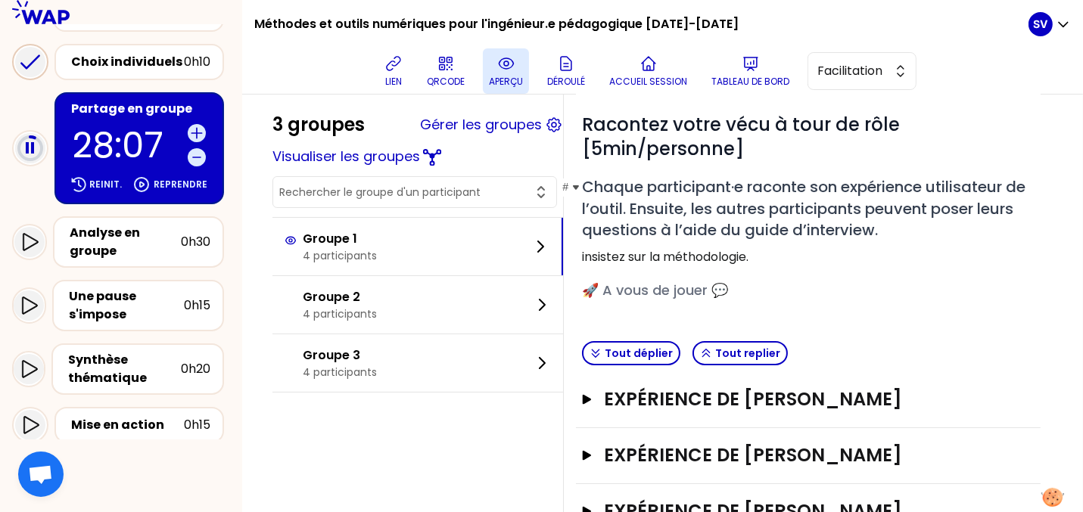
scroll to position [229, 0]
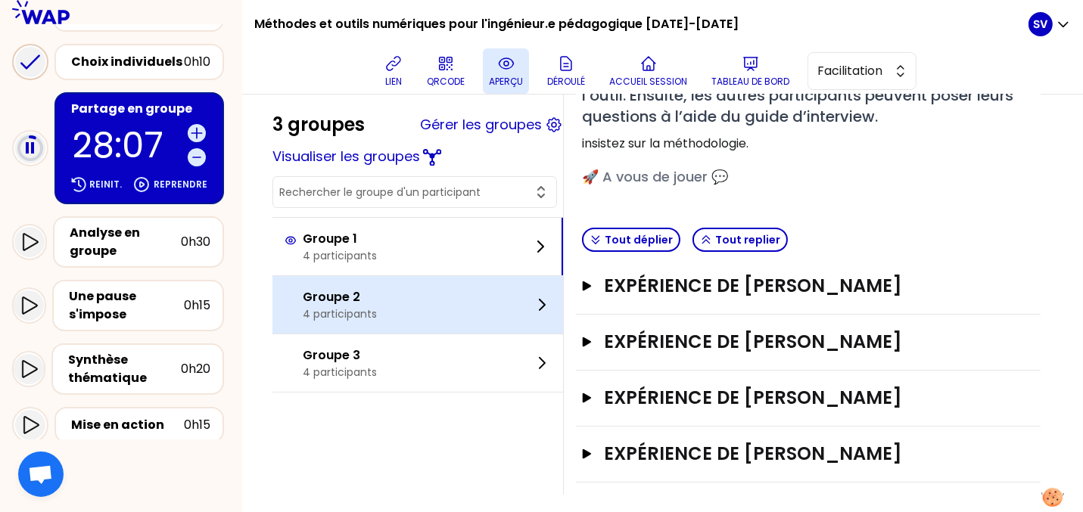
click at [468, 300] on div "Groupe 2 4 participants" at bounding box center [418, 305] width 291 height 58
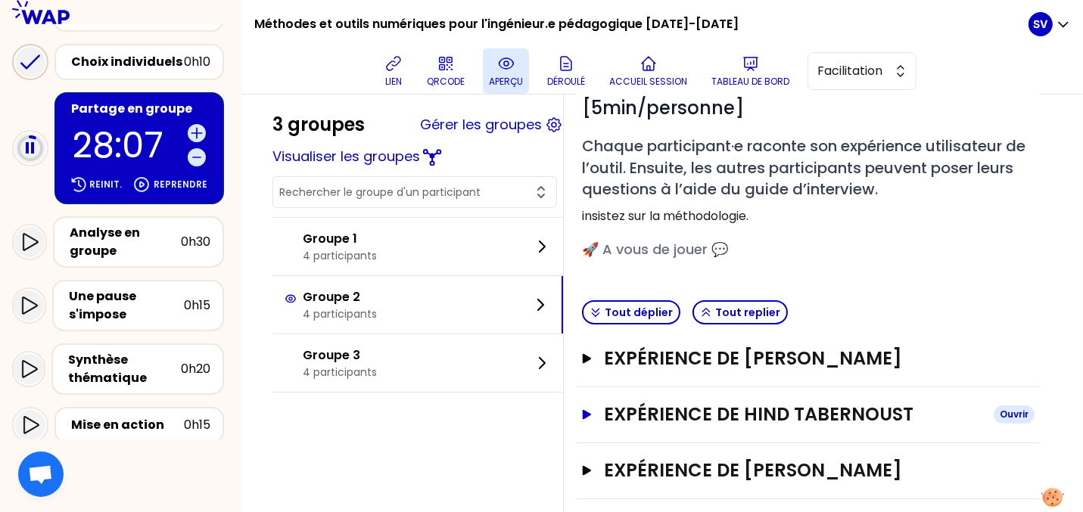
scroll to position [239, 0]
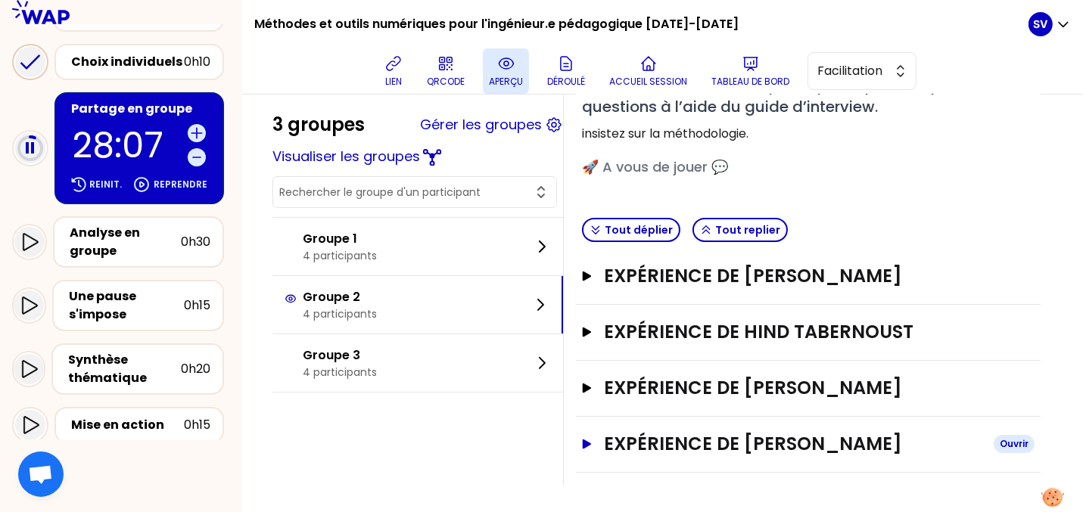
click at [586, 441] on icon "button" at bounding box center [587, 444] width 9 height 10
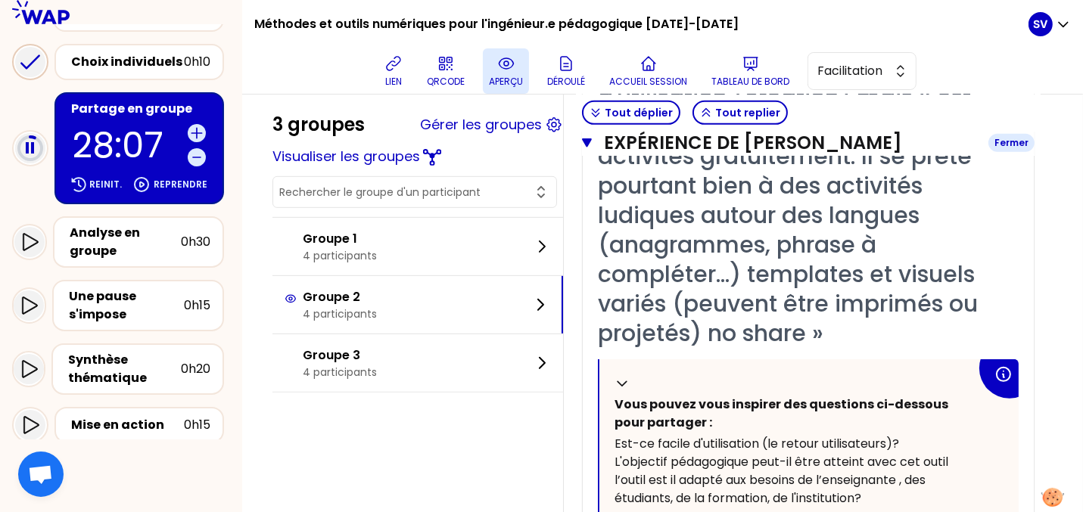
scroll to position [684, 0]
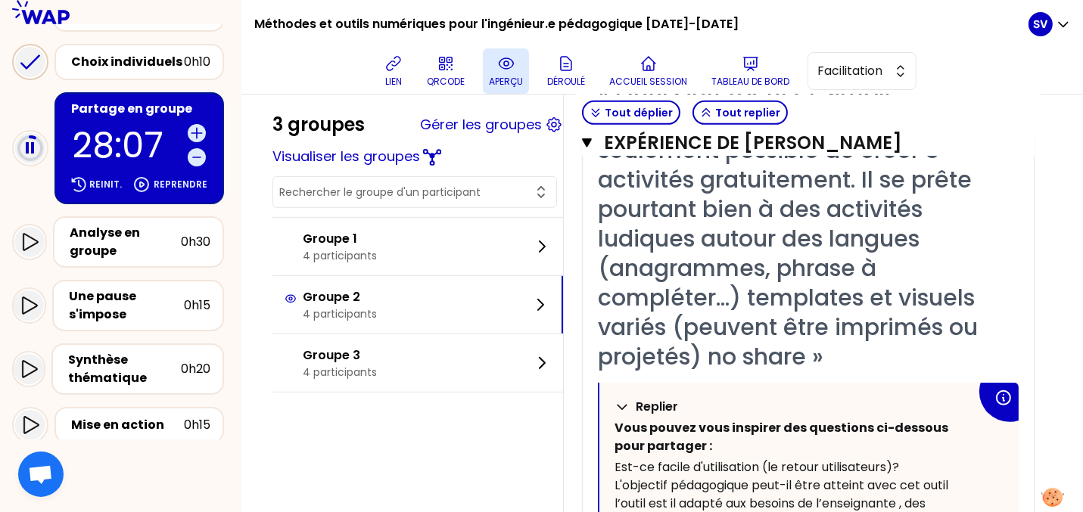
click at [621, 403] on icon at bounding box center [622, 407] width 15 height 15
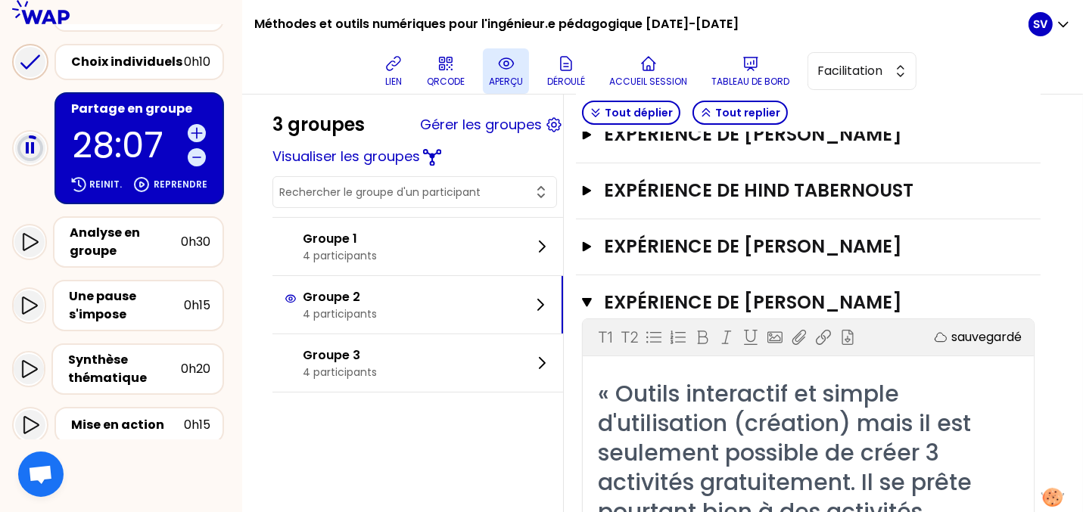
scroll to position [380, 0]
click at [586, 297] on icon "button" at bounding box center [587, 303] width 10 height 12
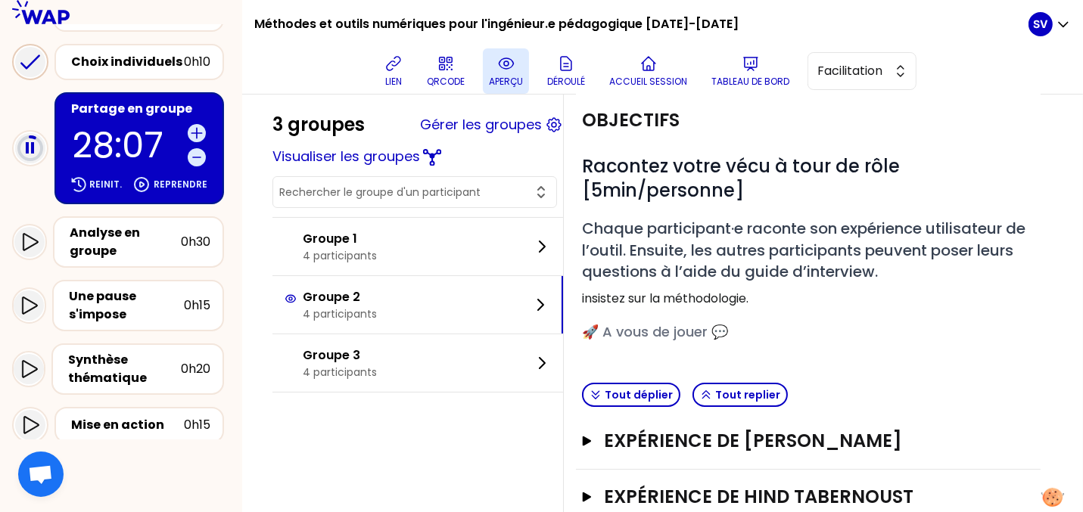
scroll to position [115, 0]
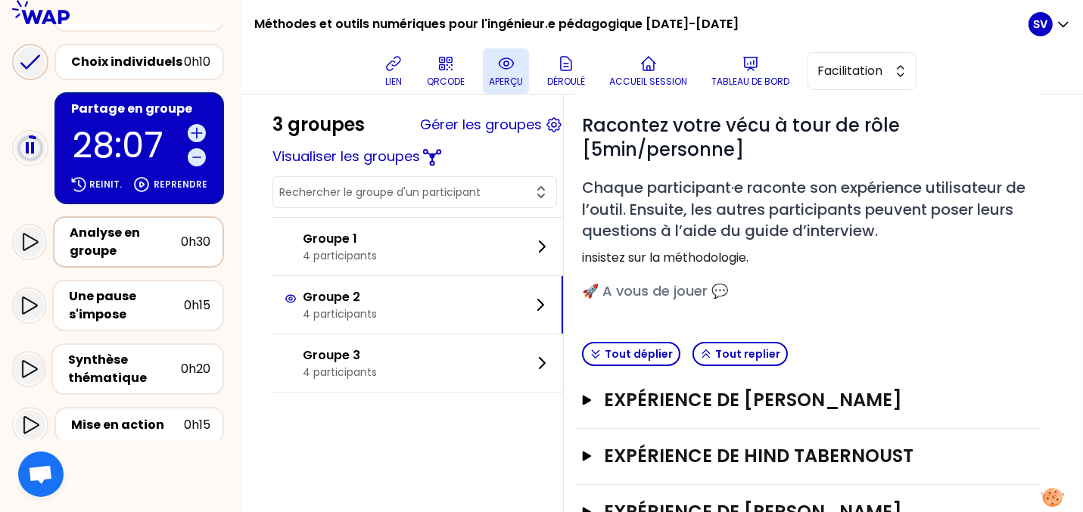
click at [109, 255] on div "Analyse en groupe" at bounding box center [125, 242] width 111 height 36
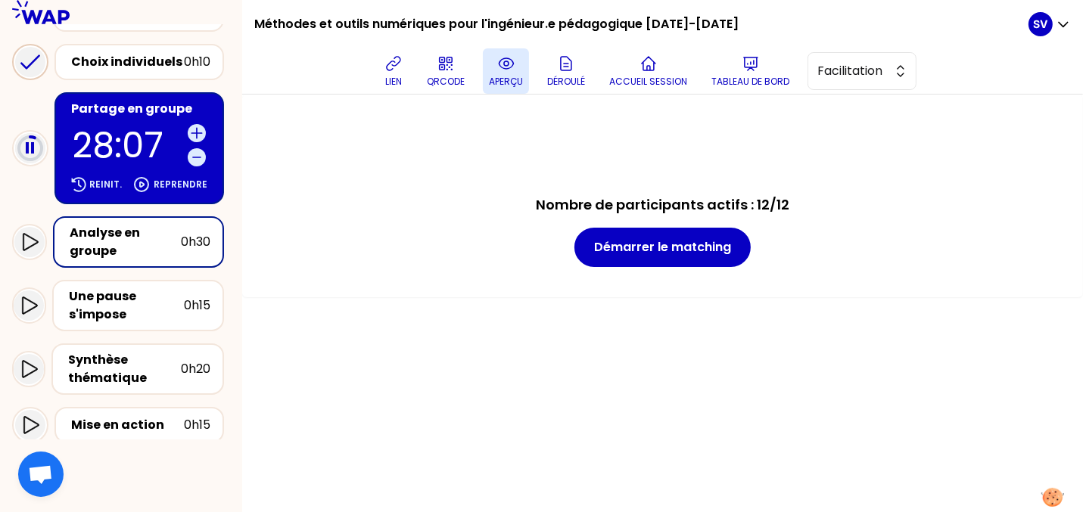
click at [129, 163] on p "28:07" at bounding box center [127, 145] width 109 height 35
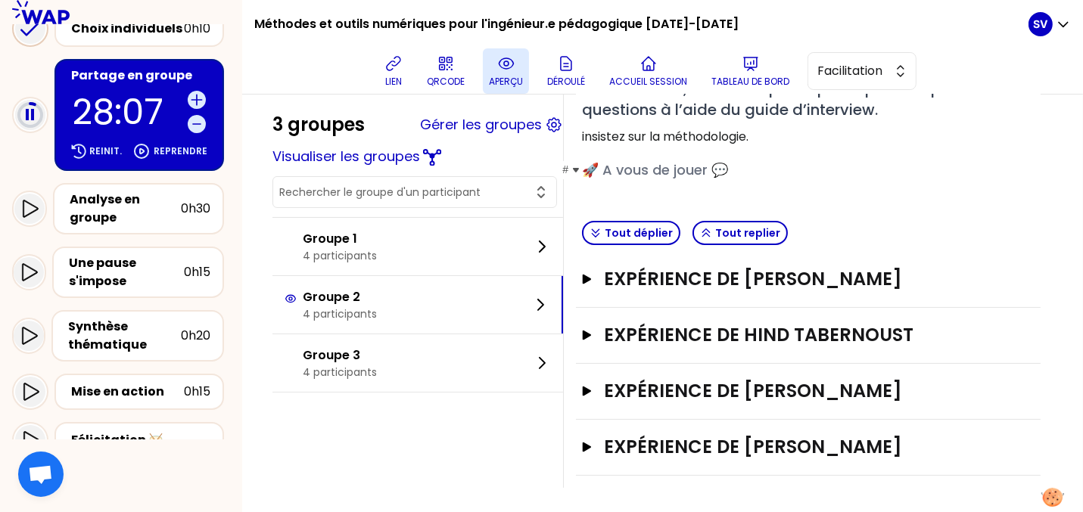
scroll to position [239, 0]
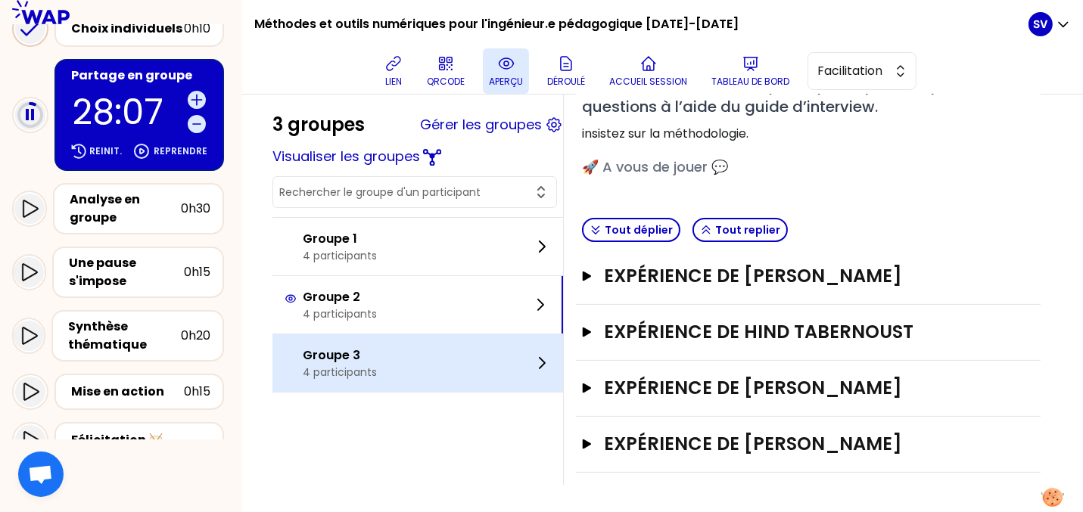
click at [344, 358] on p "Groupe 3" at bounding box center [340, 356] width 74 height 18
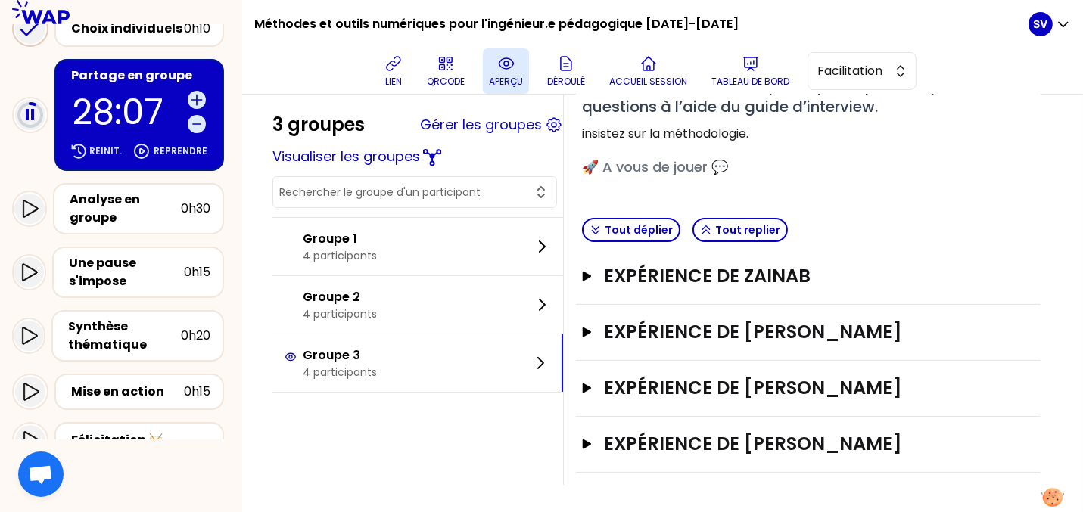
click at [460, 454] on div "3 groupes Gérer les groupes Visualiser les groupes Groupe 1 4 participants Grou…" at bounding box center [663, 184] width 780 height 603
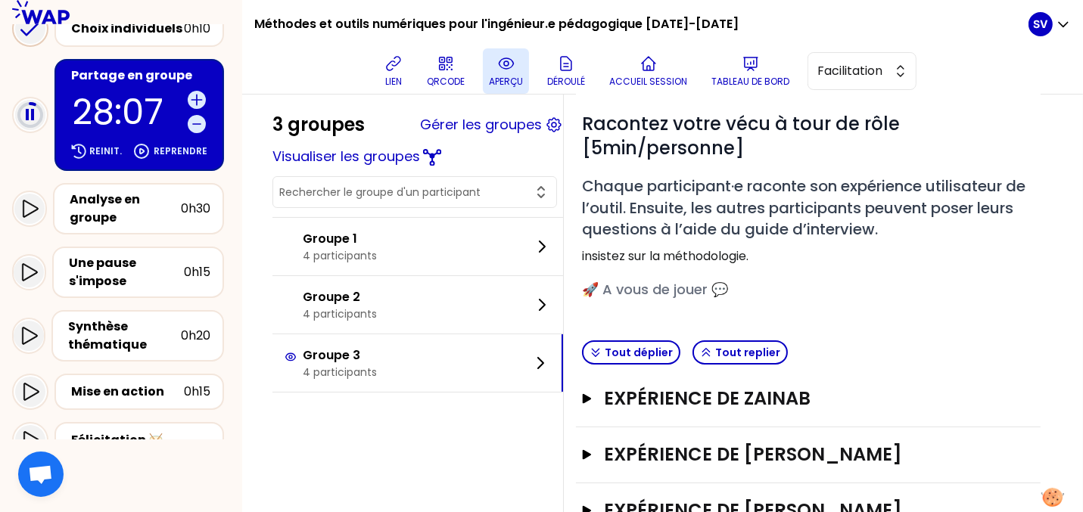
scroll to position [117, 0]
click at [403, 157] on button "Visualiser les groupes" at bounding box center [347, 156] width 148 height 21
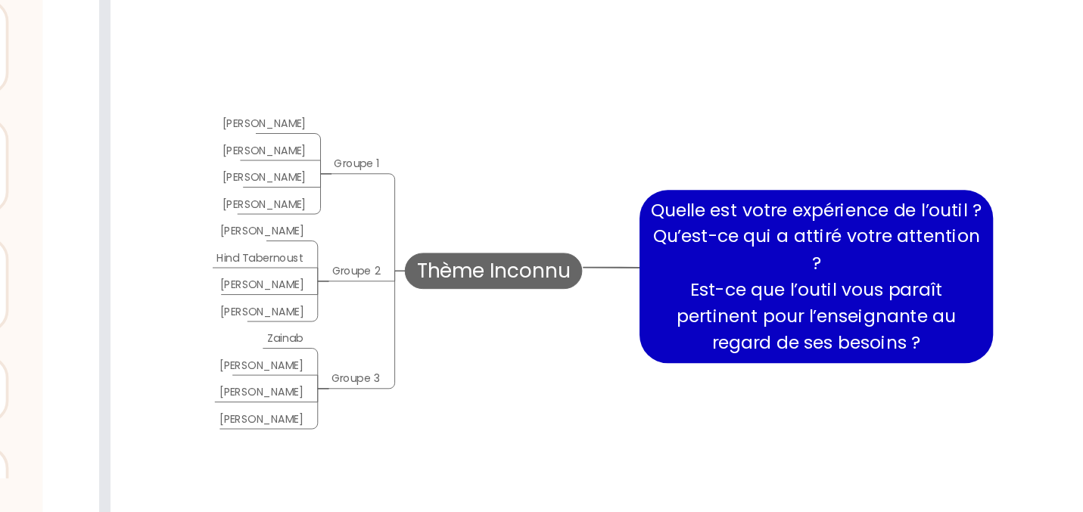
scroll to position [236, 0]
click at [473, 332] on tpc "Thème Inconnu" at bounding box center [483, 329] width 95 height 20
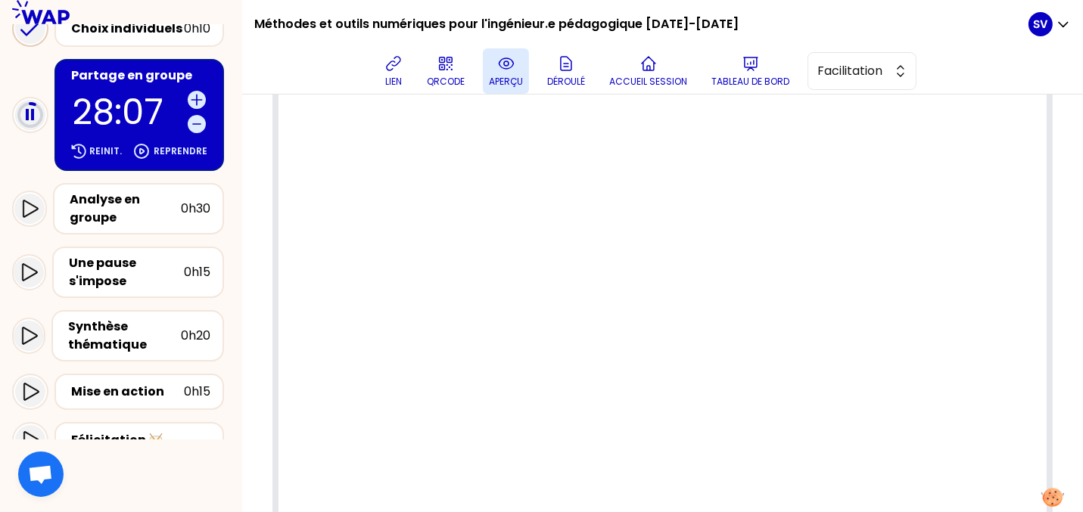
scroll to position [6328, 7186]
click at [565, 74] on button "Déroulé" at bounding box center [566, 70] width 50 height 45
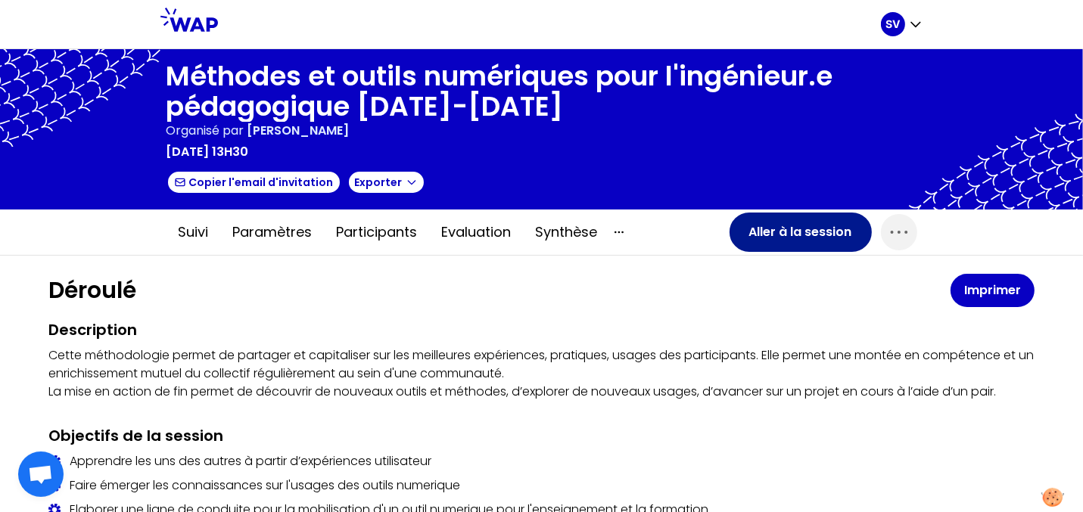
click at [785, 241] on button "Aller à la session" at bounding box center [801, 232] width 142 height 39
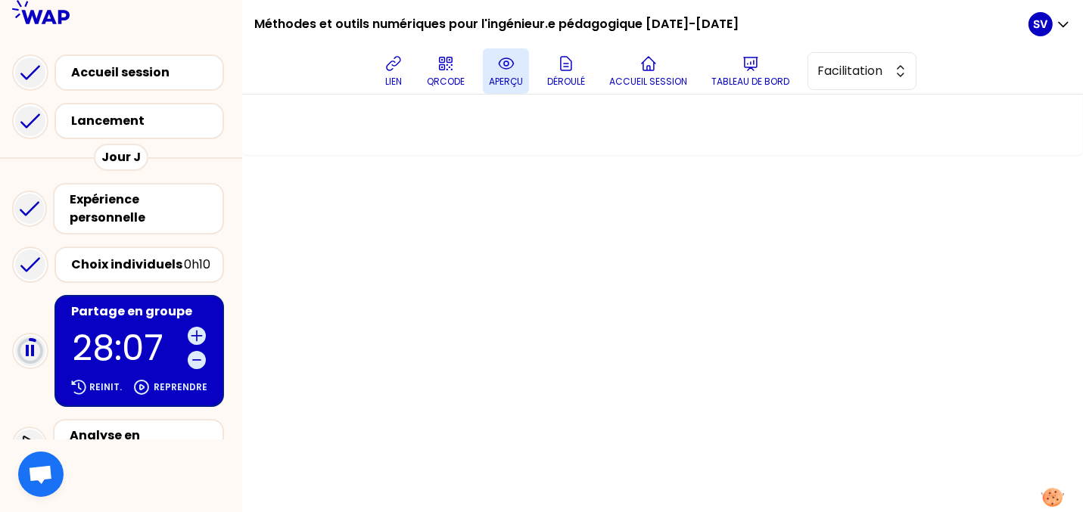
click at [504, 68] on icon at bounding box center [506, 64] width 18 height 18
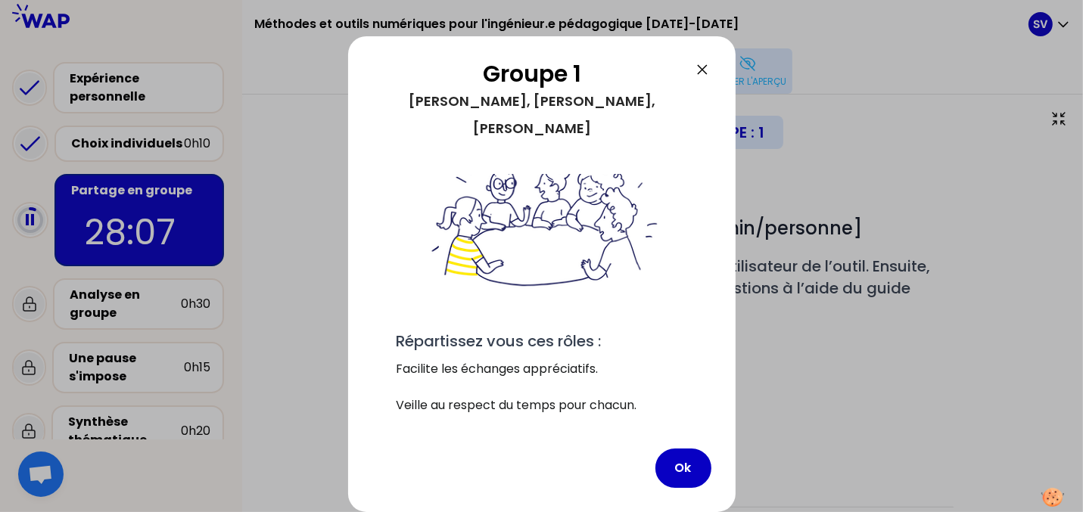
scroll to position [111, 0]
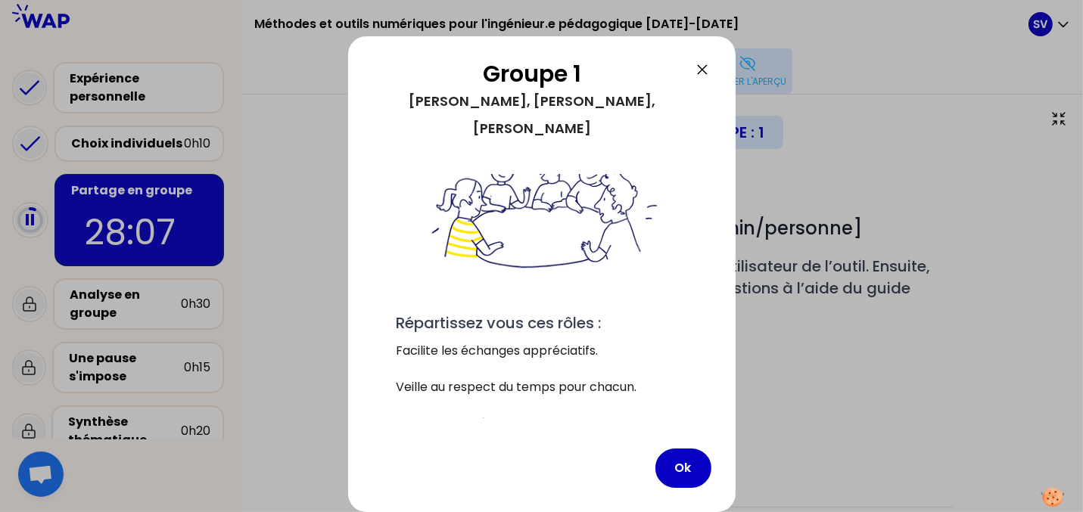
click at [701, 72] on icon at bounding box center [702, 69] width 9 height 9
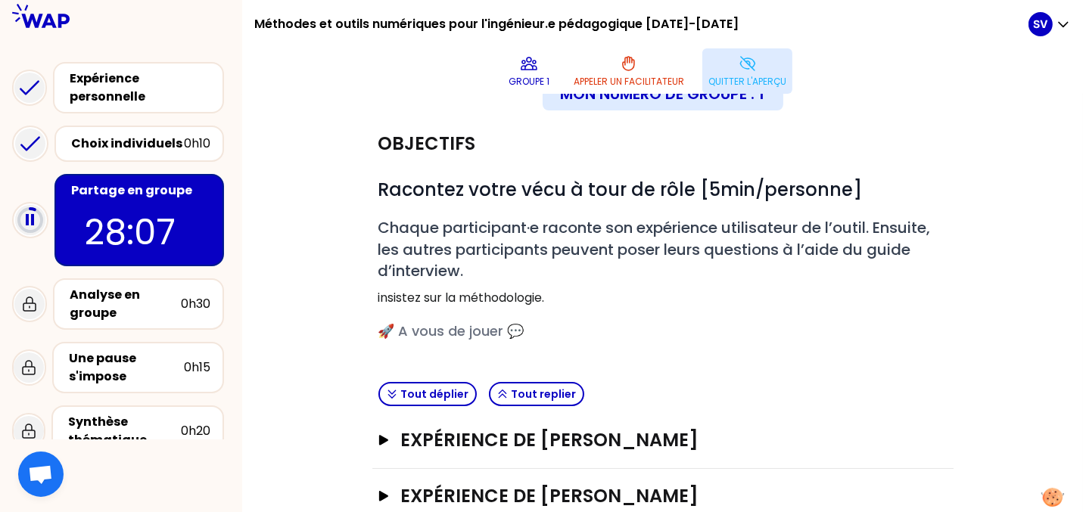
scroll to position [0, 0]
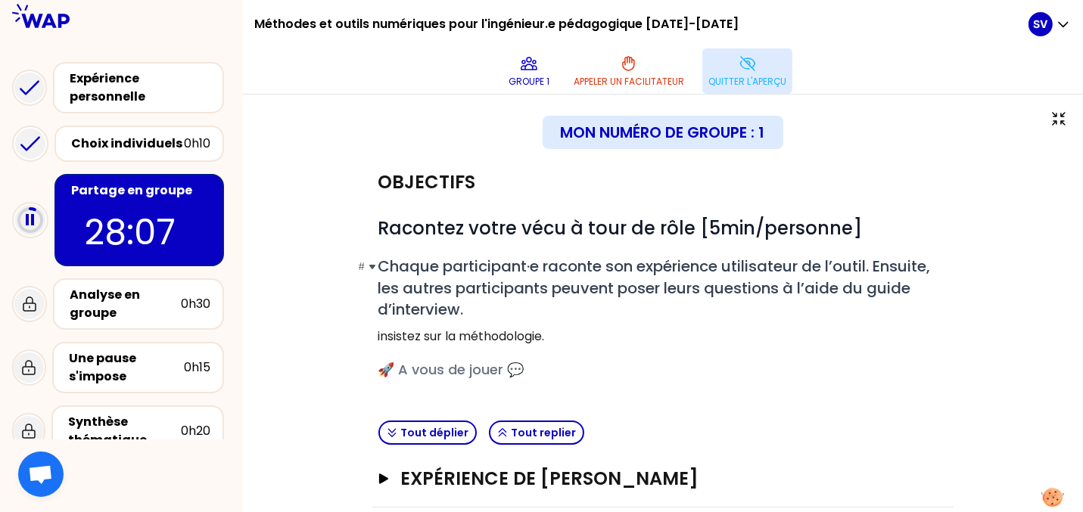
click at [600, 256] on span "Chaque participant·e raconte son expérience utilisateur de l’outil. Ensuite, le…" at bounding box center [656, 288] width 556 height 64
click at [537, 58] on icon at bounding box center [529, 64] width 15 height 12
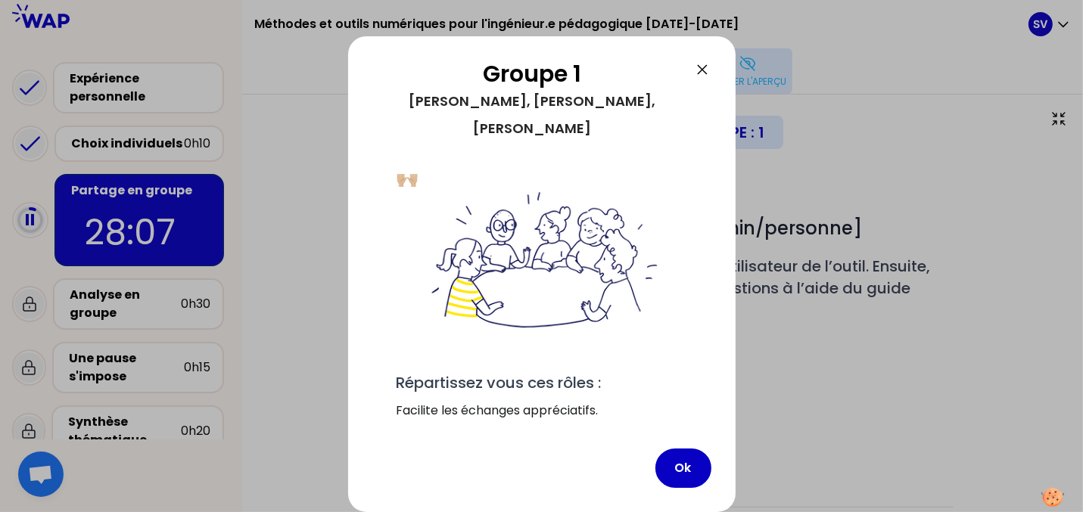
scroll to position [37, 0]
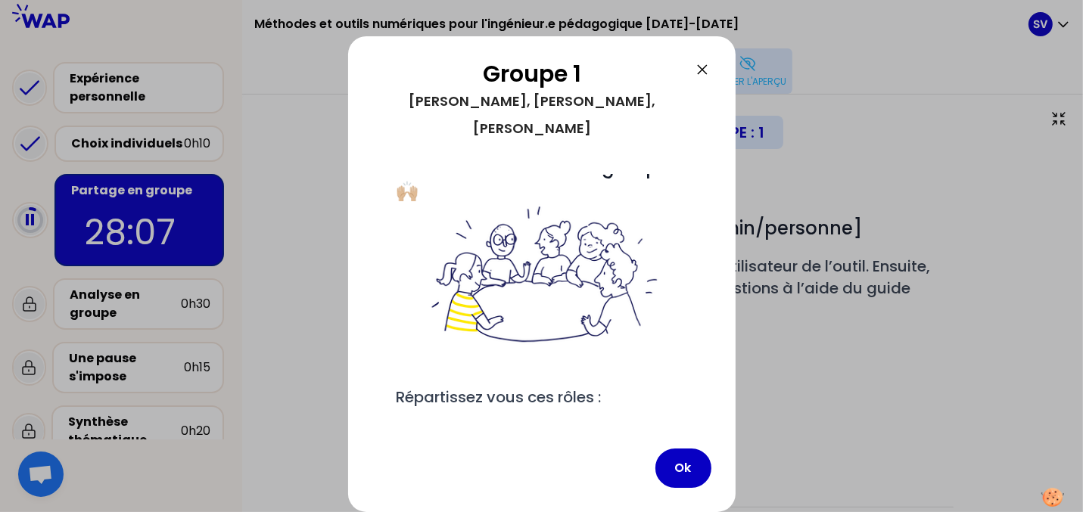
click at [703, 65] on icon at bounding box center [702, 70] width 18 height 18
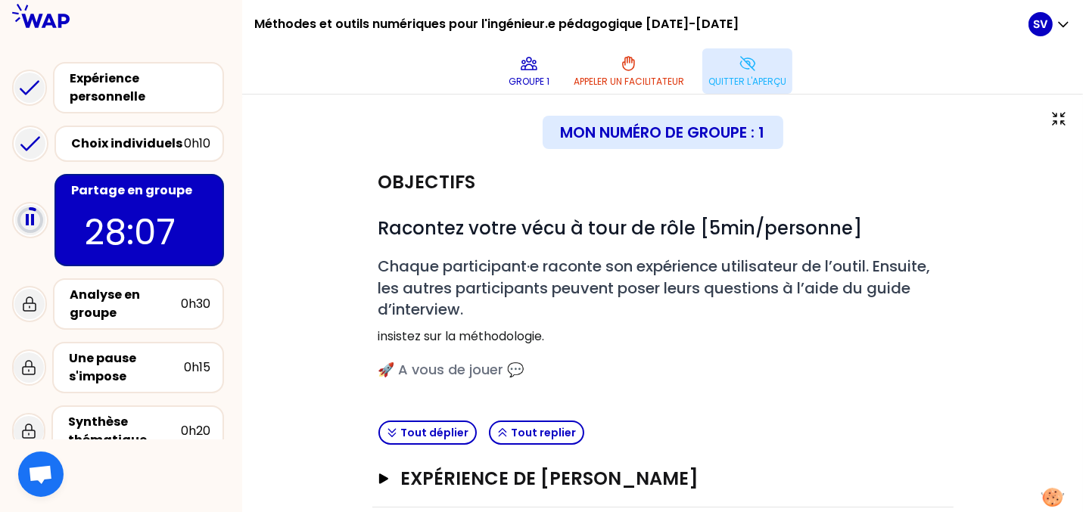
scroll to position [145, 0]
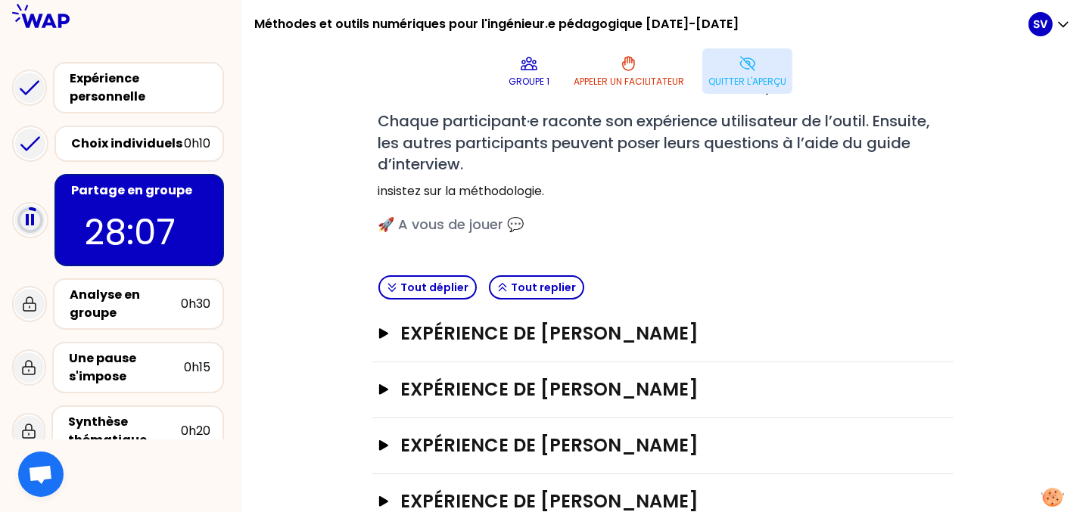
click at [117, 238] on p "28:07" at bounding box center [139, 232] width 109 height 53
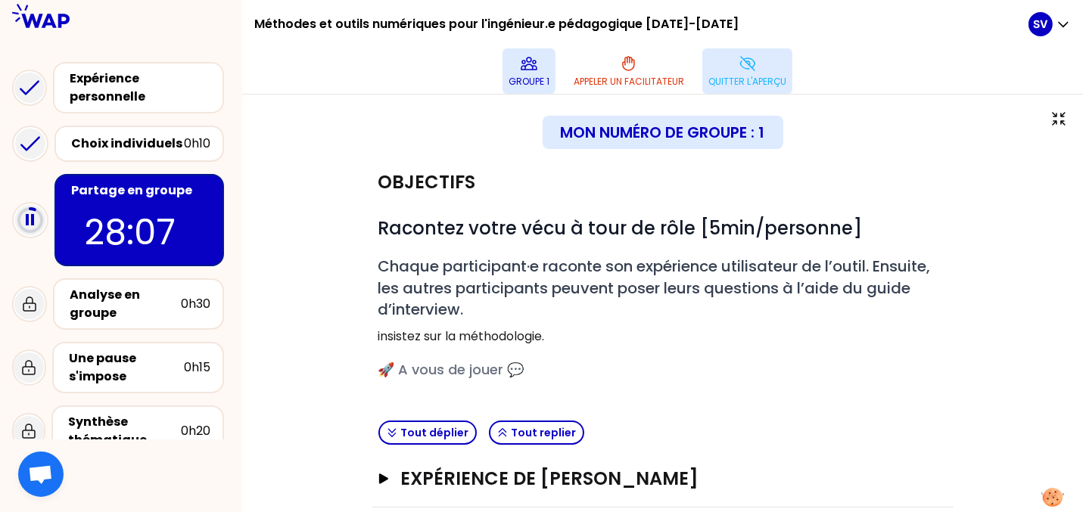
click at [538, 55] on icon at bounding box center [529, 64] width 18 height 18
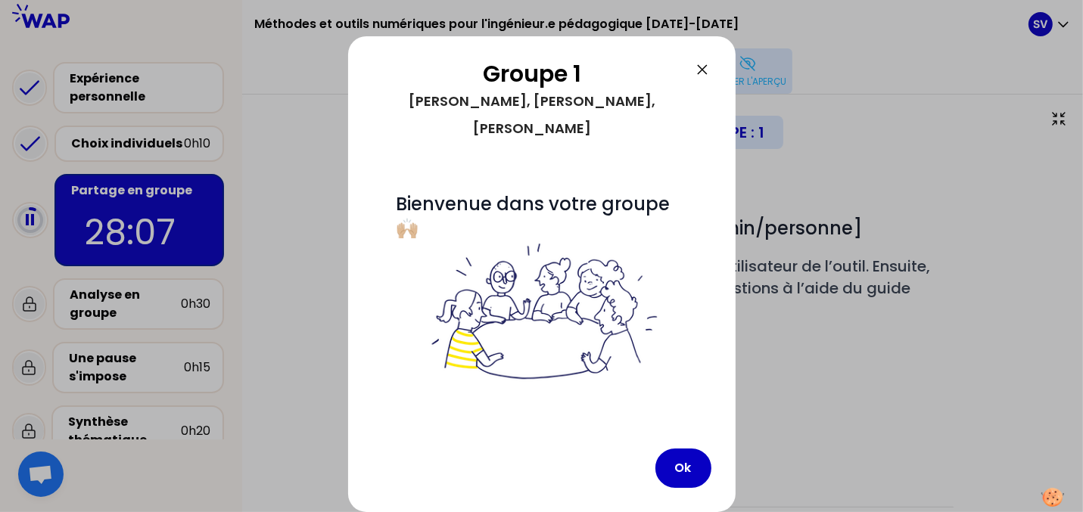
click at [705, 63] on icon at bounding box center [702, 70] width 18 height 18
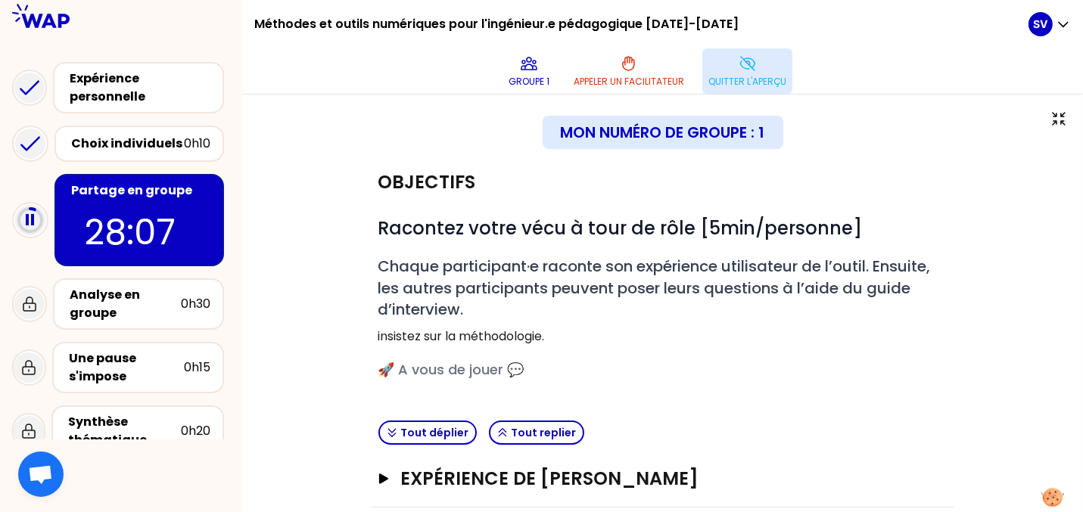
click at [793, 48] on button "Quitter l'aperçu" at bounding box center [747, 70] width 90 height 45
click at [964, 17] on div "Méthodes et outils numériques pour l'ingénieur.e pédagogique 2025-2026 Groupe 1…" at bounding box center [641, 47] width 774 height 94
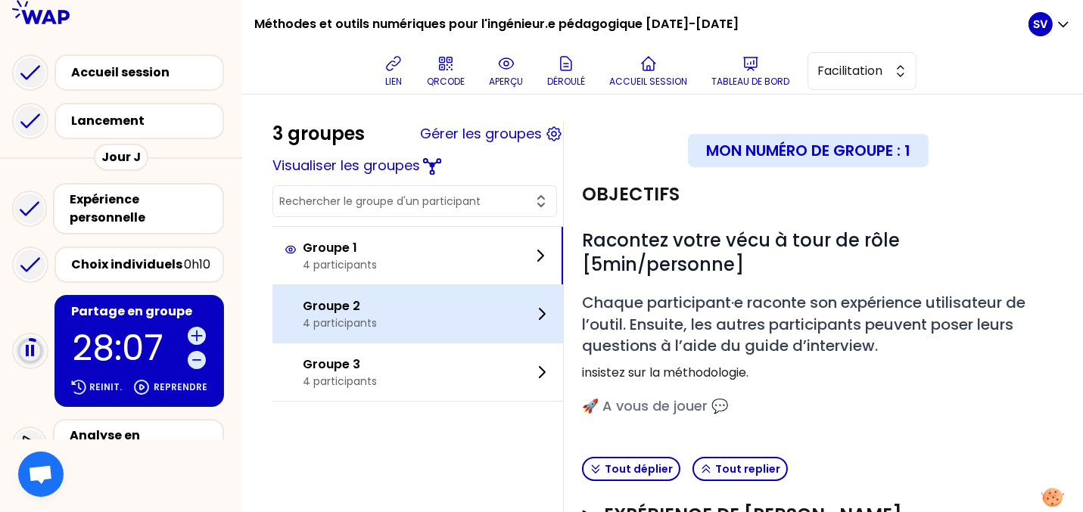
click at [338, 304] on p "Groupe 2" at bounding box center [340, 306] width 74 height 18
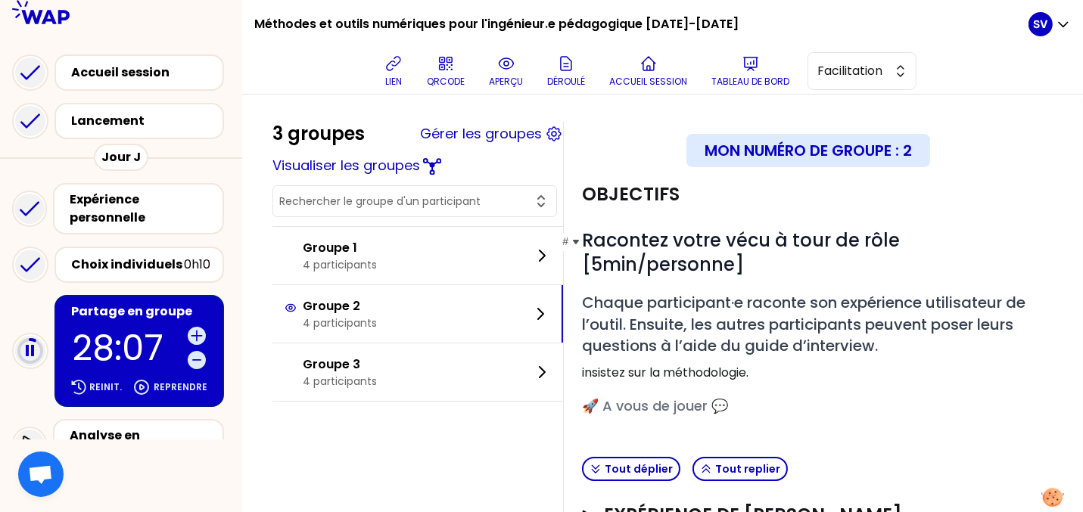
scroll to position [239, 0]
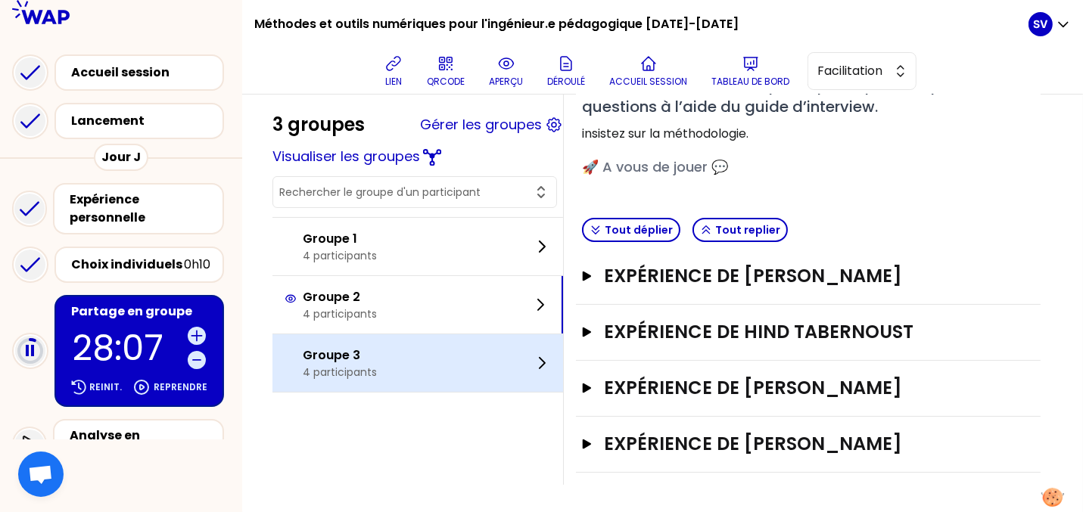
click at [309, 372] on p "4 participants" at bounding box center [340, 372] width 74 height 15
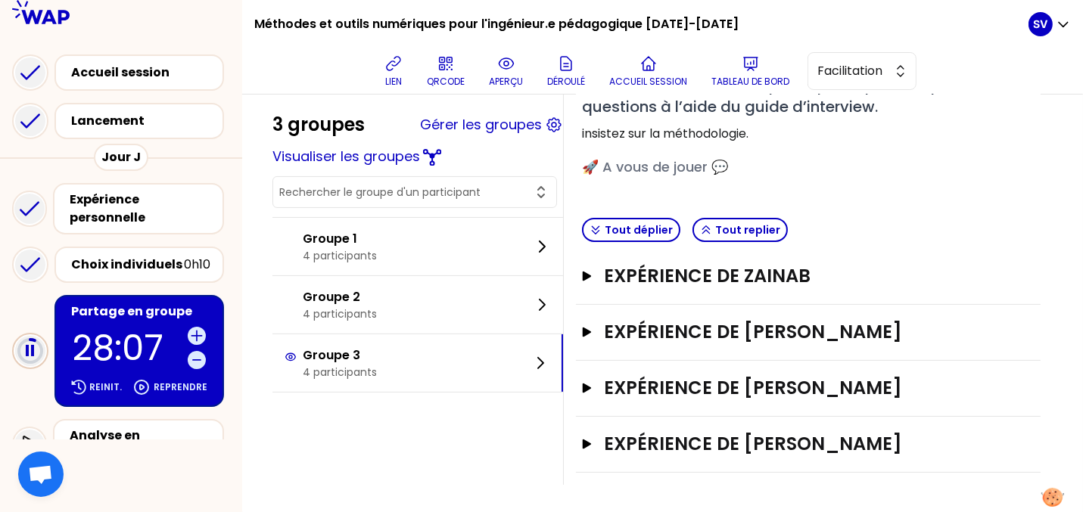
click at [31, 363] on circle at bounding box center [30, 351] width 23 height 23
click at [164, 400] on div "Reprendre" at bounding box center [169, 387] width 81 height 24
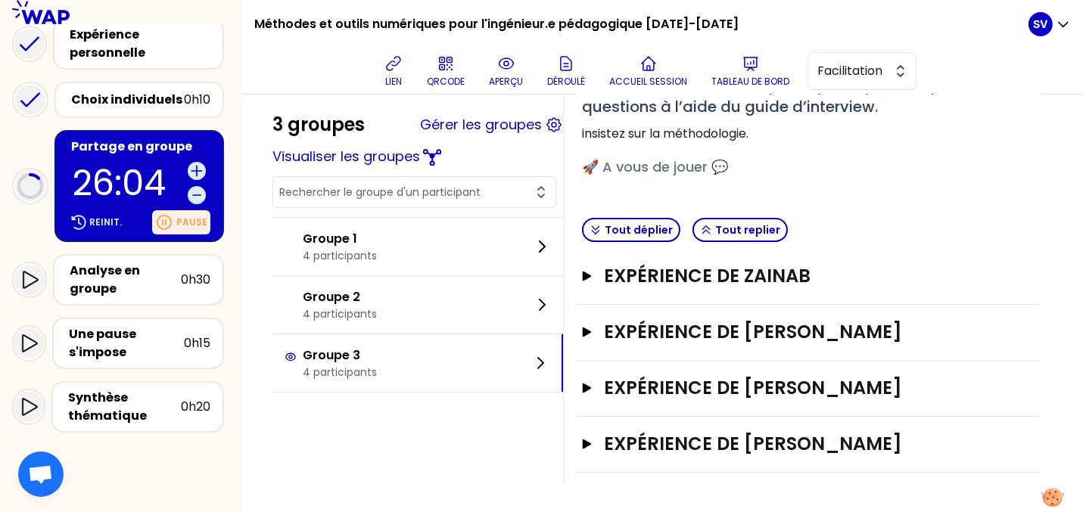
scroll to position [194, 0]
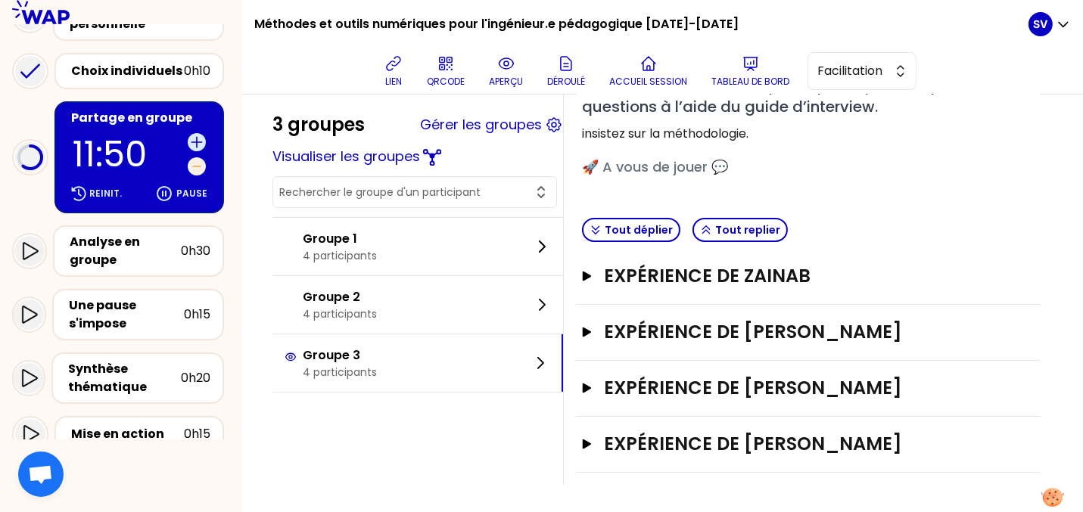
click at [198, 174] on icon at bounding box center [196, 166] width 15 height 15
click at [504, 75] on button "aperçu" at bounding box center [506, 70] width 46 height 45
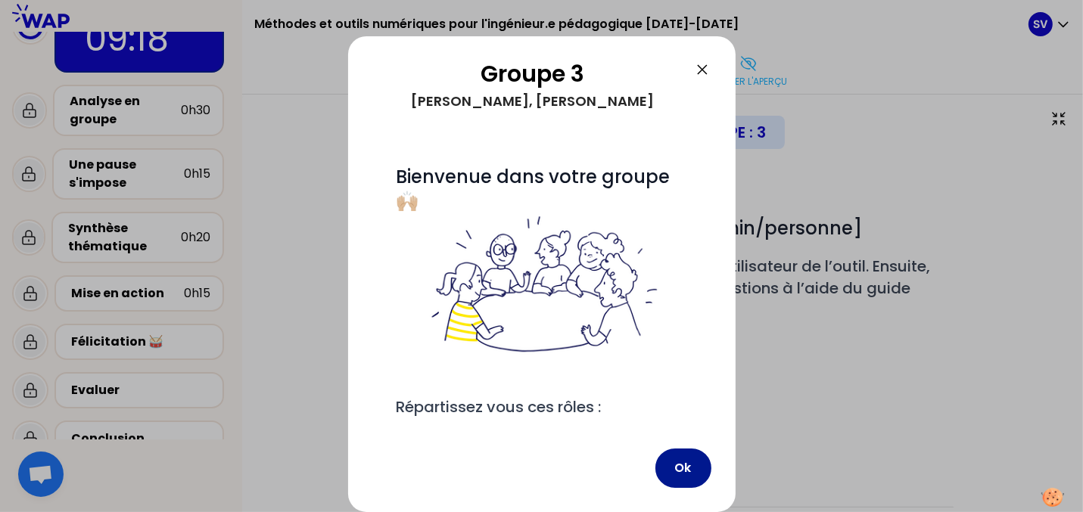
click at [686, 475] on button "Ok" at bounding box center [684, 468] width 56 height 39
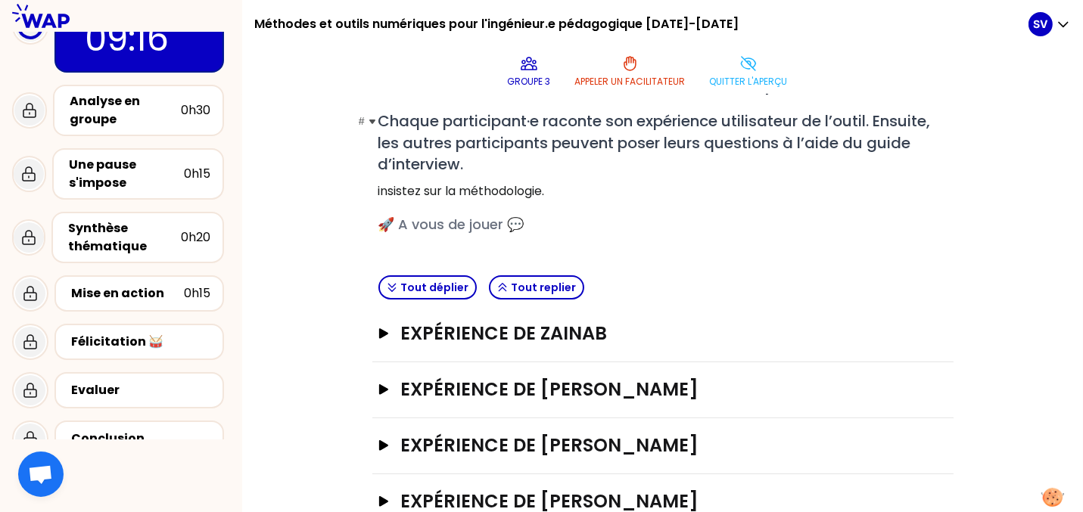
scroll to position [68, 0]
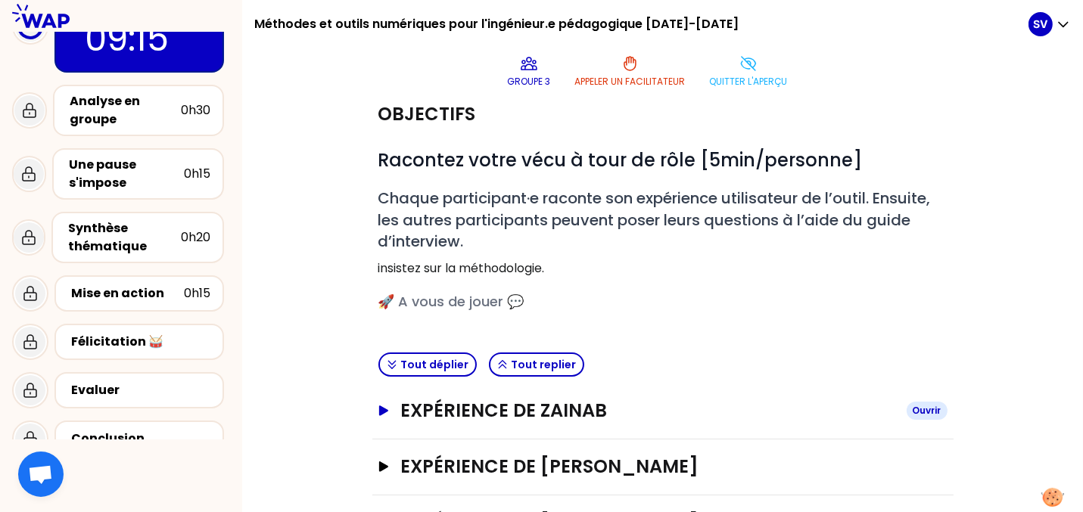
click at [378, 406] on icon "button" at bounding box center [382, 411] width 9 height 11
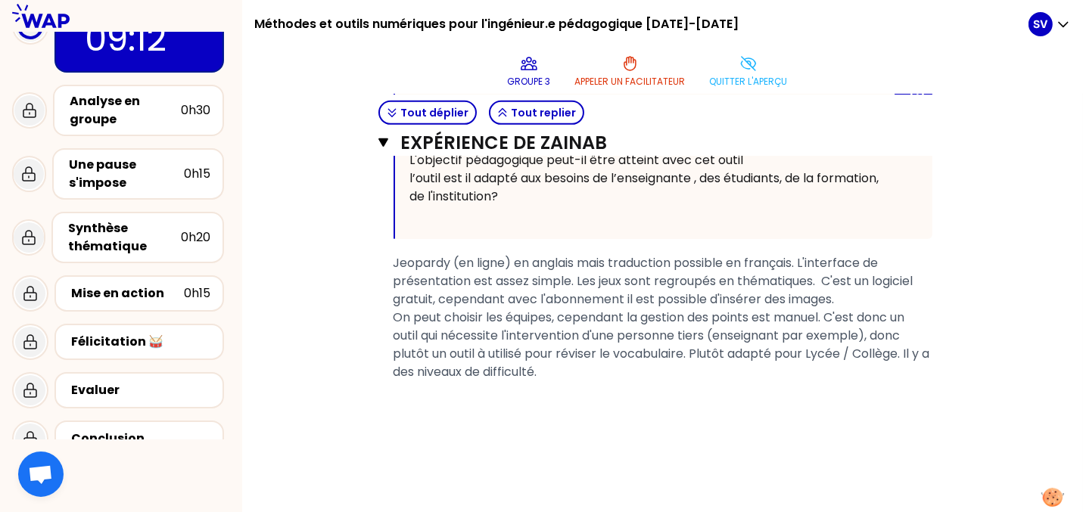
scroll to position [853, 0]
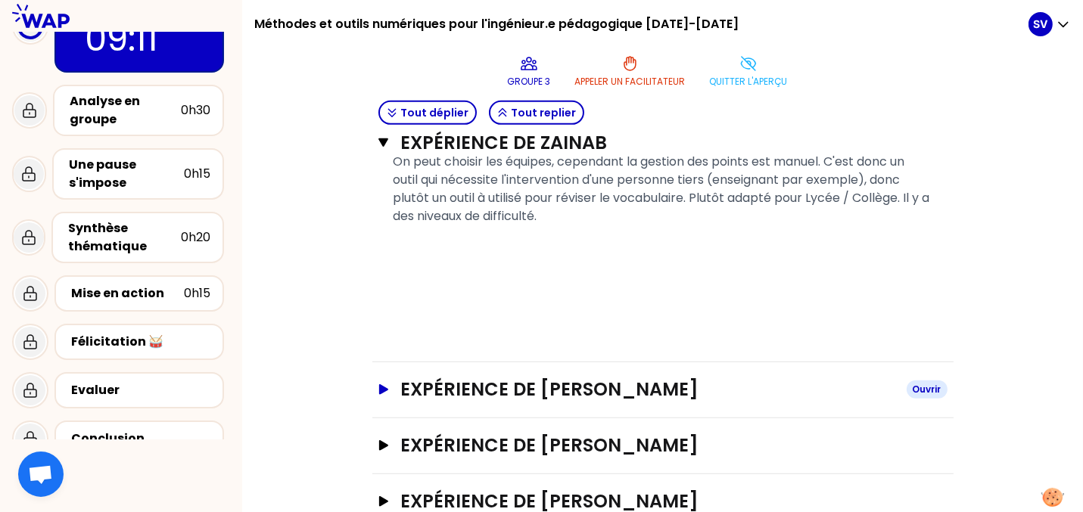
click at [378, 385] on icon "button" at bounding box center [382, 390] width 9 height 11
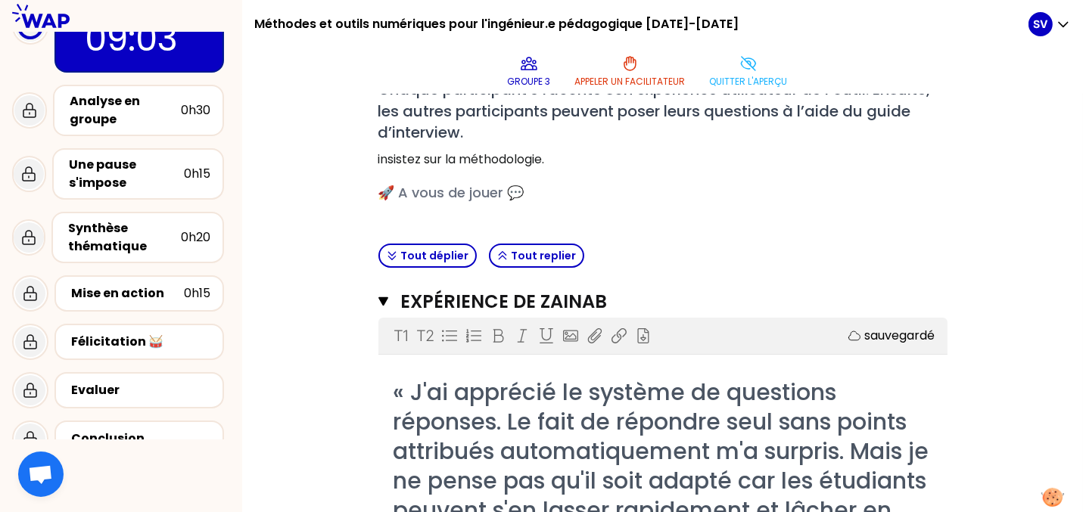
scroll to position [167, 0]
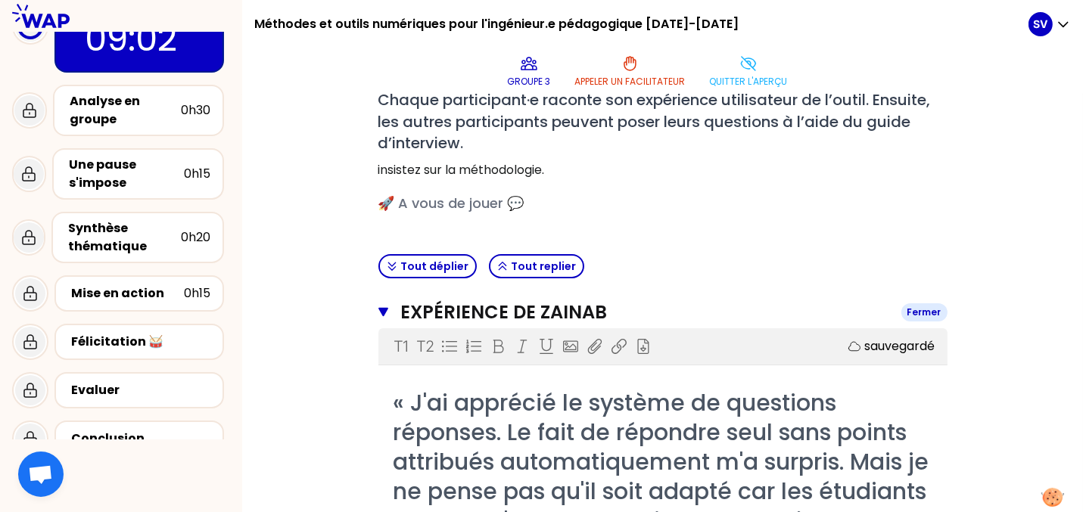
click at [379, 308] on icon "button" at bounding box center [383, 312] width 10 height 9
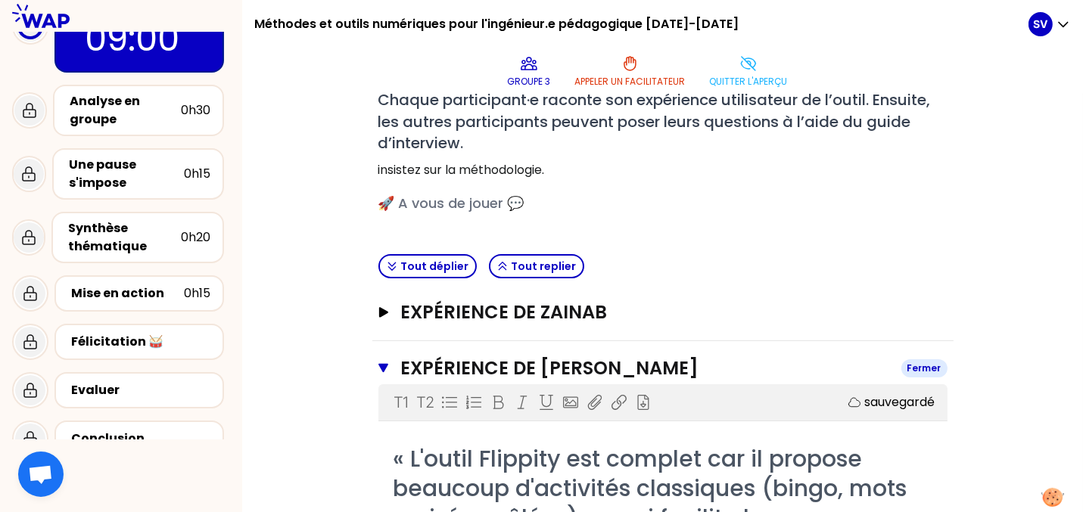
click at [378, 363] on icon "button" at bounding box center [383, 369] width 11 height 12
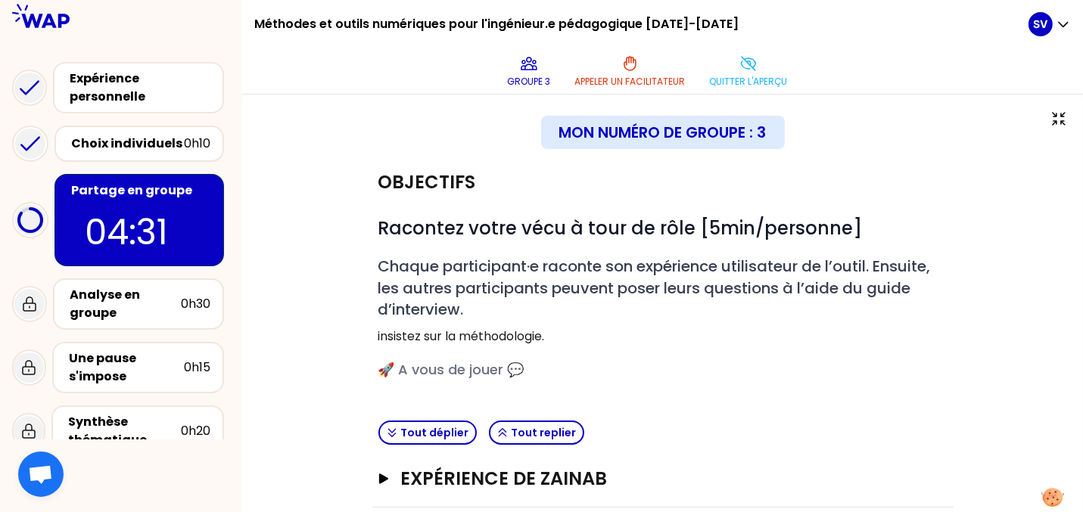
scroll to position [145, 0]
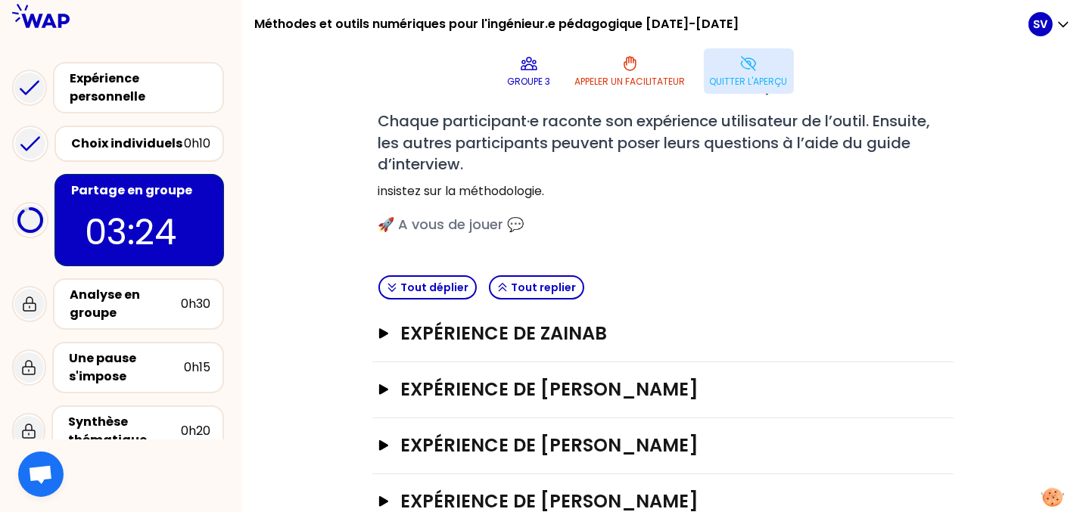
click at [794, 48] on button "Quitter l'aperçu" at bounding box center [749, 70] width 90 height 45
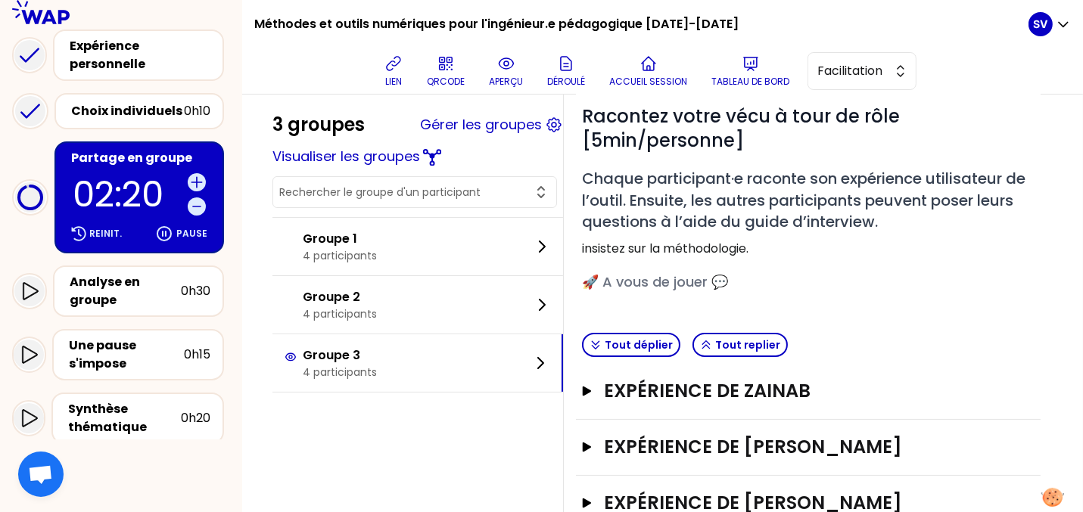
scroll to position [239, 0]
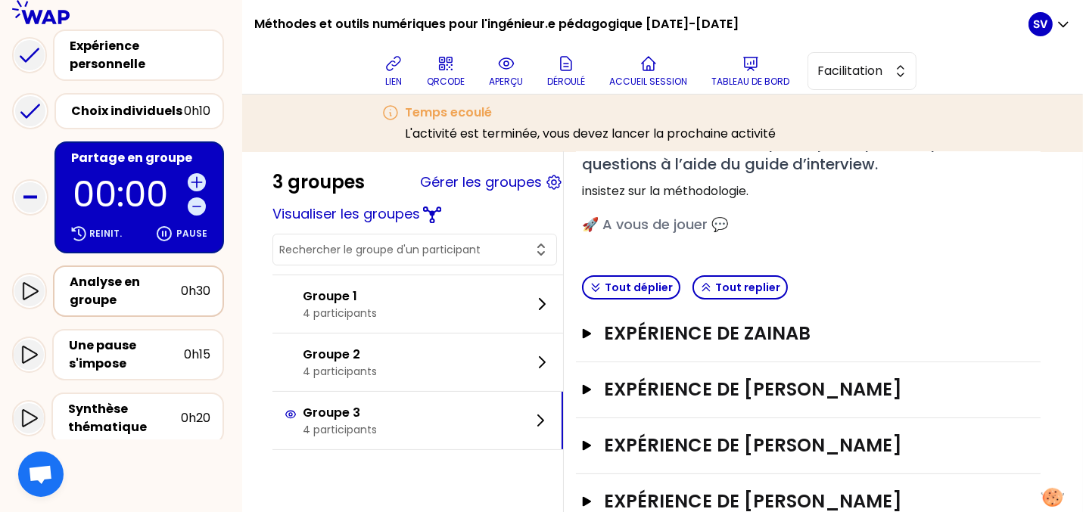
click at [101, 310] on div "Analyse en groupe" at bounding box center [125, 291] width 111 height 36
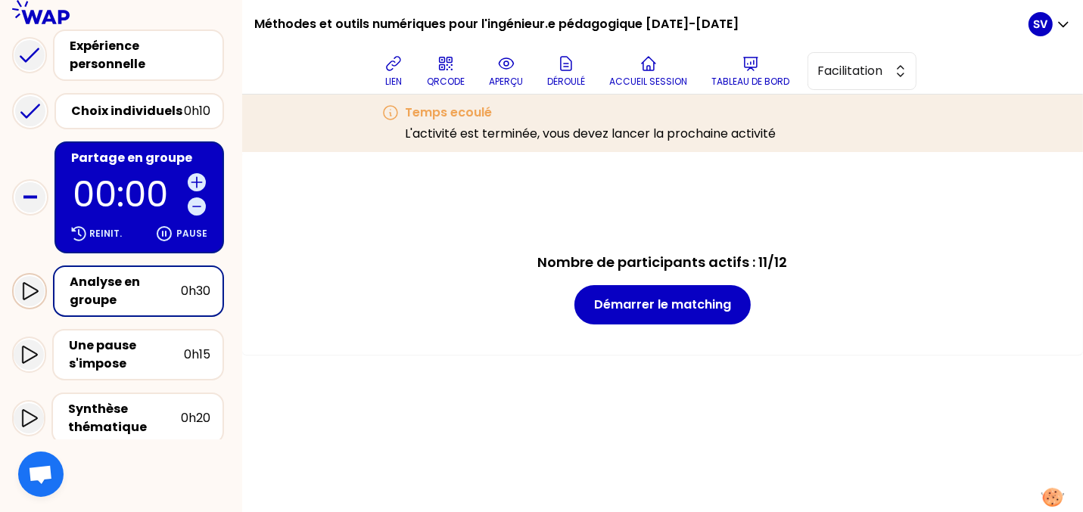
click at [29, 301] on icon at bounding box center [29, 291] width 18 height 18
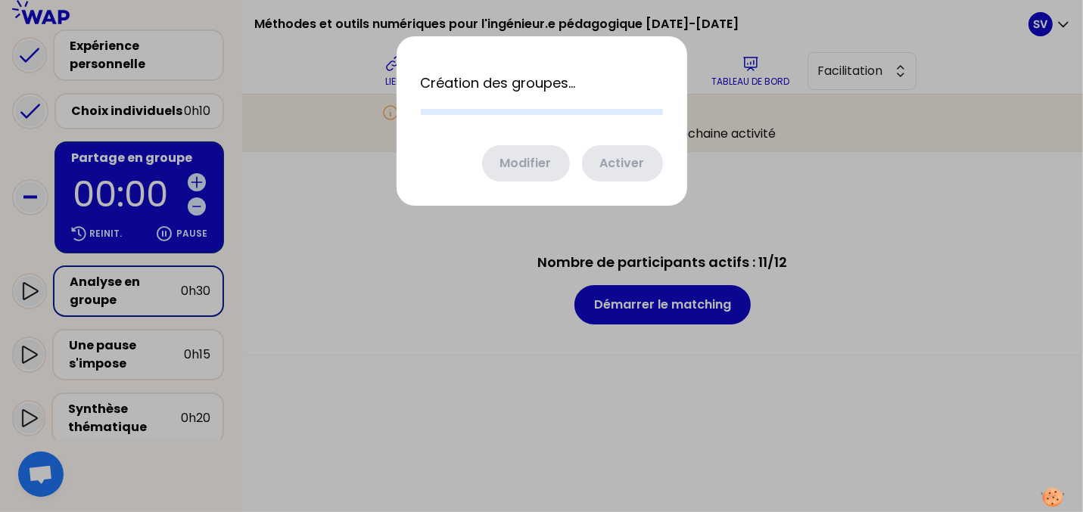
click at [546, 285] on div "Création des groupes... Modifier Activer" at bounding box center [542, 274] width 291 height 476
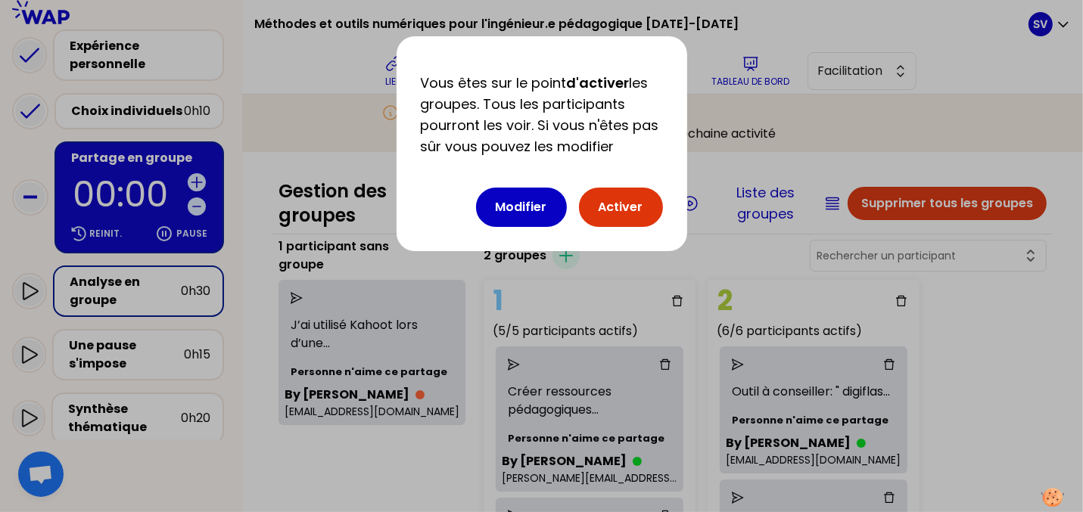
click at [625, 204] on button "Activer" at bounding box center [621, 207] width 84 height 39
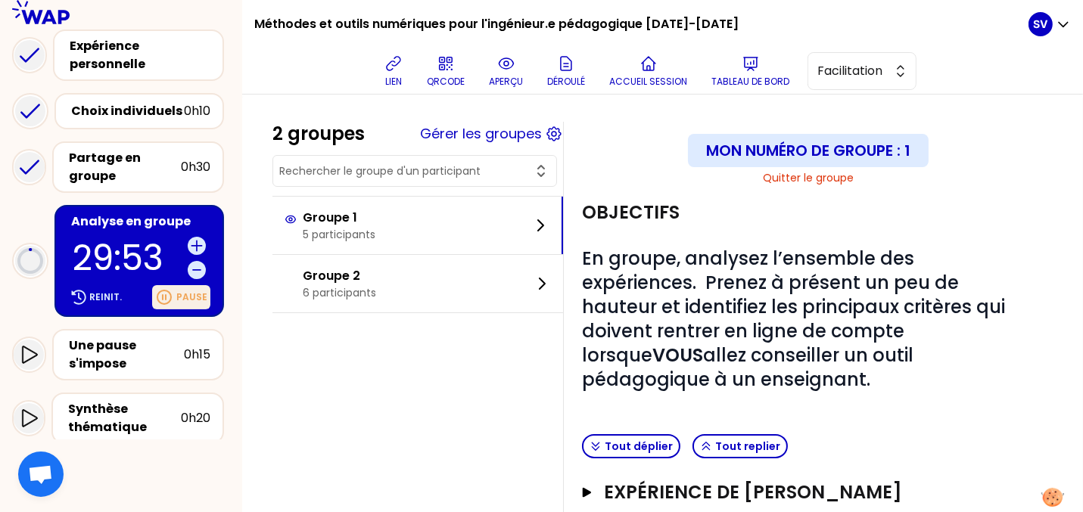
click at [166, 307] on icon at bounding box center [164, 297] width 18 height 18
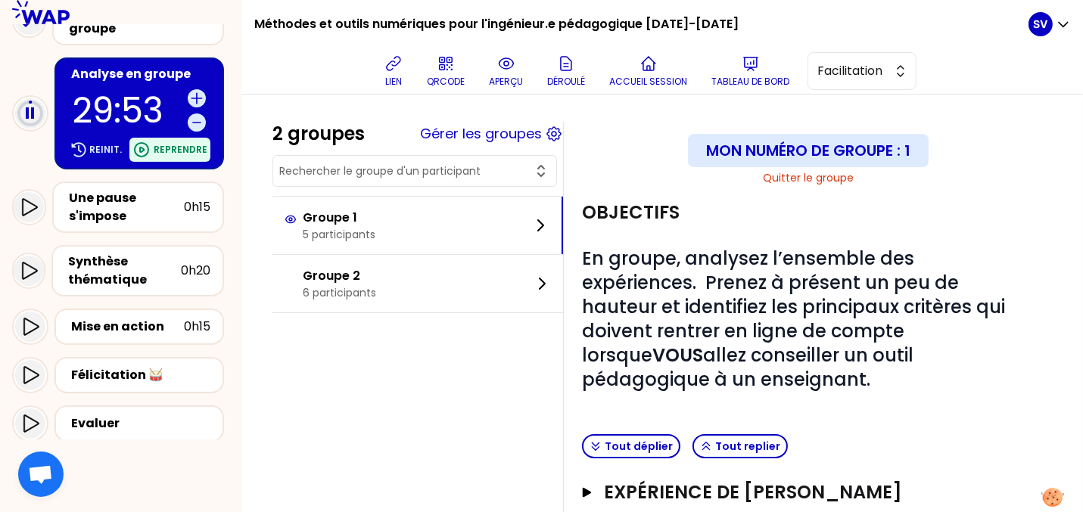
scroll to position [308, 0]
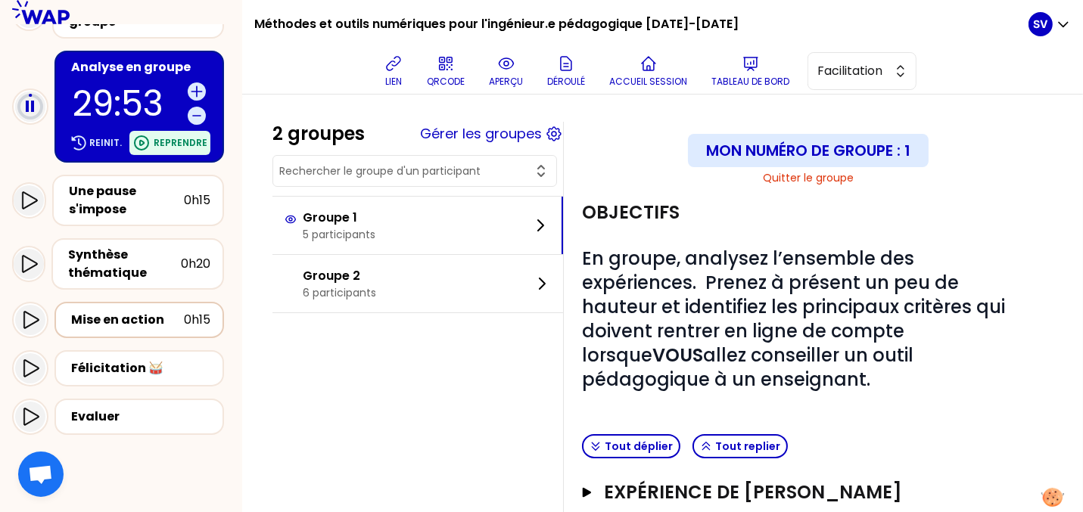
click at [89, 326] on div "Mise en action" at bounding box center [127, 320] width 113 height 18
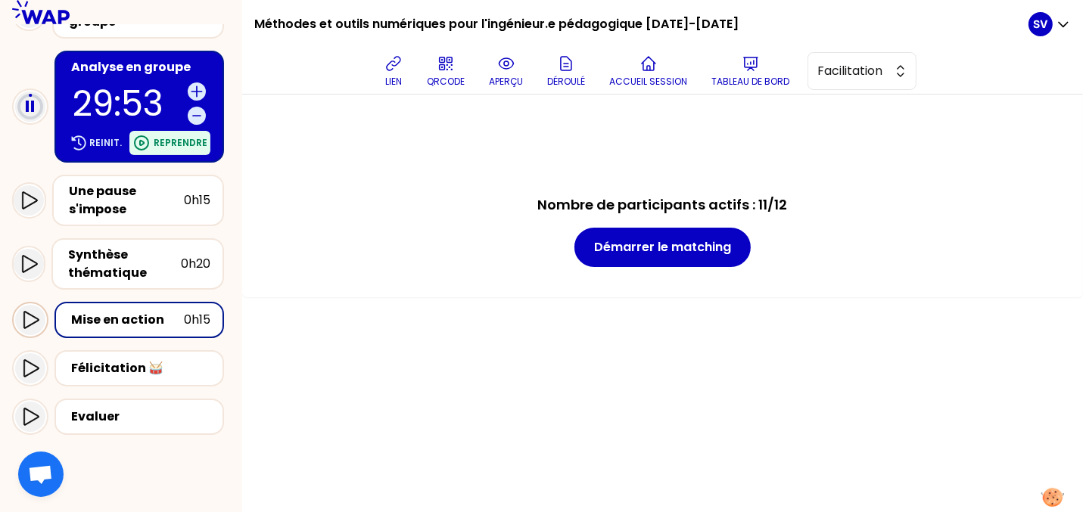
click at [30, 329] on icon at bounding box center [30, 320] width 18 height 18
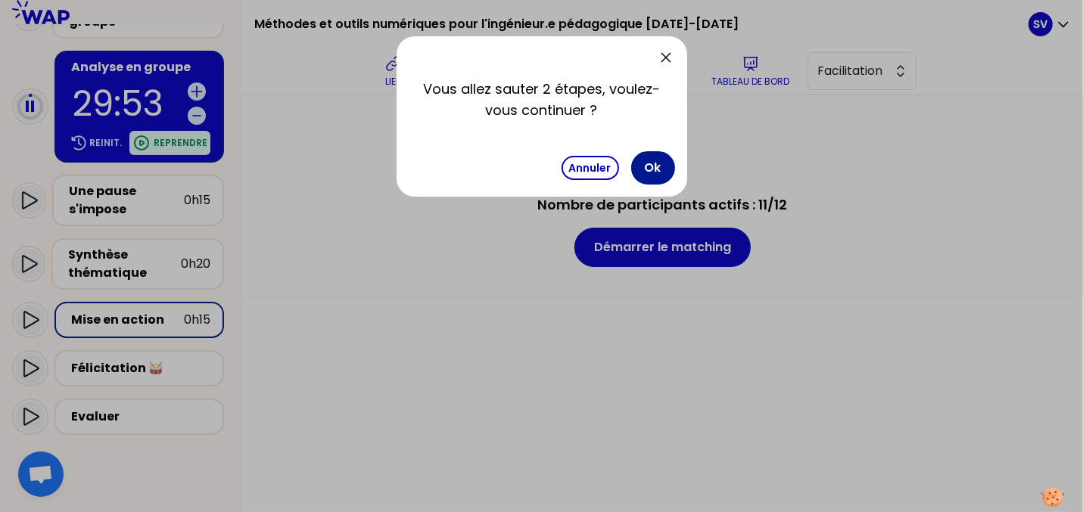
click at [651, 162] on button "Ok" at bounding box center [653, 167] width 44 height 33
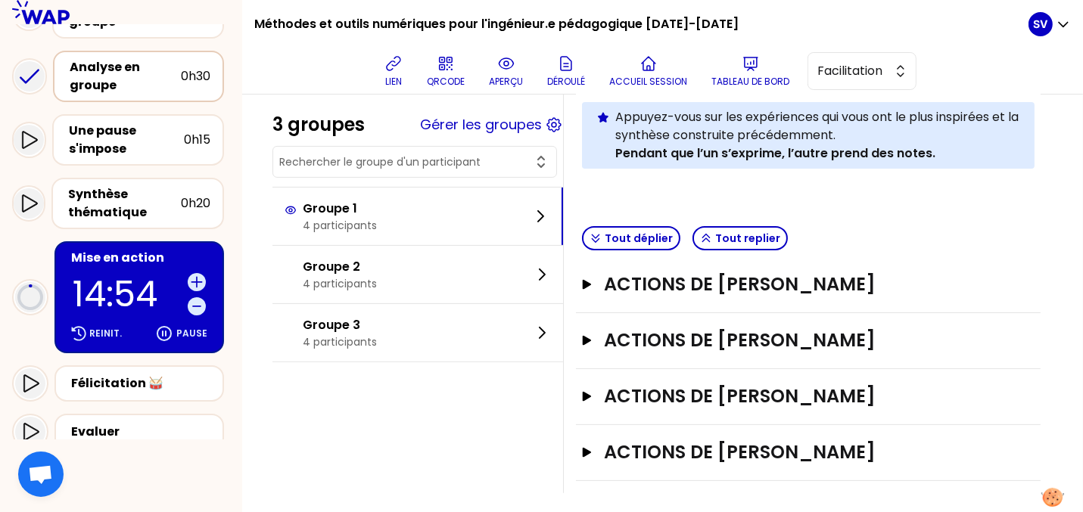
scroll to position [378, 0]
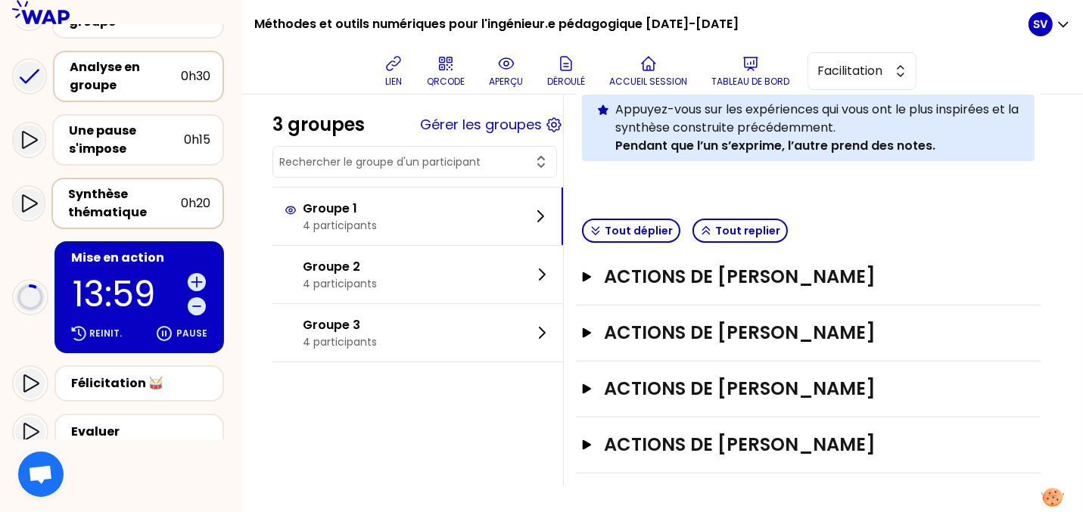
click at [121, 219] on div "Synthèse thématique" at bounding box center [124, 203] width 113 height 36
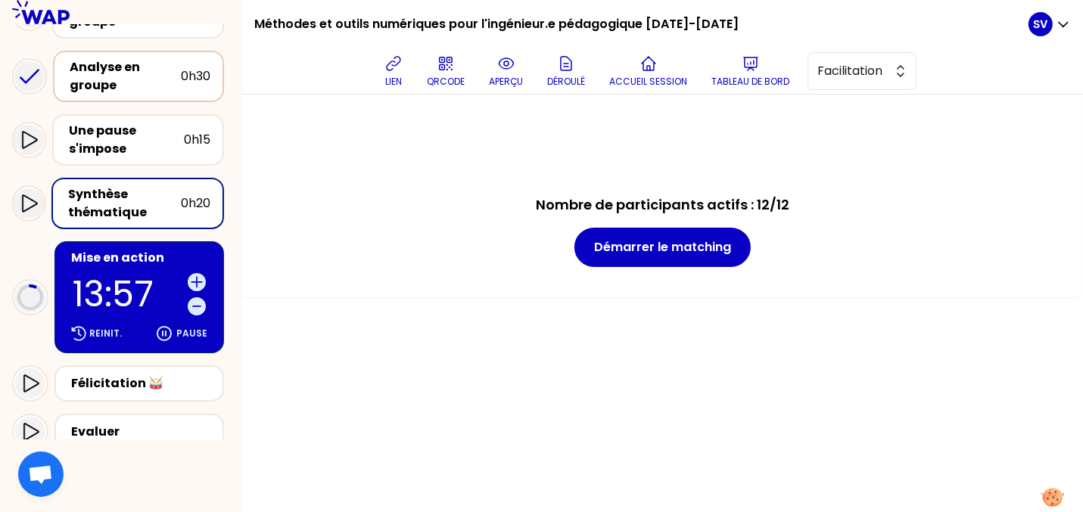
click at [120, 311] on p "13:57" at bounding box center [127, 294] width 109 height 35
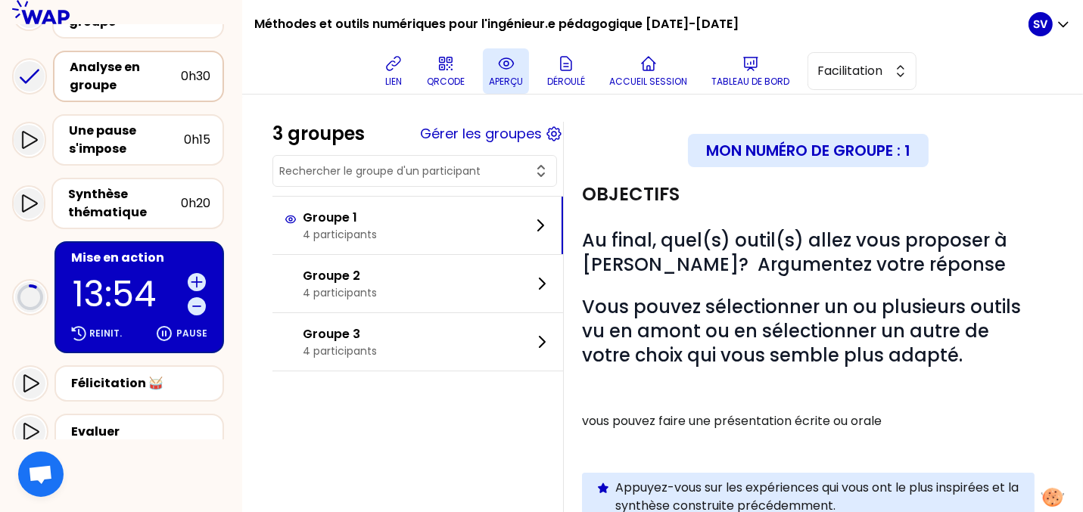
click at [515, 70] on icon at bounding box center [506, 64] width 18 height 18
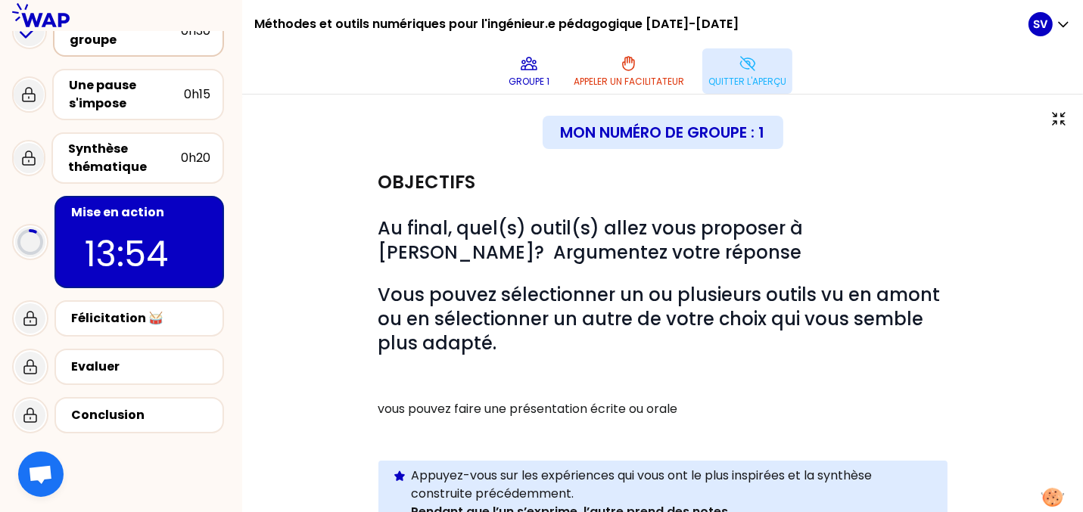
scroll to position [243, 0]
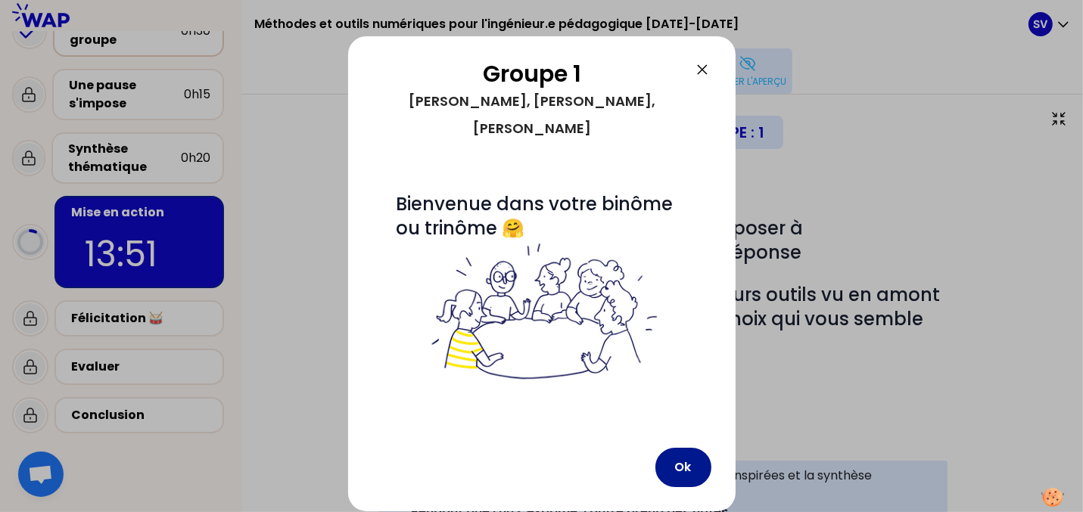
click at [686, 448] on button "Ok" at bounding box center [684, 467] width 56 height 39
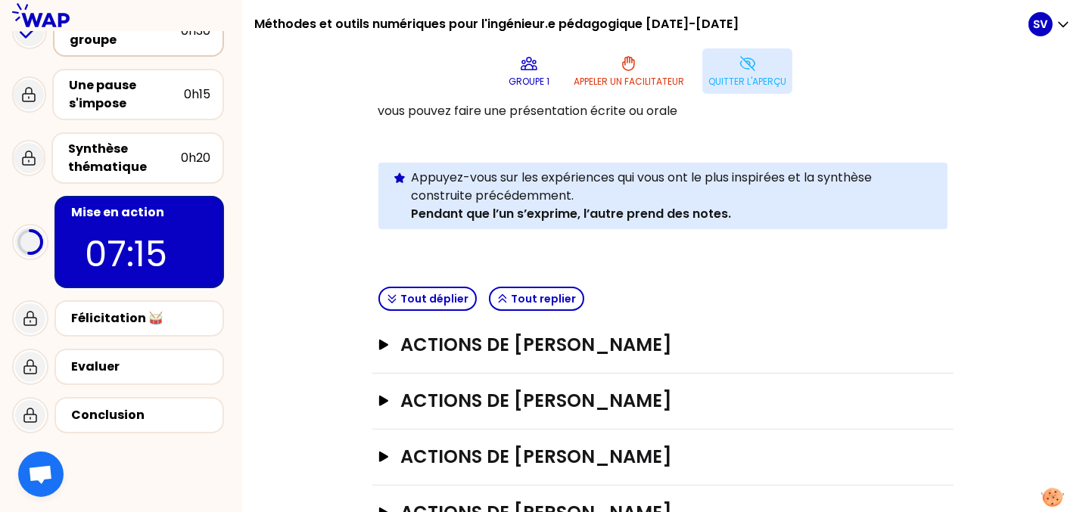
scroll to position [310, 0]
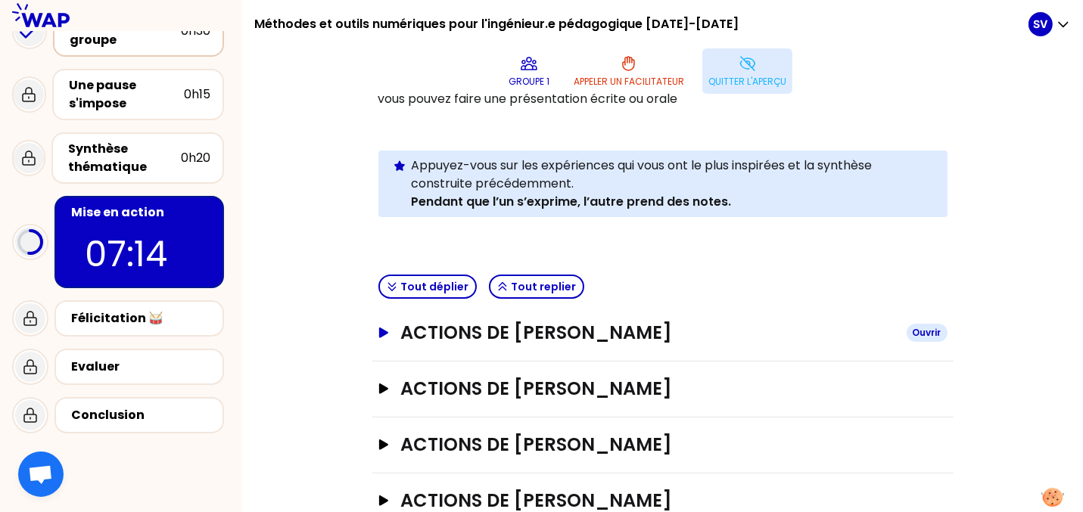
click at [378, 328] on icon "button" at bounding box center [382, 333] width 9 height 11
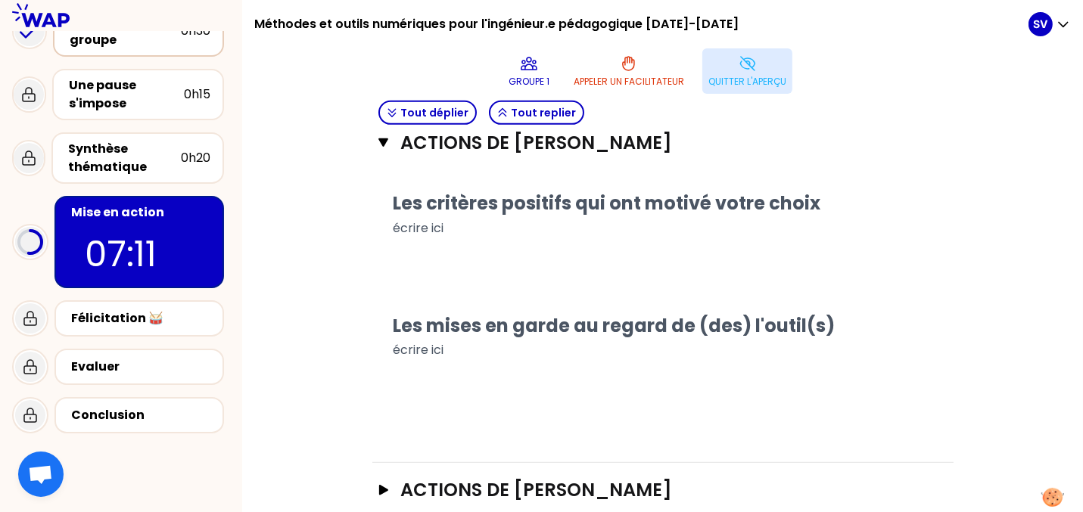
scroll to position [838, 0]
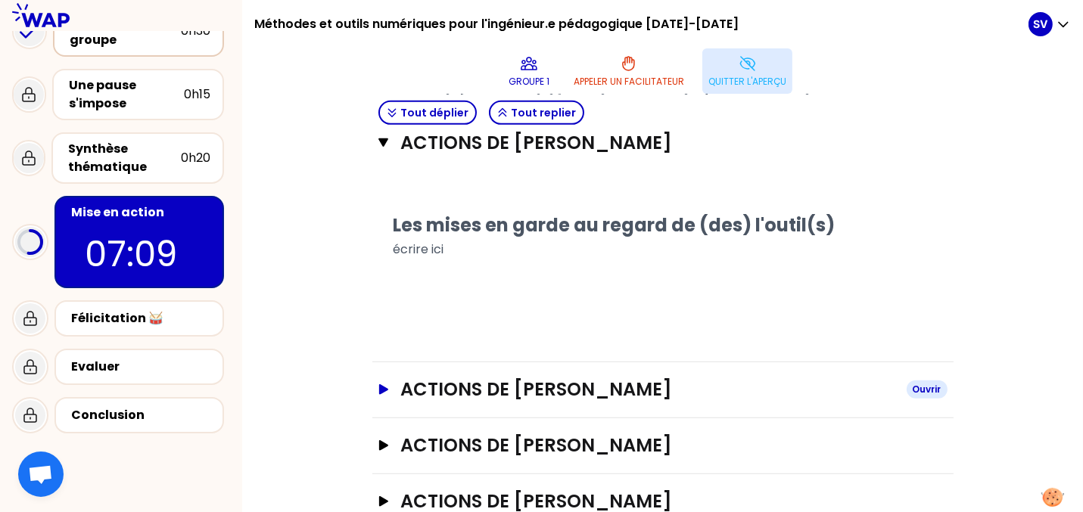
click at [377, 385] on icon "button" at bounding box center [383, 390] width 12 height 11
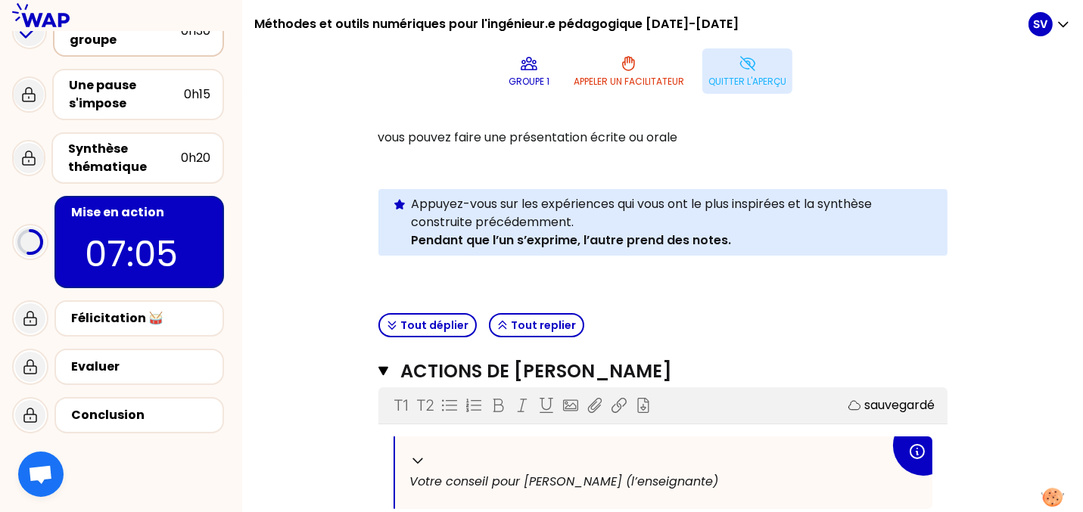
scroll to position [273, 0]
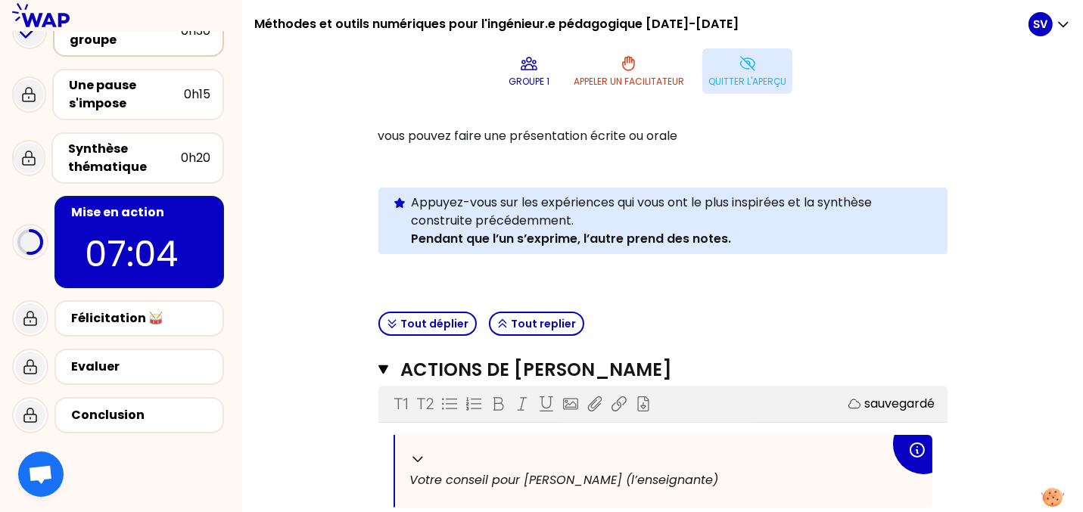
click at [378, 366] on icon "button" at bounding box center [383, 370] width 10 height 9
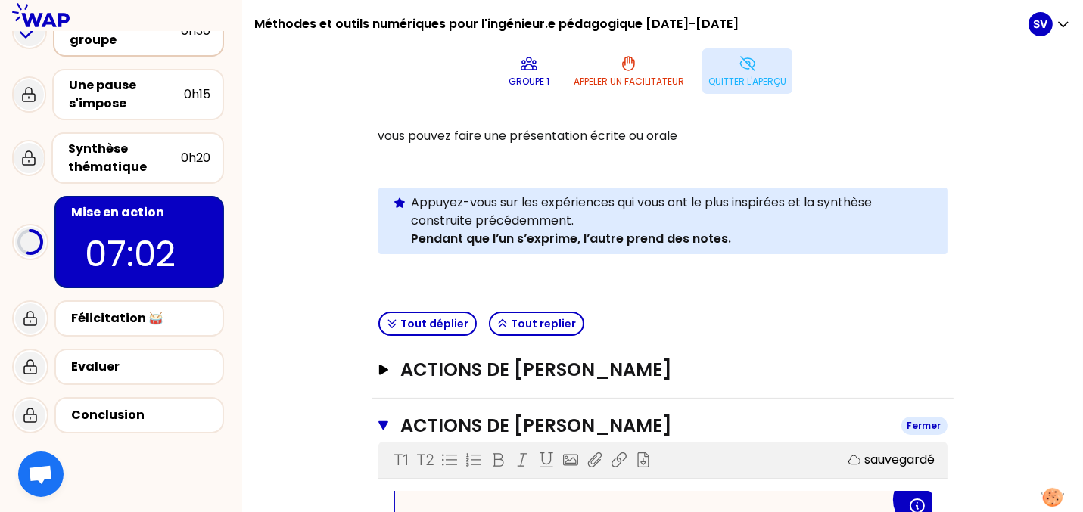
click at [378, 422] on icon "button" at bounding box center [383, 426] width 10 height 9
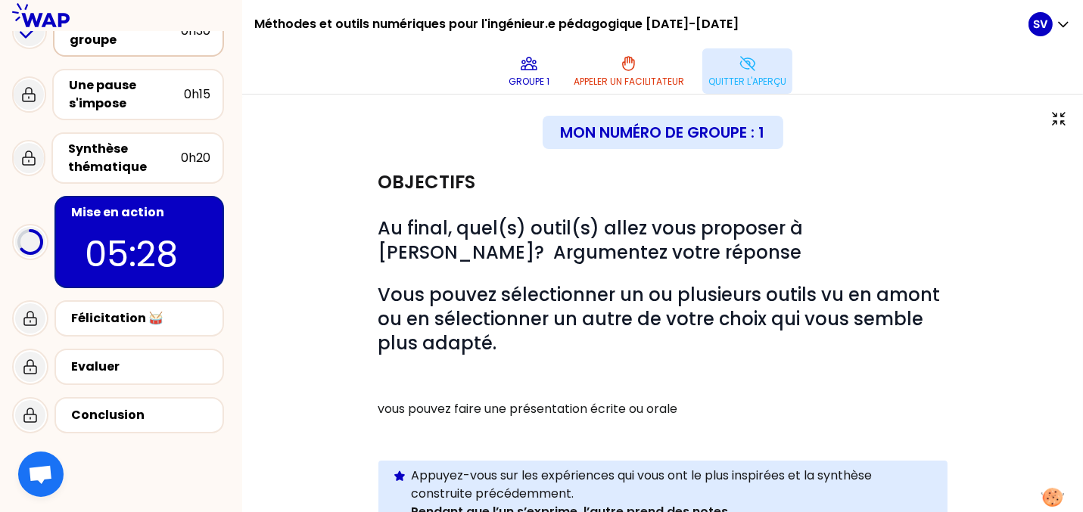
scroll to position [310, 0]
